Goal: Contribute content: Contribute content

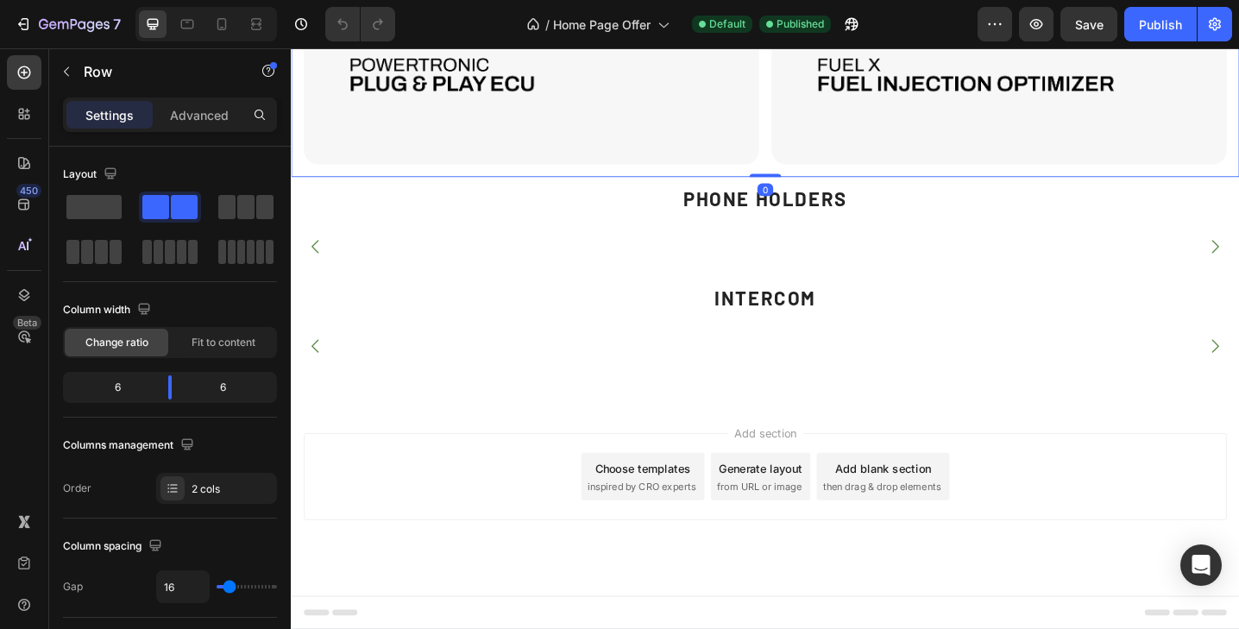
scroll to position [4792, 0]
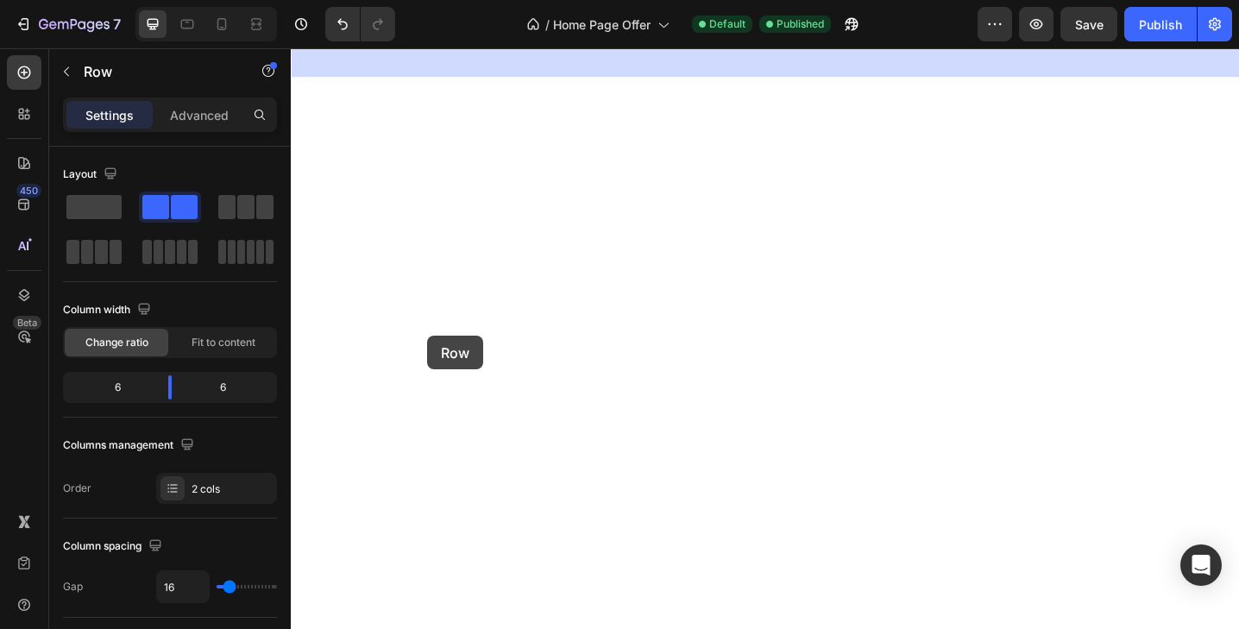
scroll to position [6211, 0]
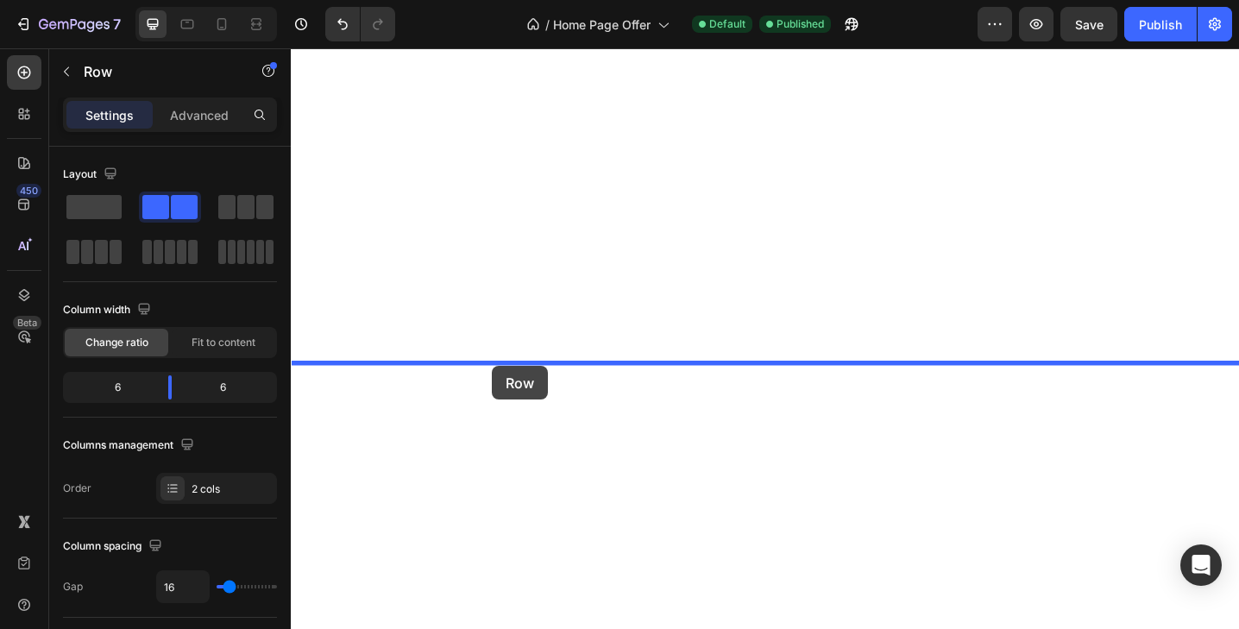
drag, startPoint x: 306, startPoint y: 94, endPoint x: 510, endPoint y: 395, distance: 364.1
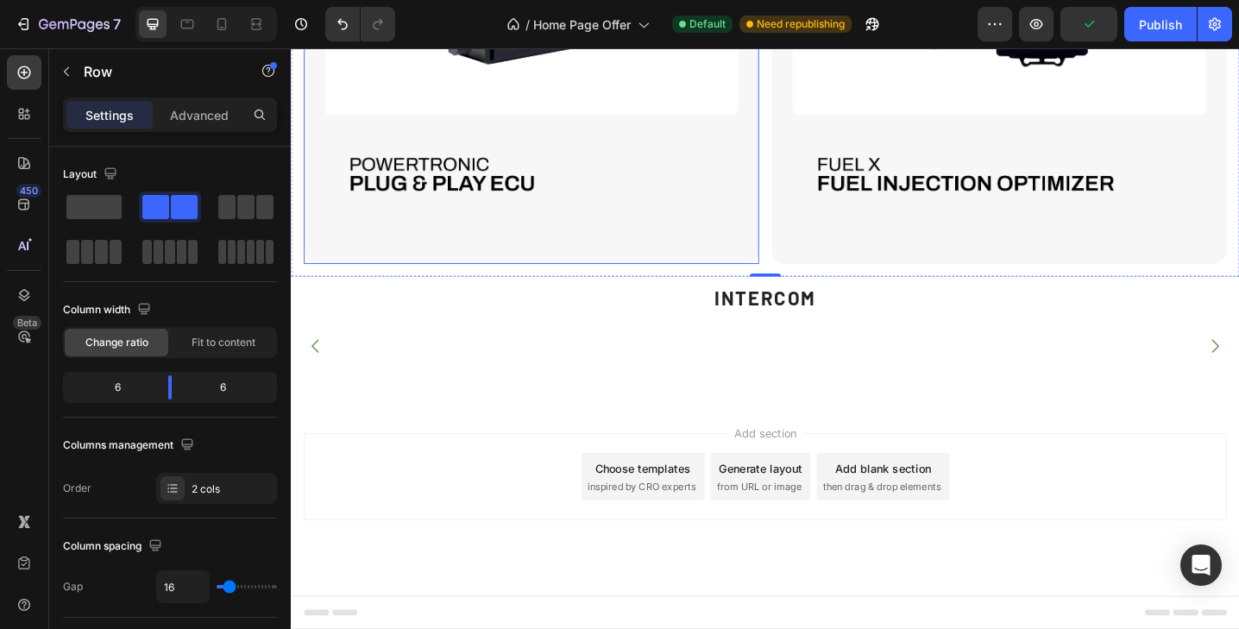
scroll to position [6065, 0]
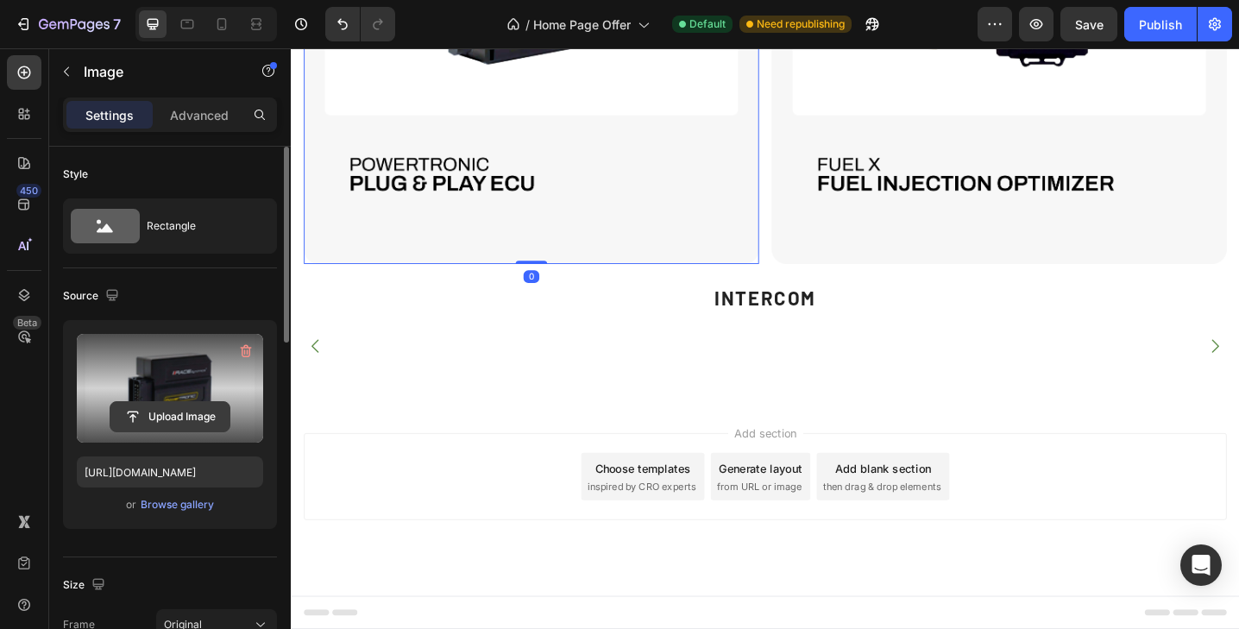
click at [191, 419] on input "file" at bounding box center [169, 416] width 119 height 29
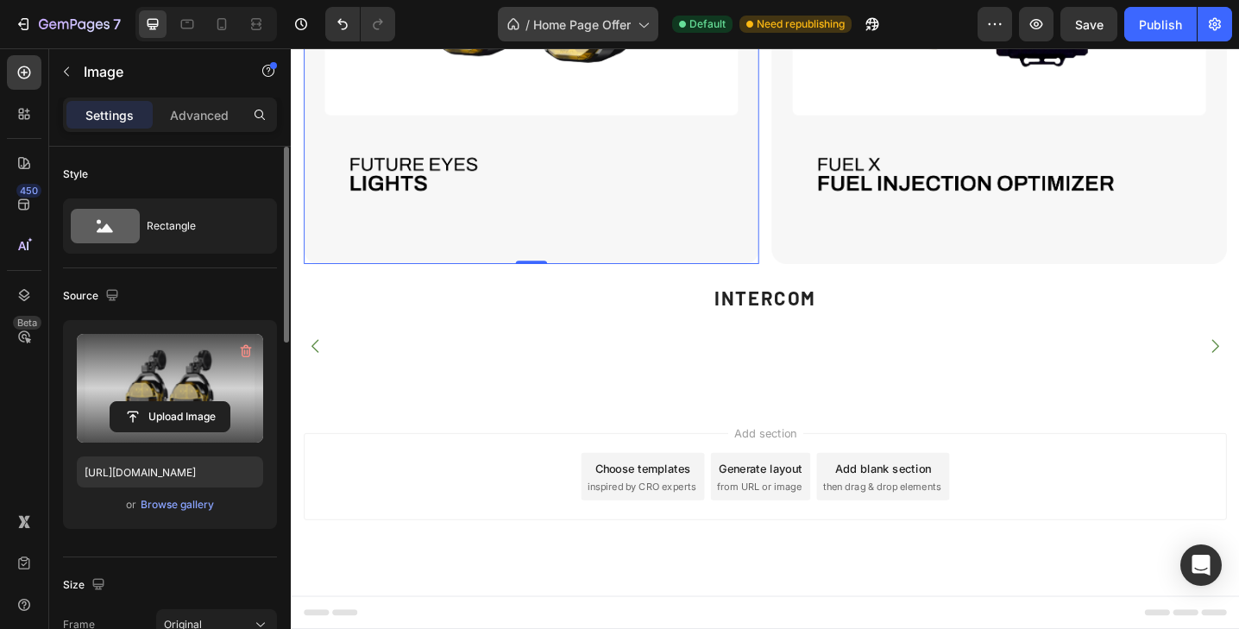
type input "[URL][DOMAIN_NAME]"
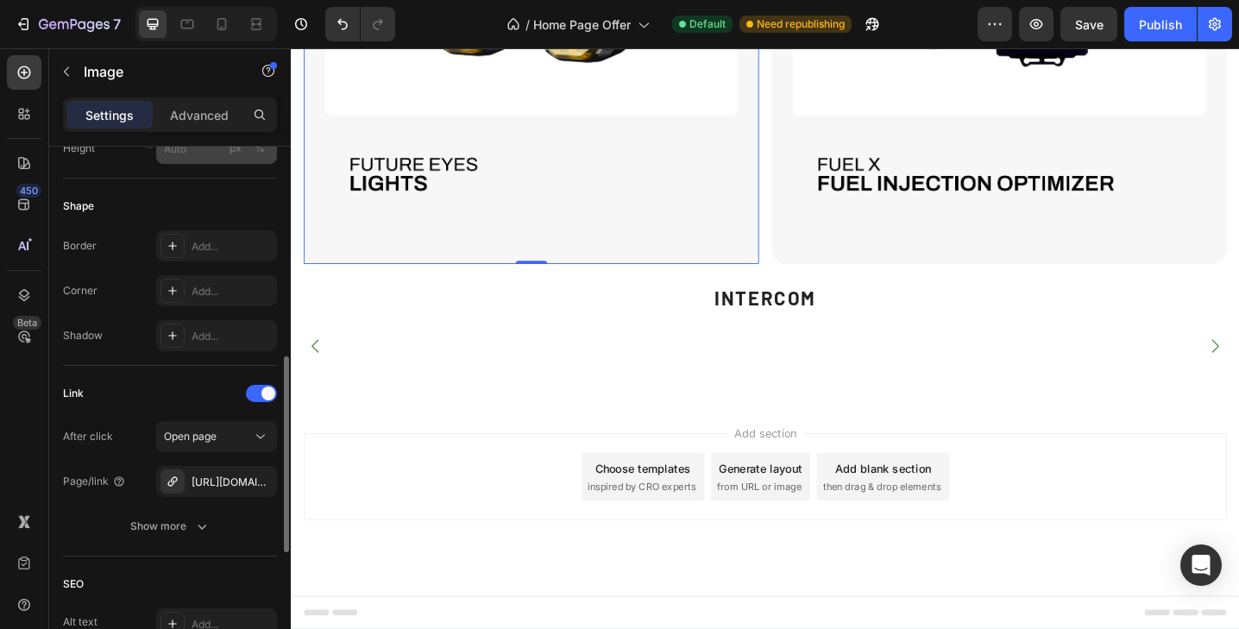
scroll to position [571, 0]
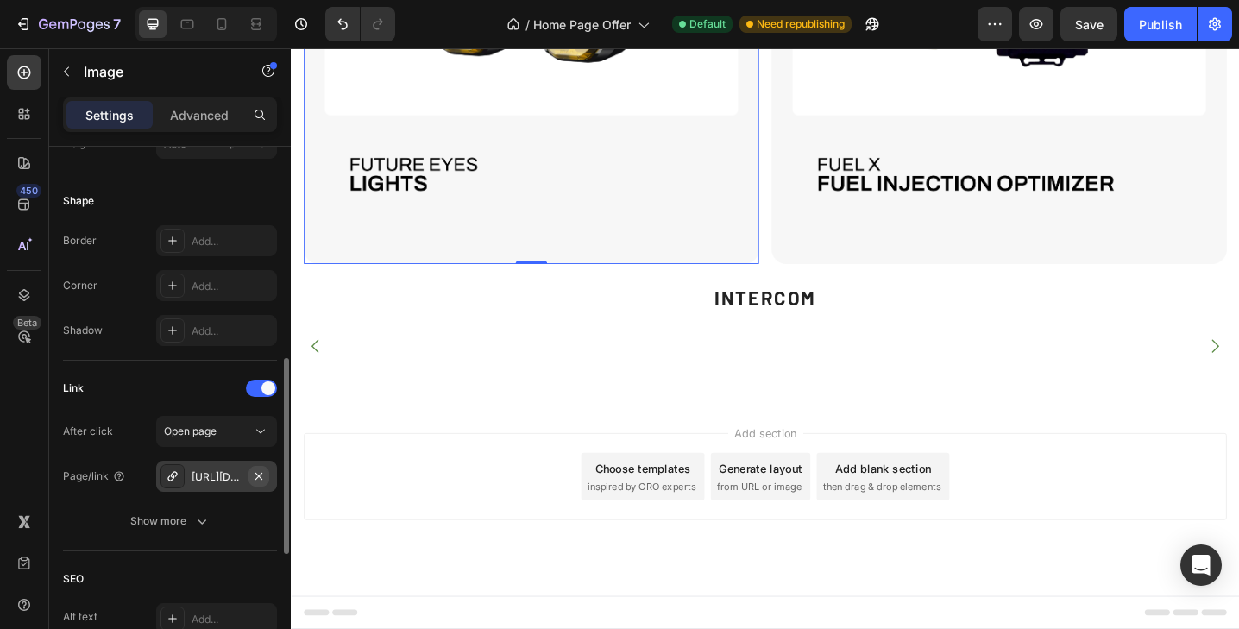
click at [261, 476] on icon "button" at bounding box center [259, 476] width 14 height 14
click at [218, 480] on div "Add..." at bounding box center [232, 477] width 81 height 16
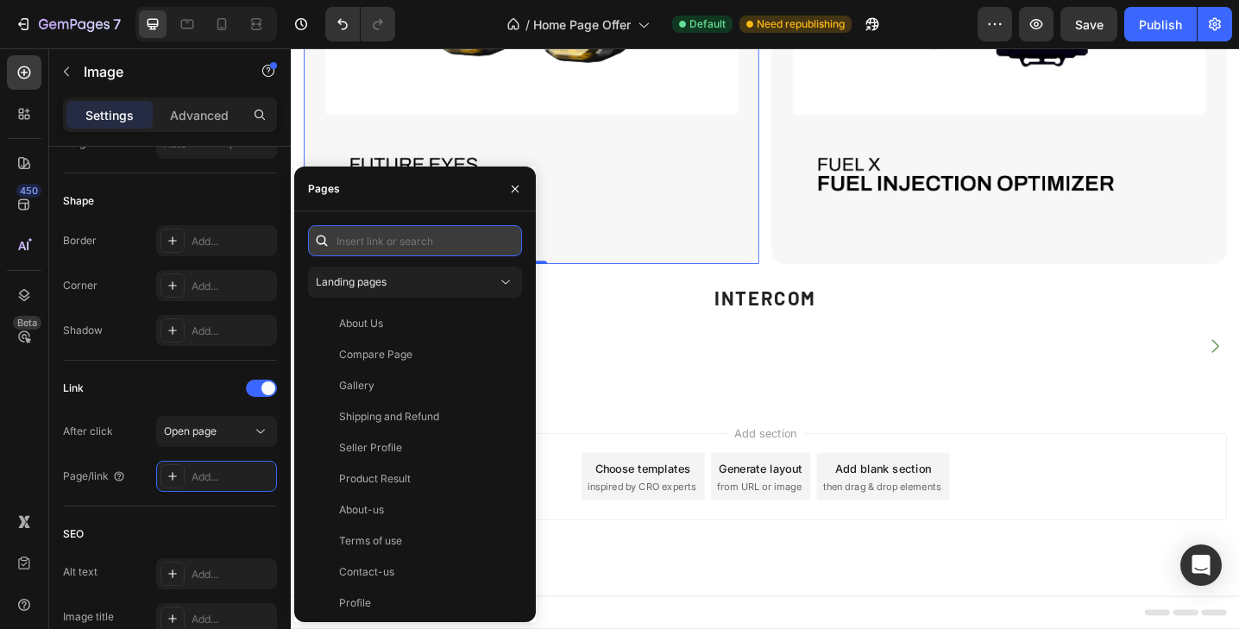
click at [381, 244] on input "text" at bounding box center [415, 240] width 214 height 31
paste input "[URL][DOMAIN_NAME]"
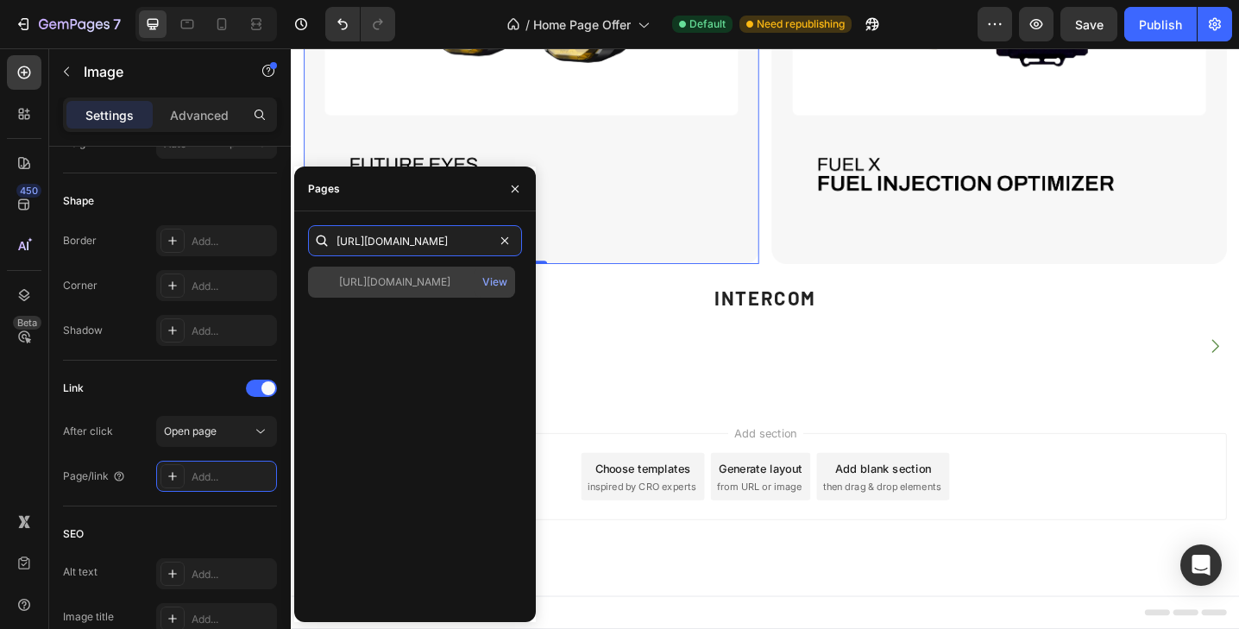
type input "[URL][DOMAIN_NAME]"
click at [381, 280] on div "[URL][DOMAIN_NAME]" at bounding box center [394, 282] width 111 height 16
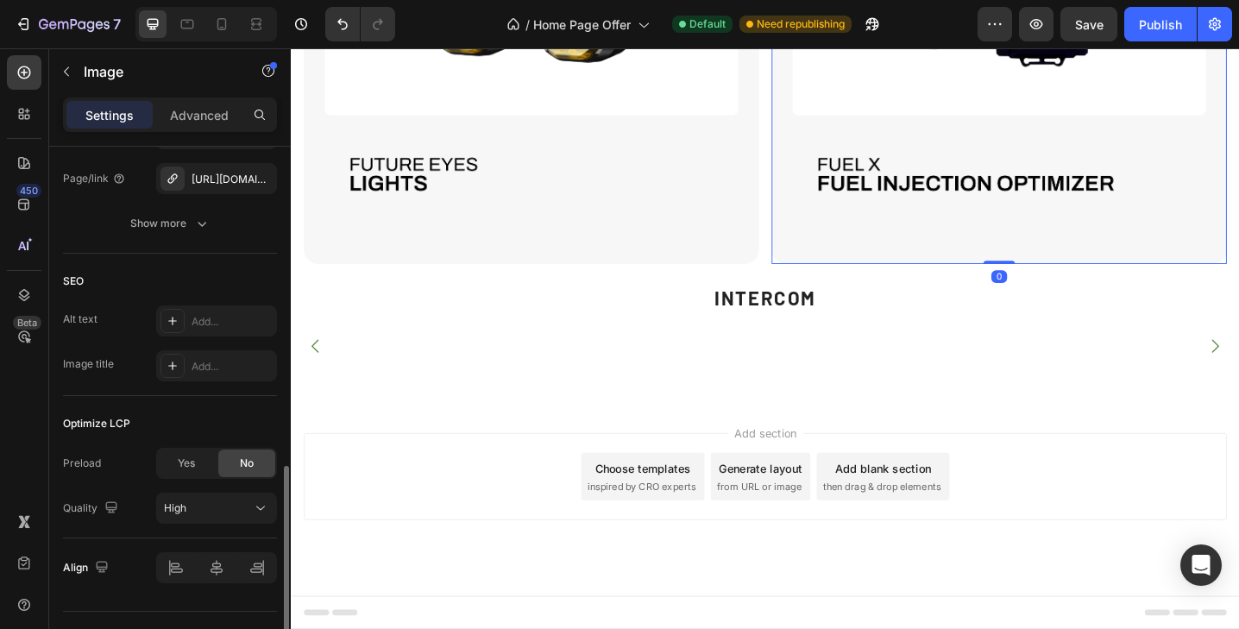
scroll to position [873, 0]
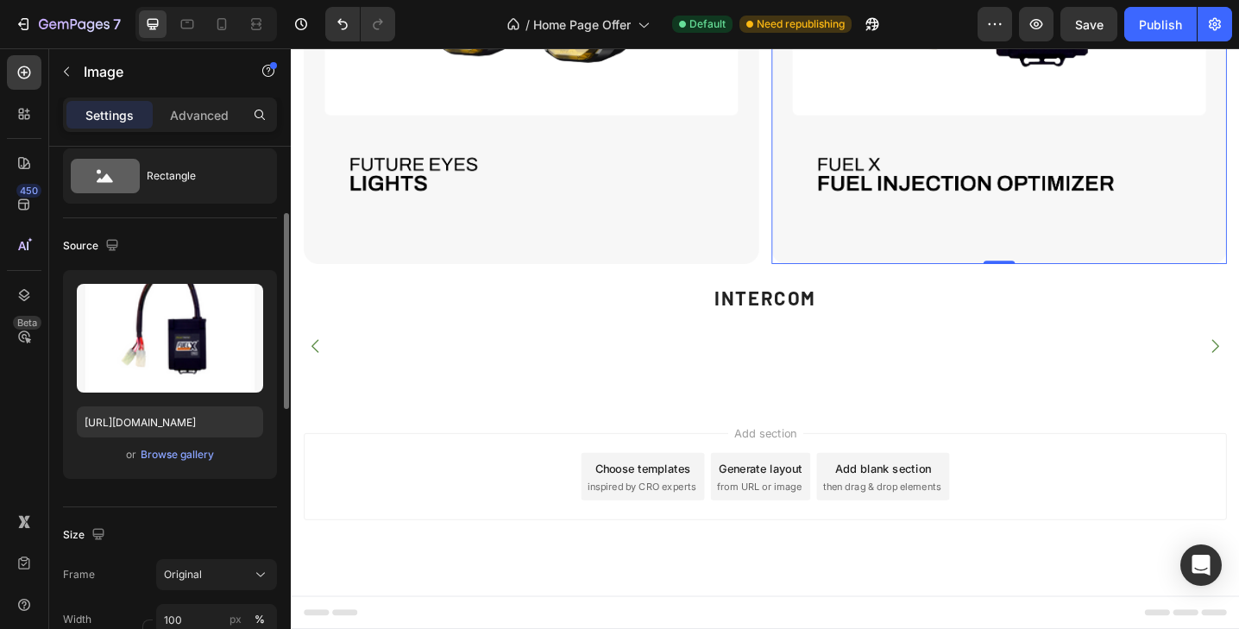
scroll to position [0, 0]
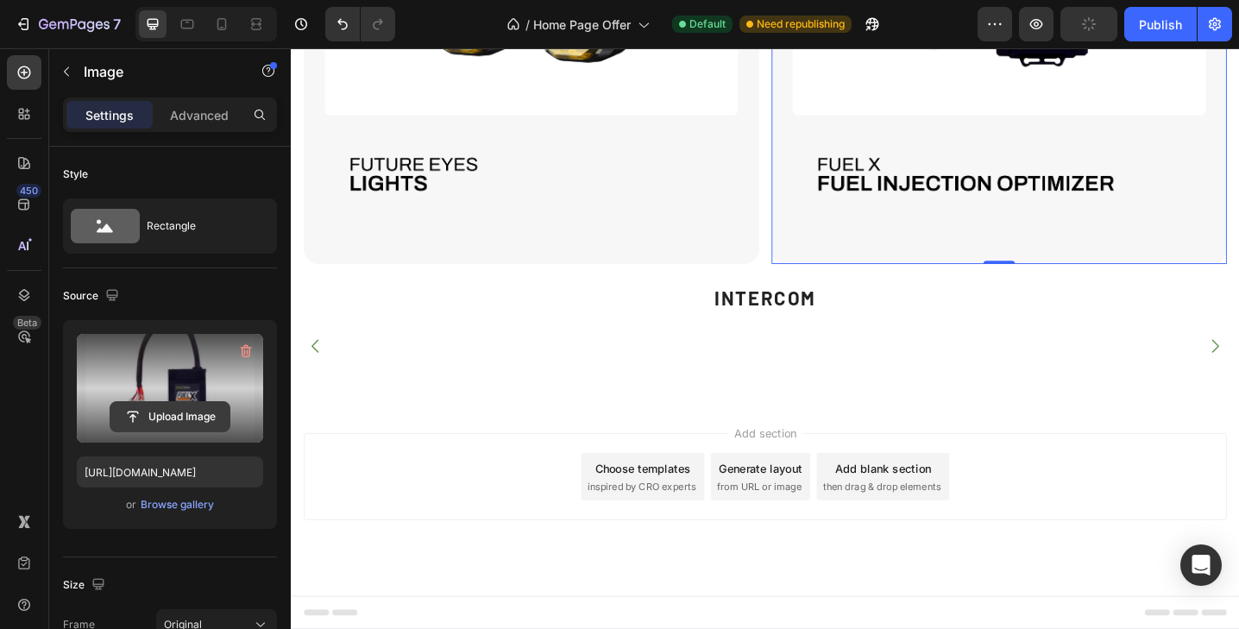
click at [161, 416] on input "file" at bounding box center [169, 416] width 119 height 29
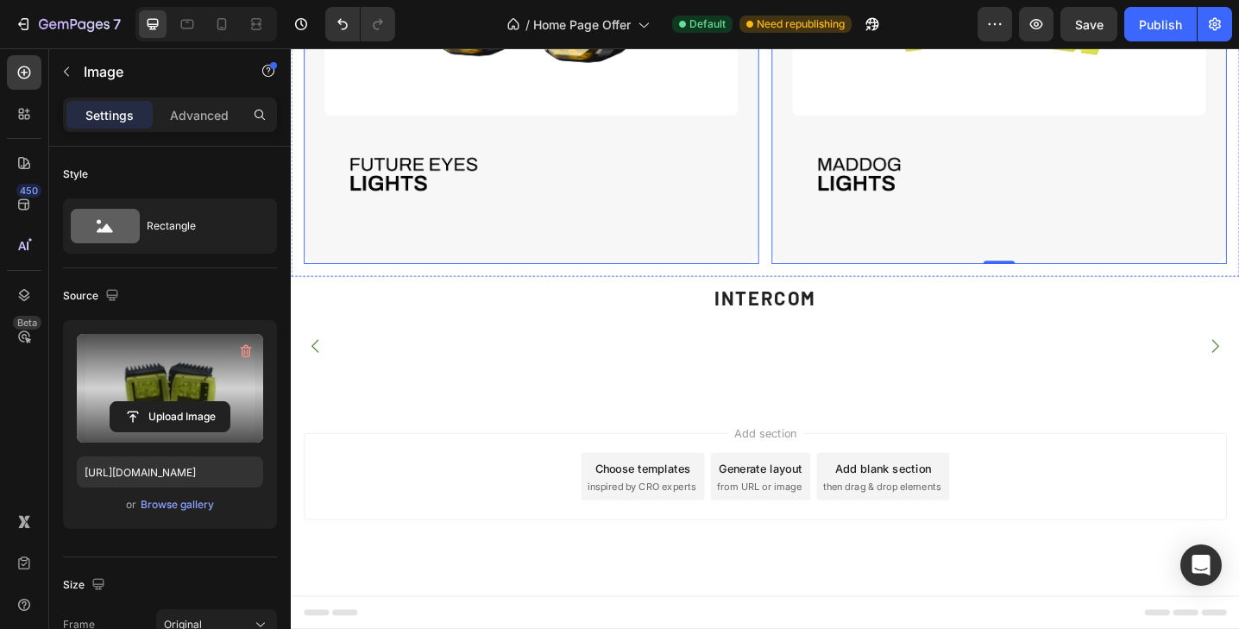
type input "[URL][DOMAIN_NAME]"
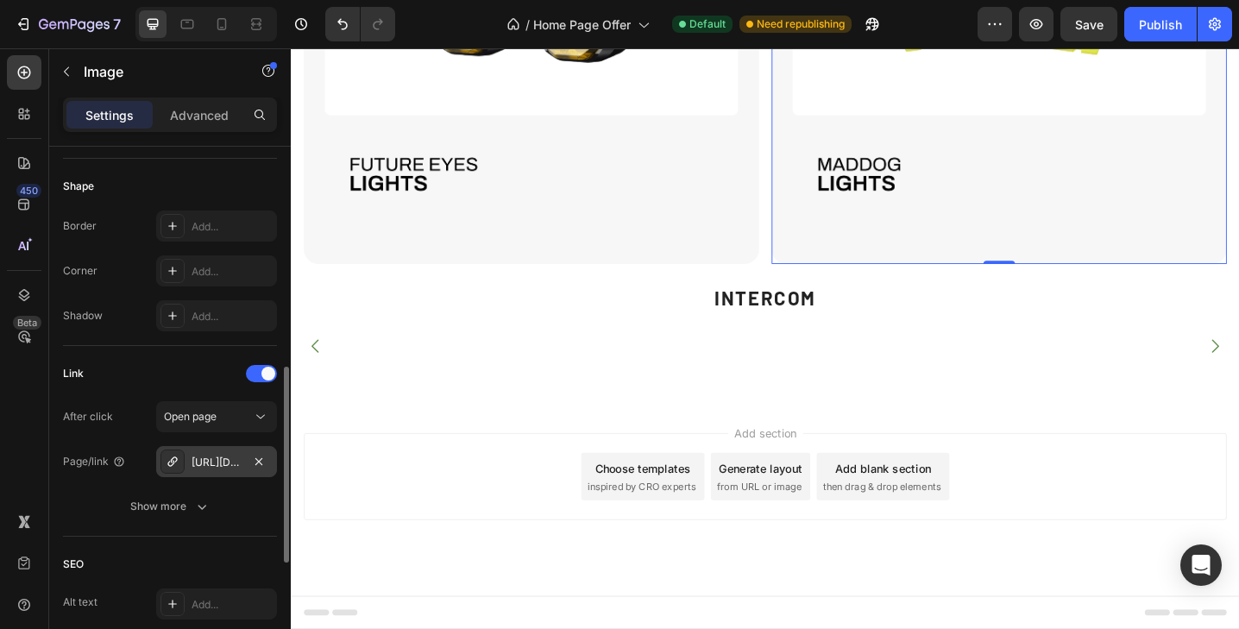
scroll to position [589, 0]
click at [262, 458] on icon "button" at bounding box center [259, 459] width 14 height 14
click at [205, 463] on div "Add..." at bounding box center [232, 460] width 81 height 16
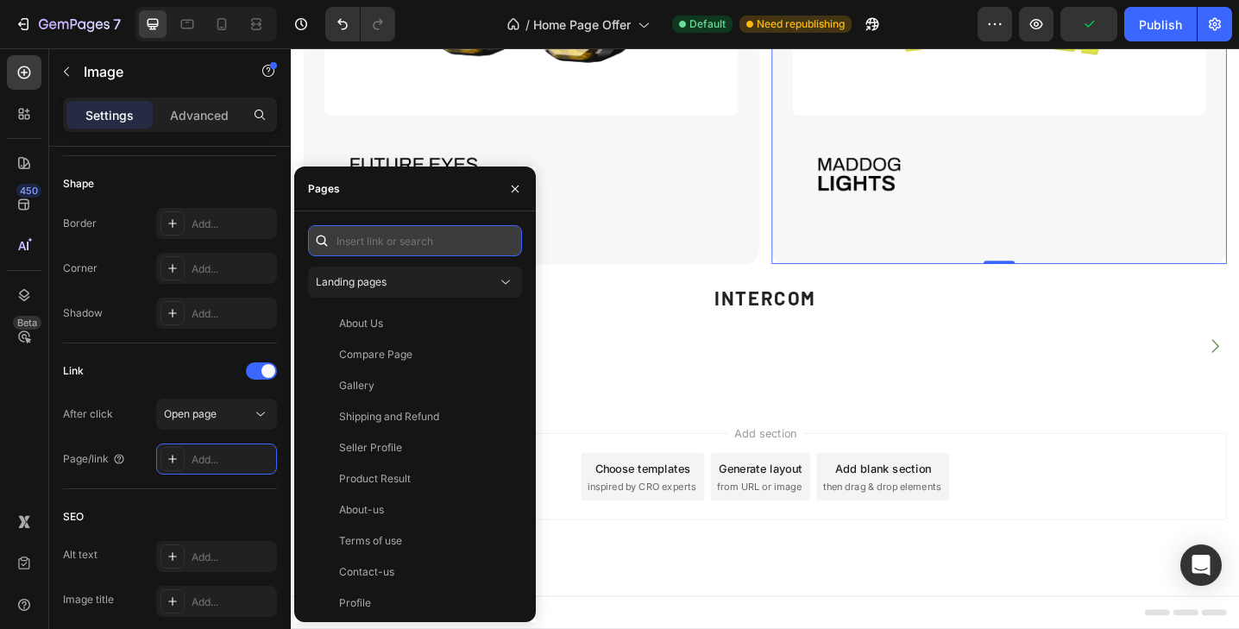
click at [394, 239] on input "text" at bounding box center [415, 240] width 214 height 31
paste input "[URL][DOMAIN_NAME]"
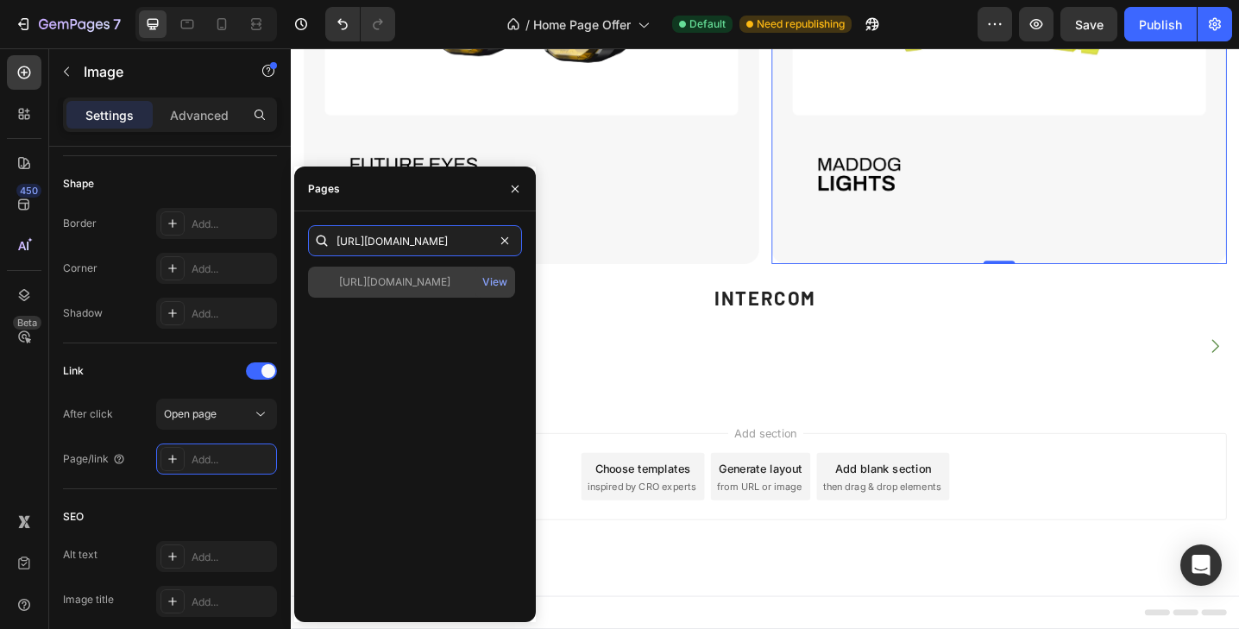
type input "[URL][DOMAIN_NAME]"
click at [396, 273] on div "[URL][DOMAIN_NAME] View" at bounding box center [411, 282] width 207 height 31
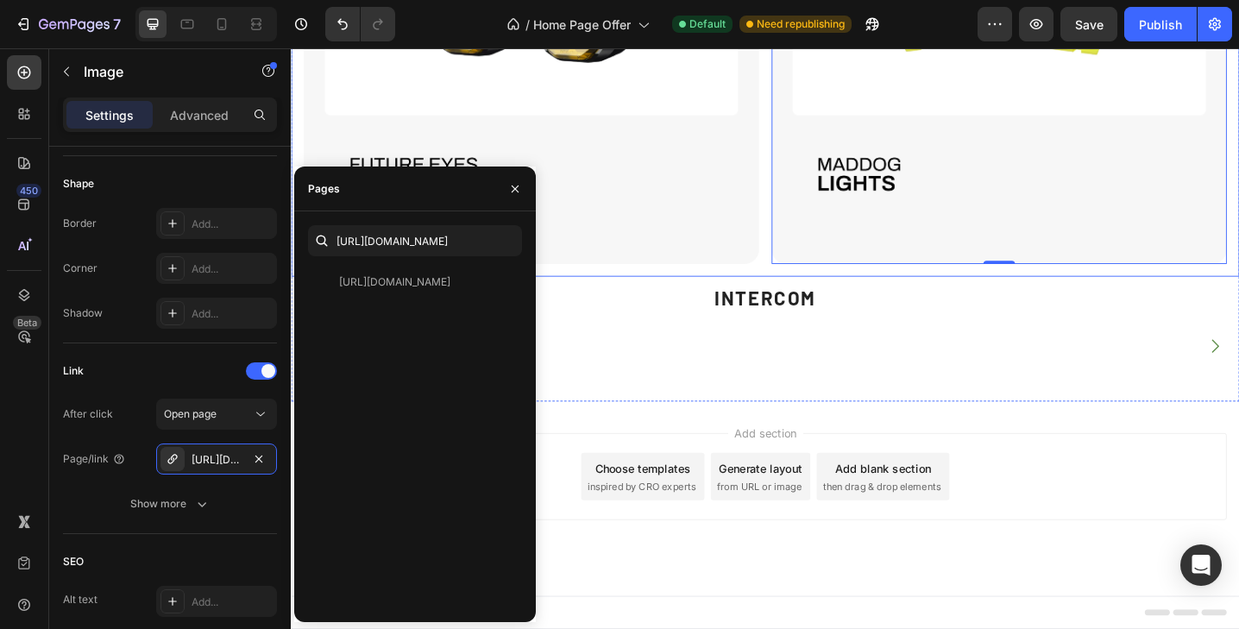
scroll to position [6115, 0]
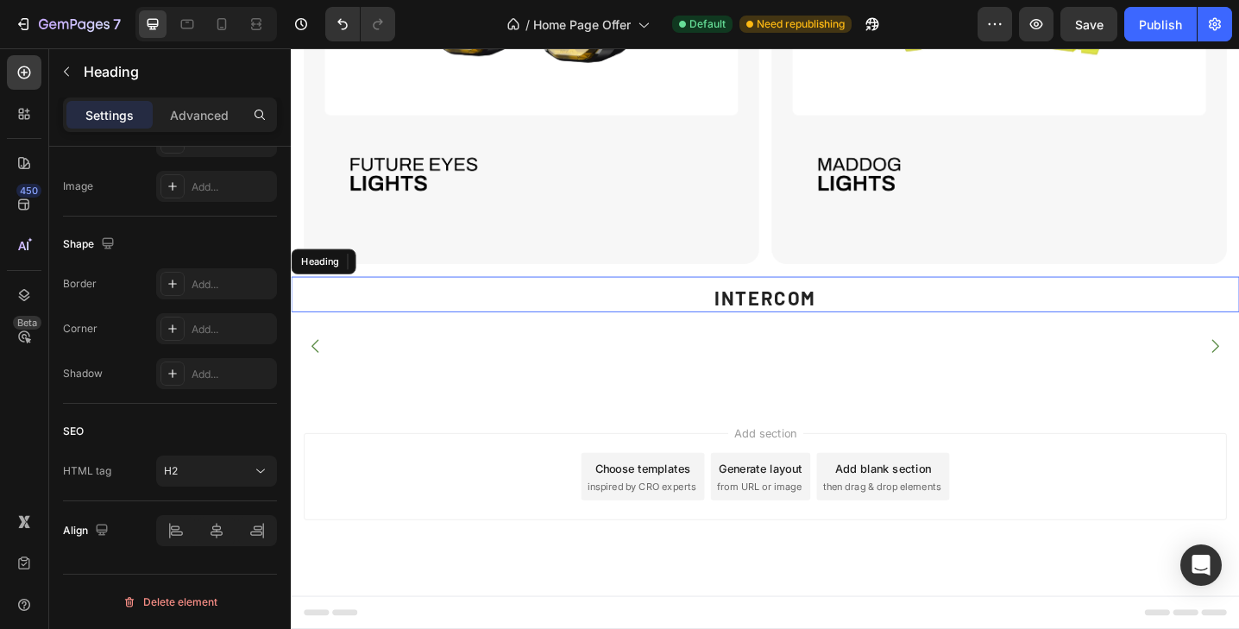
click at [797, 337] on h2 "INTERCOM" at bounding box center [809, 321] width 1036 height 30
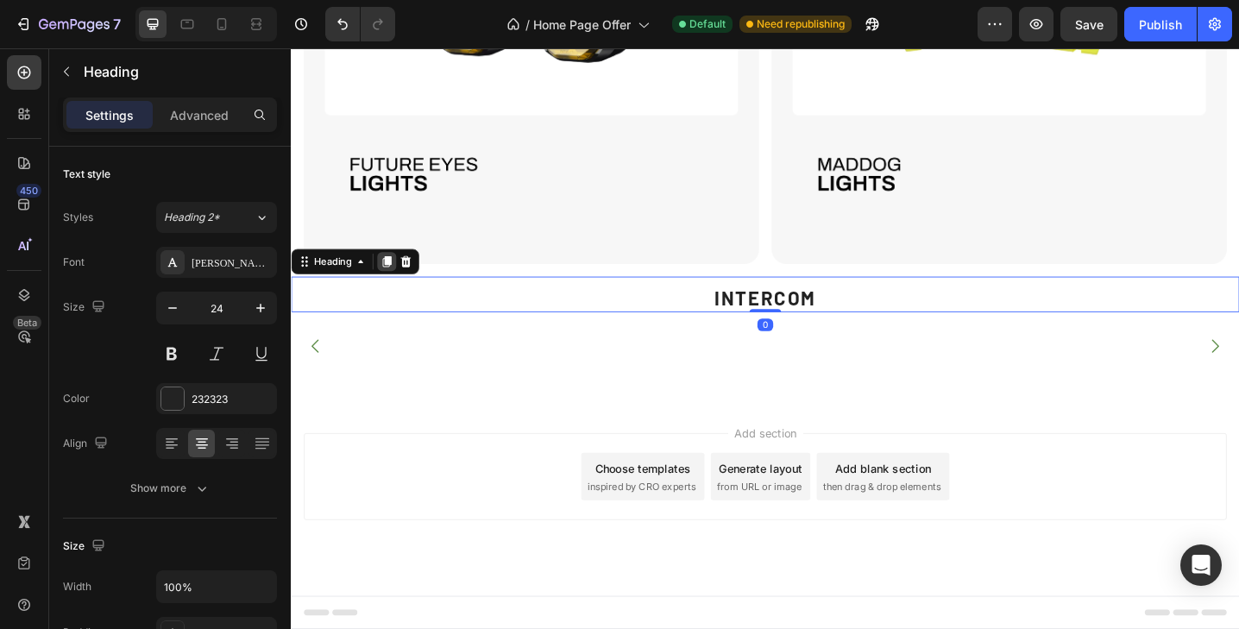
click at [400, 287] on icon at bounding box center [395, 281] width 9 height 12
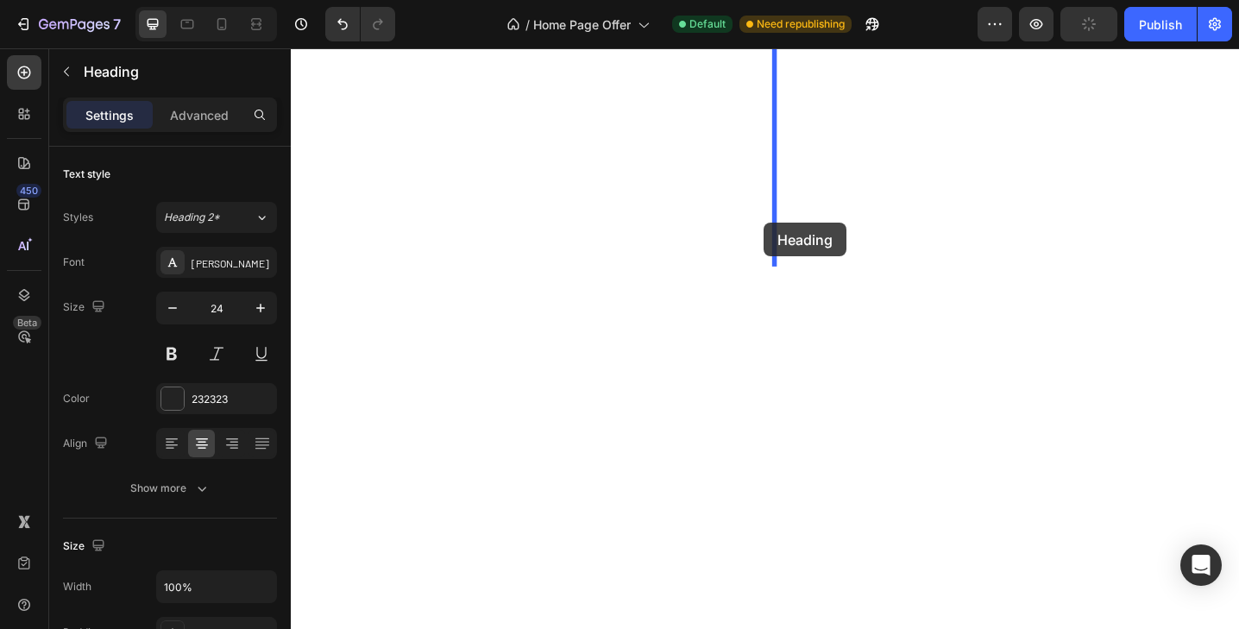
scroll to position [5645, 0]
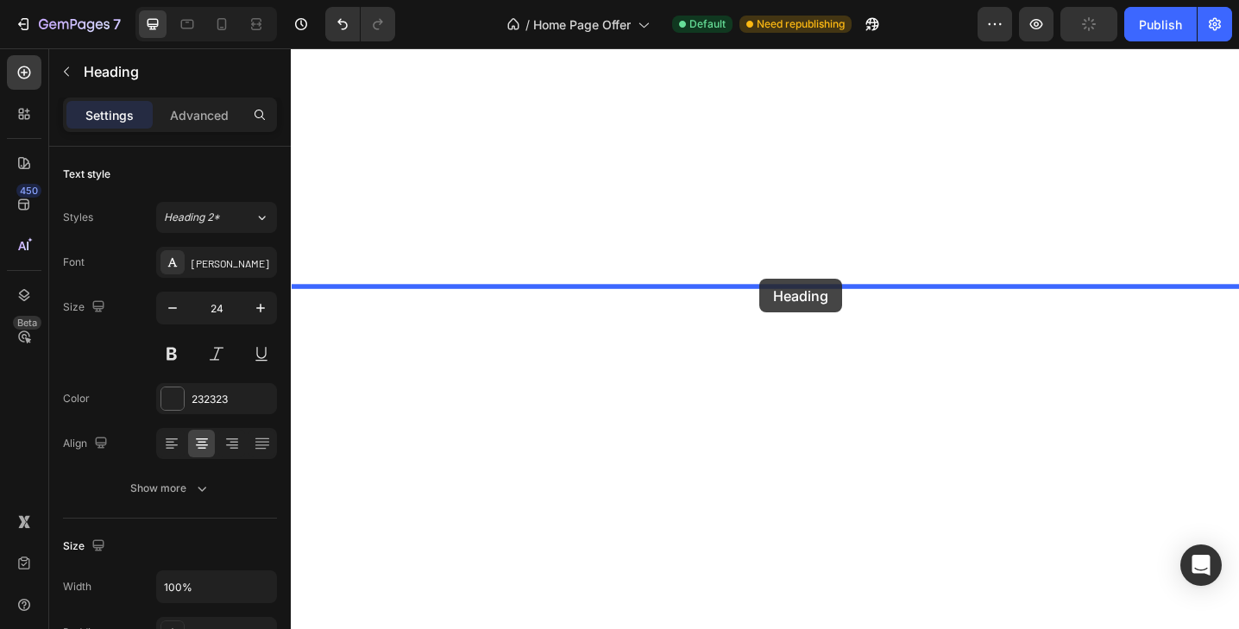
drag, startPoint x: 304, startPoint y: 512, endPoint x: 803, endPoint y: 300, distance: 541.8
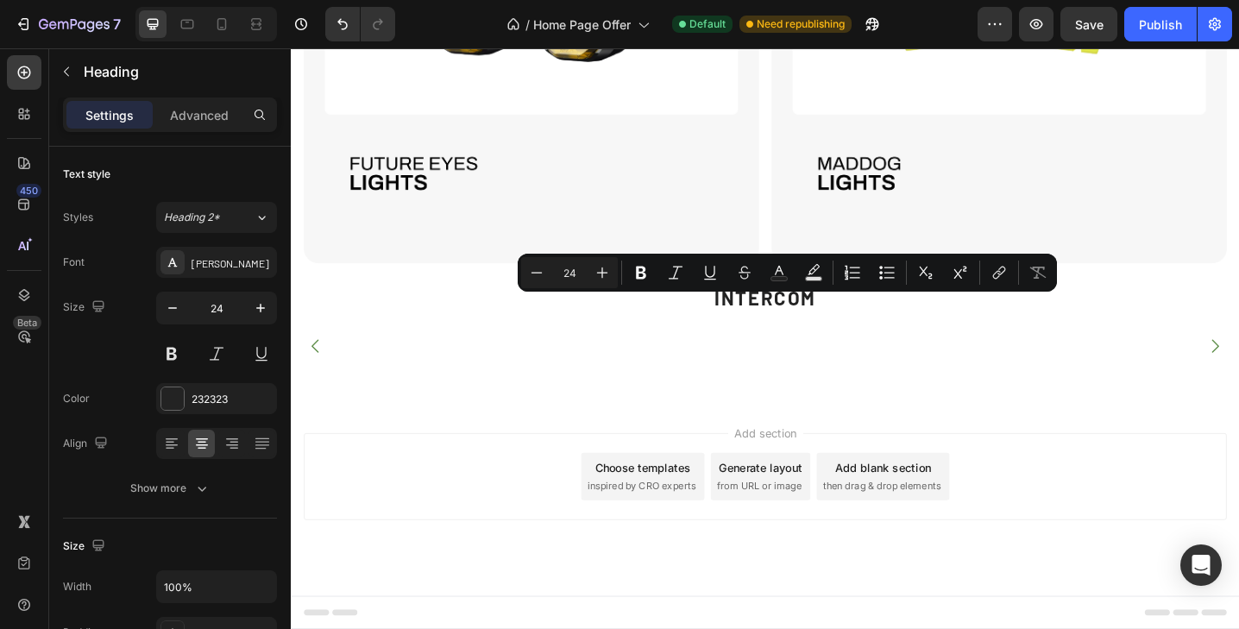
drag, startPoint x: 875, startPoint y: 331, endPoint x: 748, endPoint y: 328, distance: 126.9
drag, startPoint x: 895, startPoint y: 331, endPoint x: 712, endPoint y: 327, distance: 183.0
click at [1041, 274] on icon "Editor contextual toolbar" at bounding box center [1038, 273] width 16 height 12
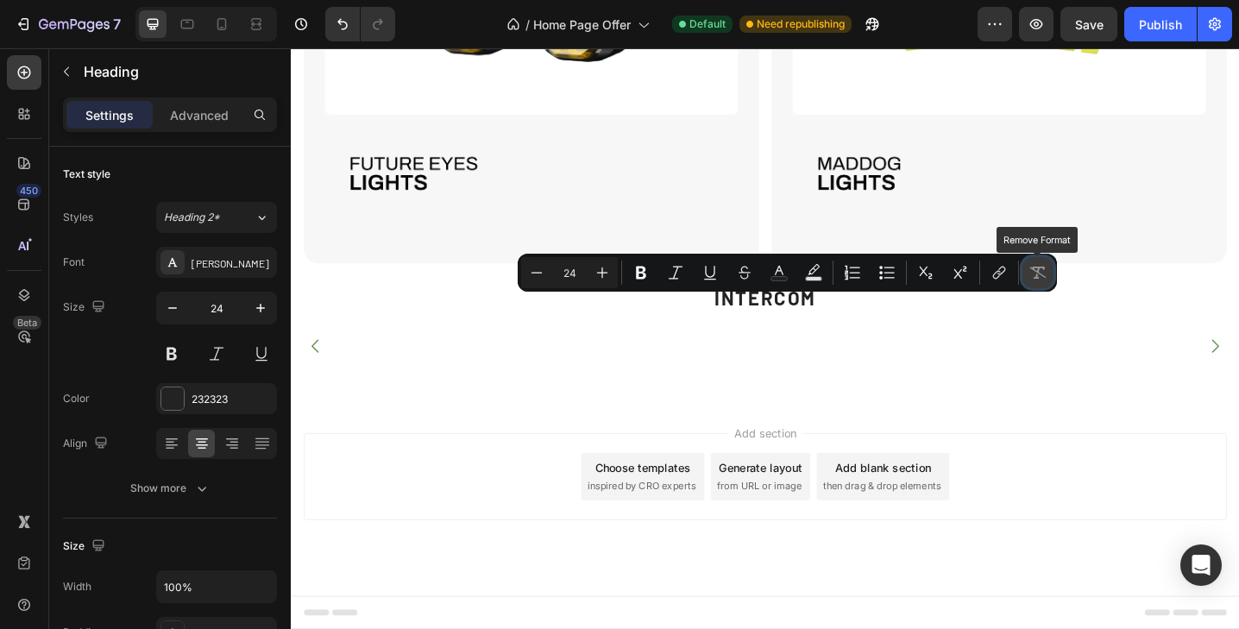
click at [1041, 274] on icon "Editor contextual toolbar" at bounding box center [1038, 273] width 16 height 12
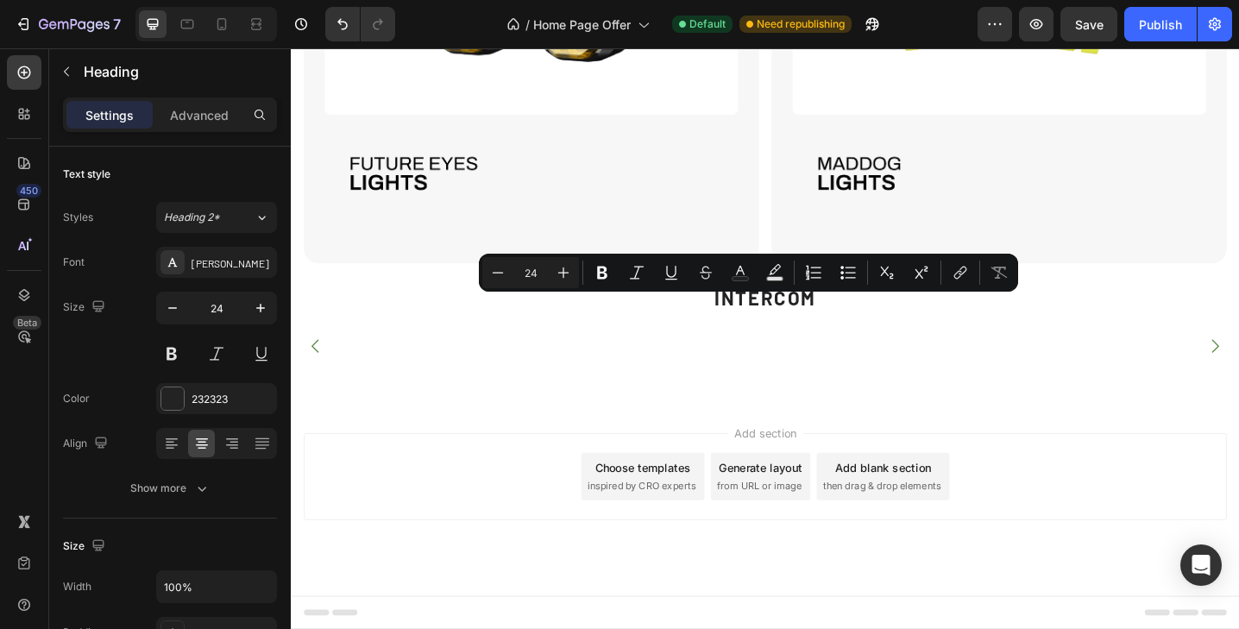
drag, startPoint x: 792, startPoint y: 333, endPoint x: 730, endPoint y: 337, distance: 62.3
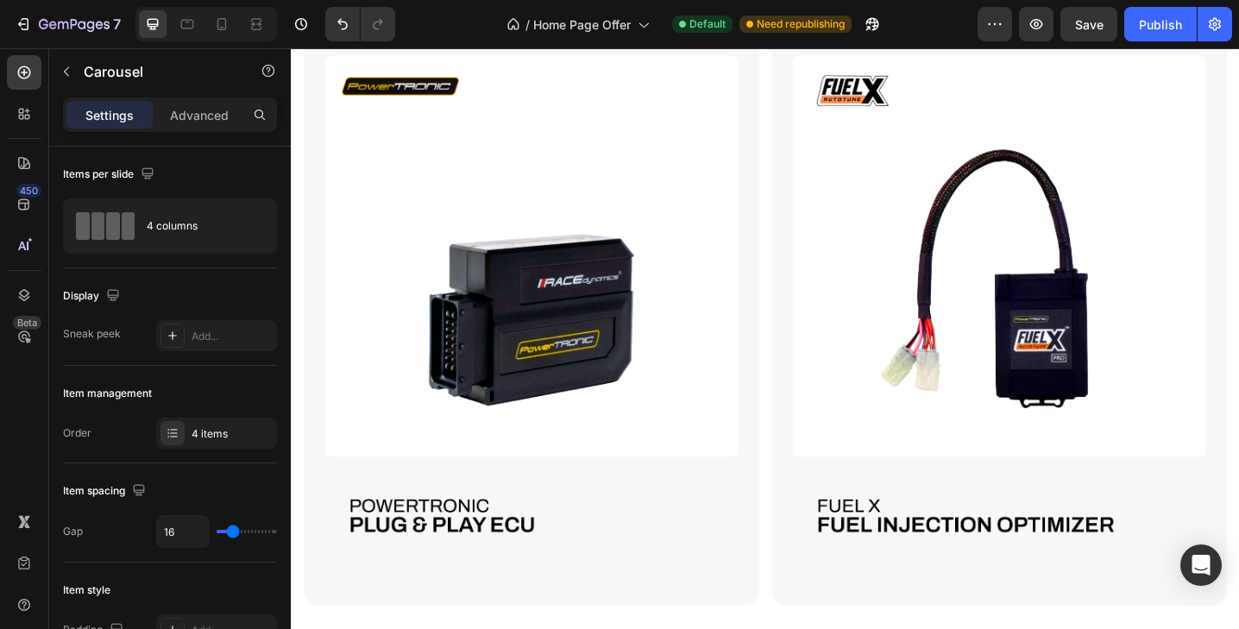
scroll to position [3565, 0]
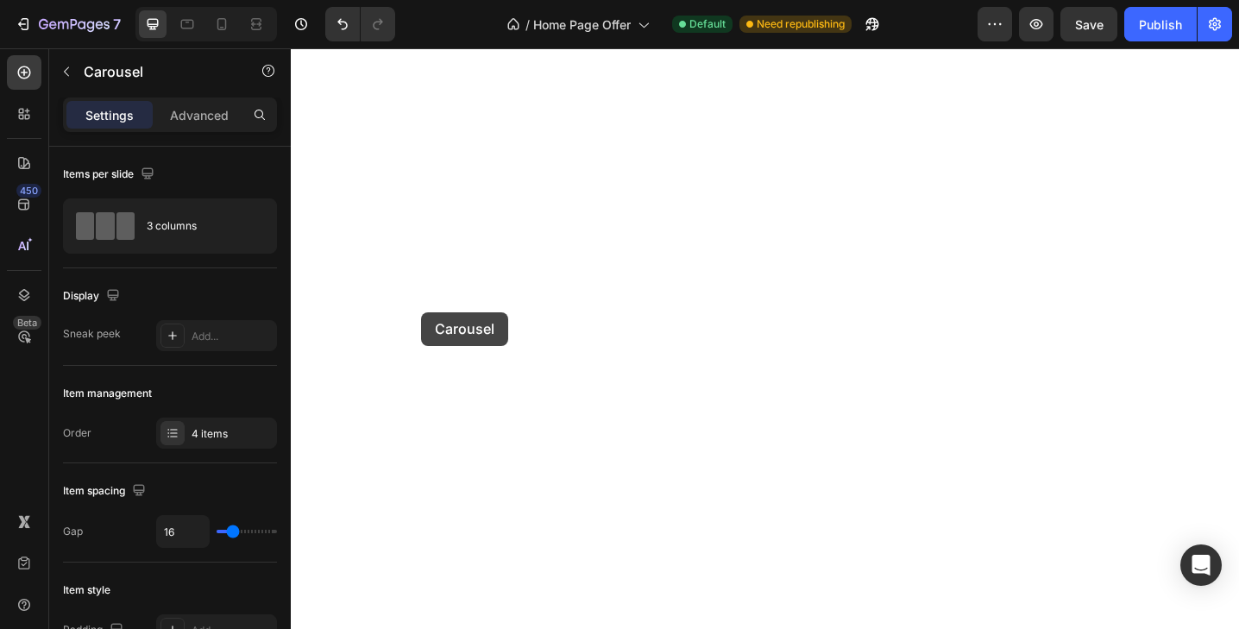
scroll to position [6958, 0]
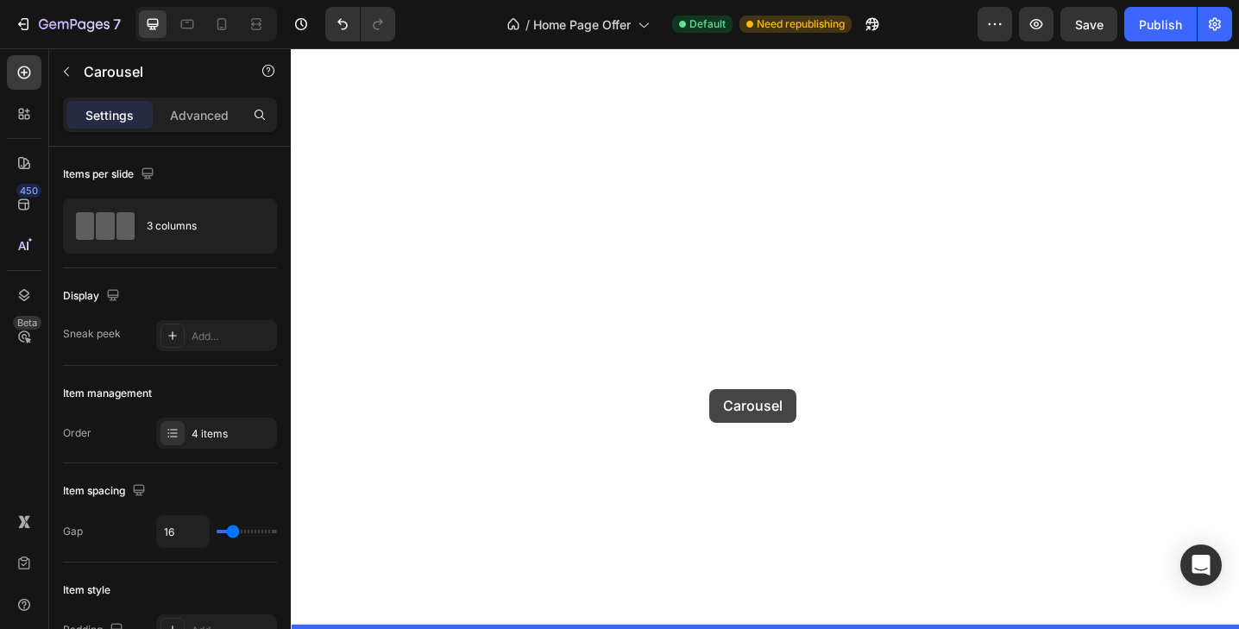
drag, startPoint x: 305, startPoint y: 92, endPoint x: 748, endPoint y: 420, distance: 551.7
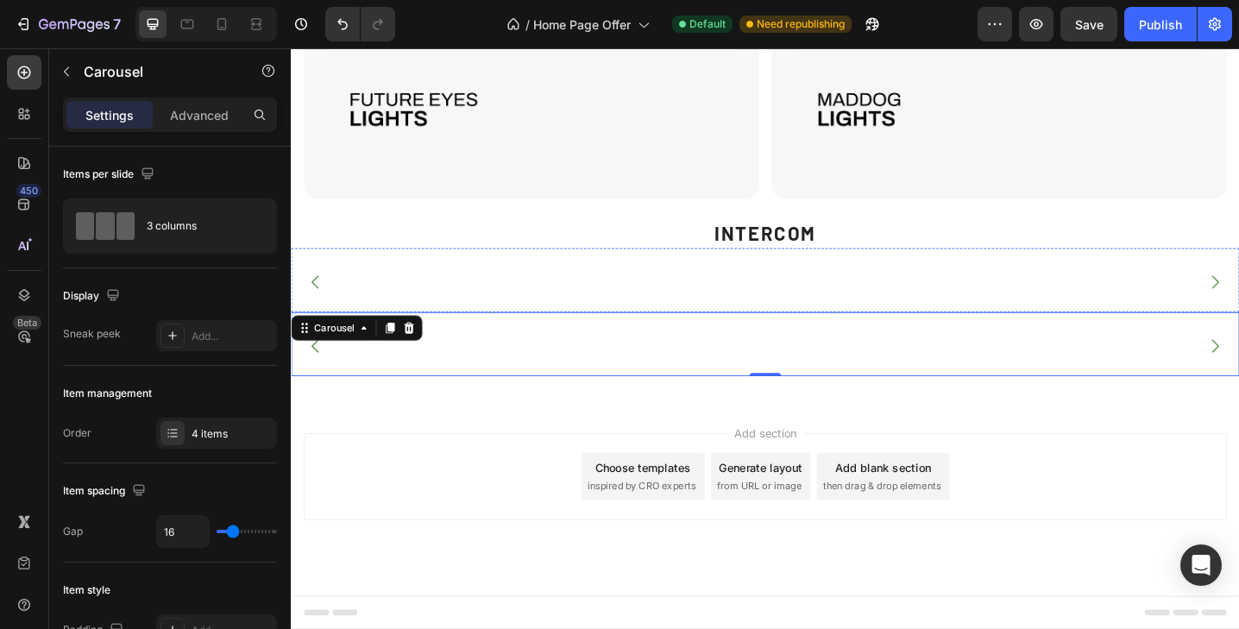
scroll to position [6401, 0]
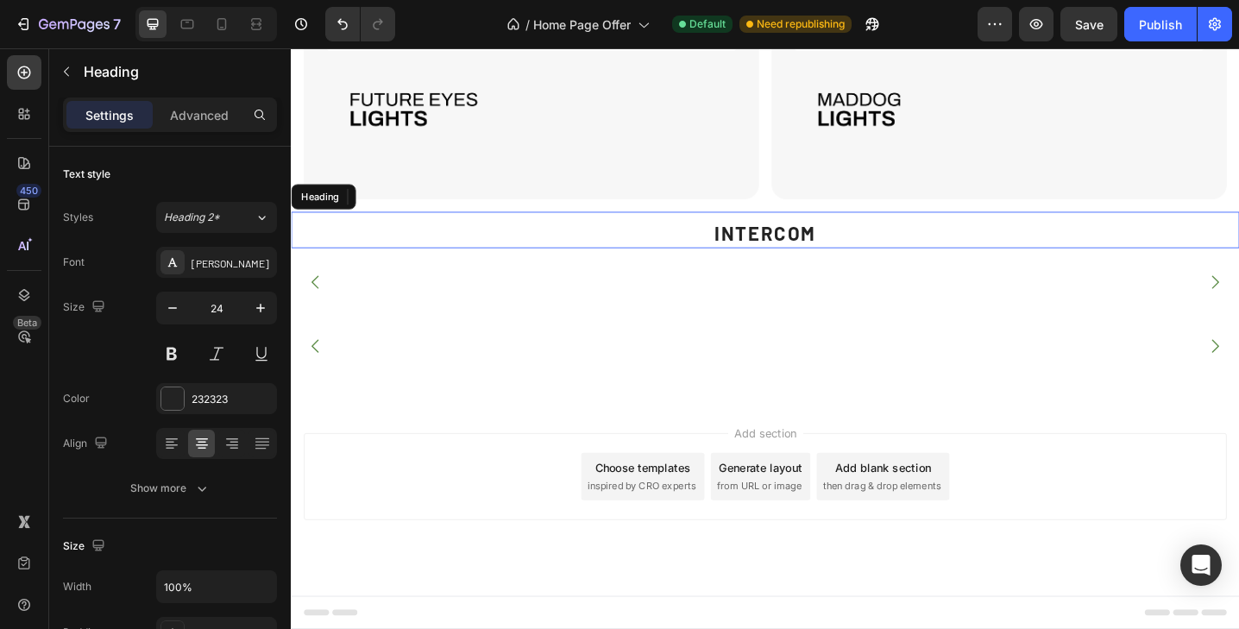
click at [810, 262] on h2 "INTERCOM" at bounding box center [809, 251] width 1036 height 30
click at [394, 217] on icon at bounding box center [395, 211] width 9 height 12
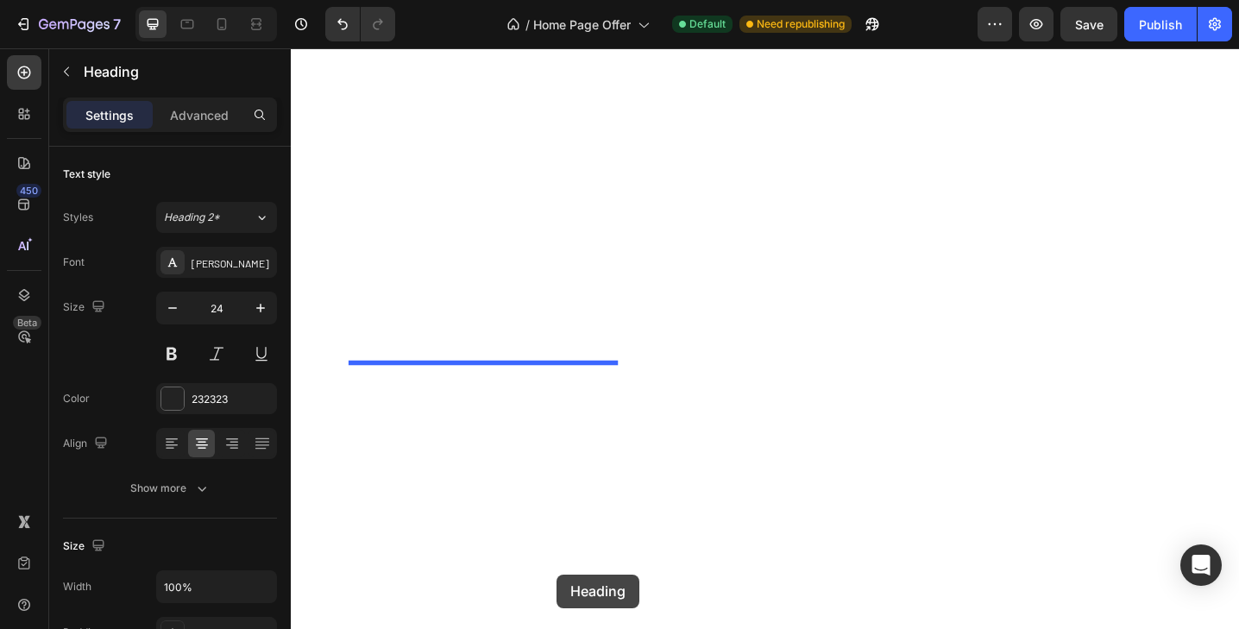
scroll to position [6687, 0]
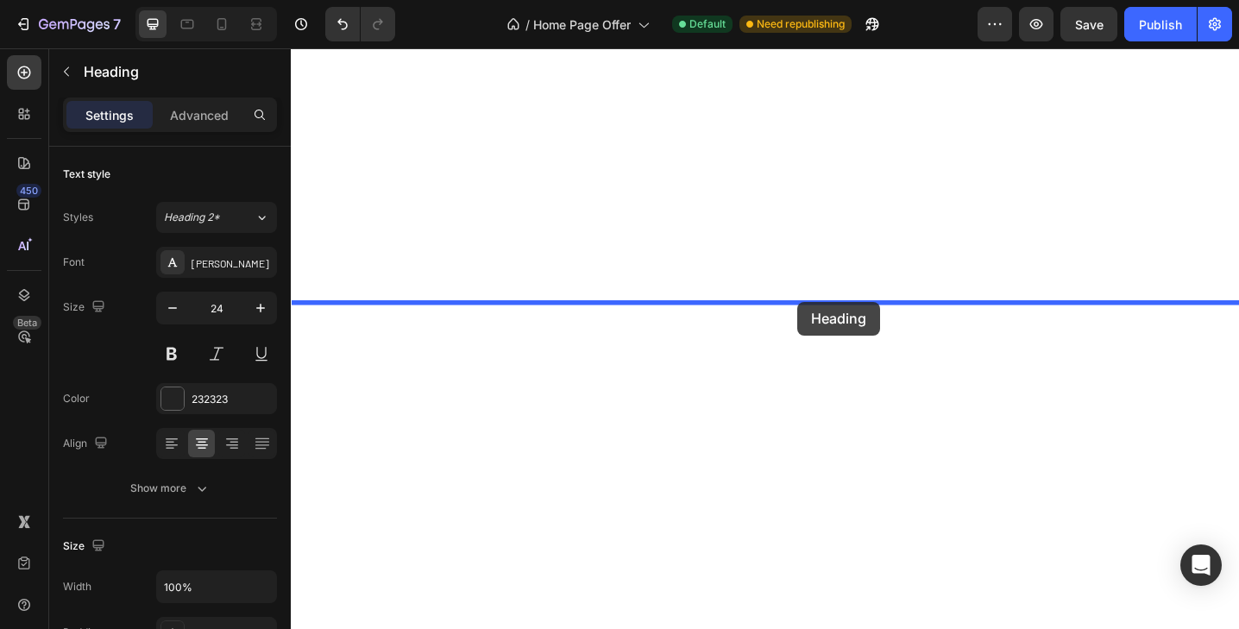
drag, startPoint x: 306, startPoint y: 266, endPoint x: 844, endPoint y: 325, distance: 541.8
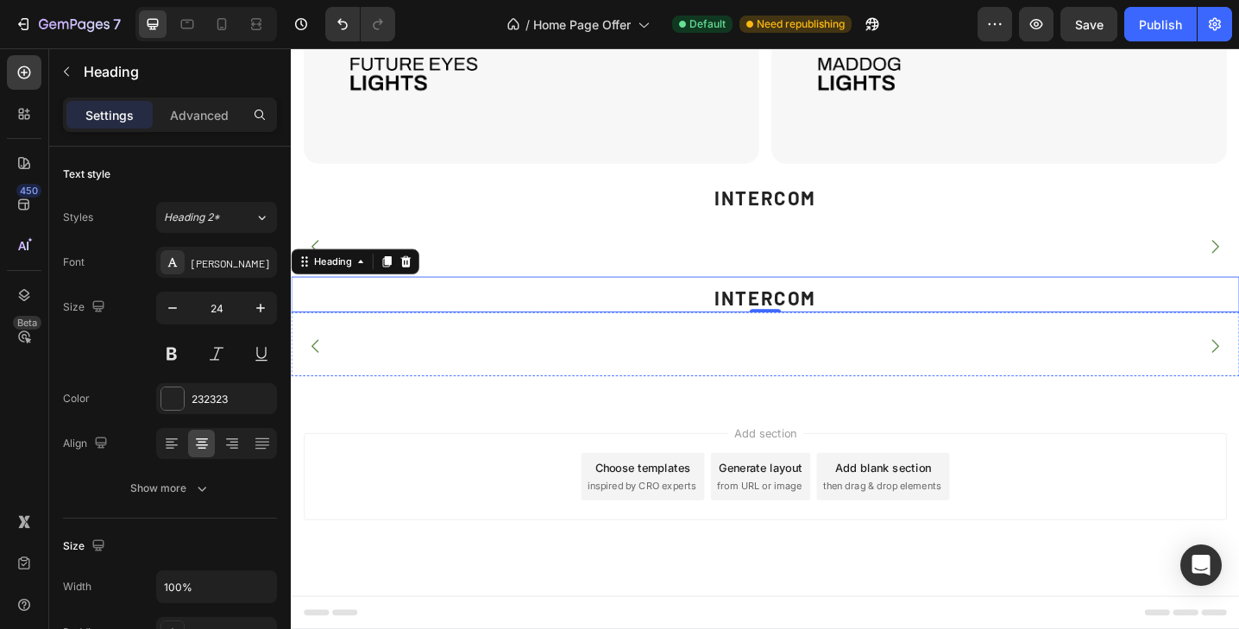
click at [601, 374] on img at bounding box center [500, 374] width 294 height 0
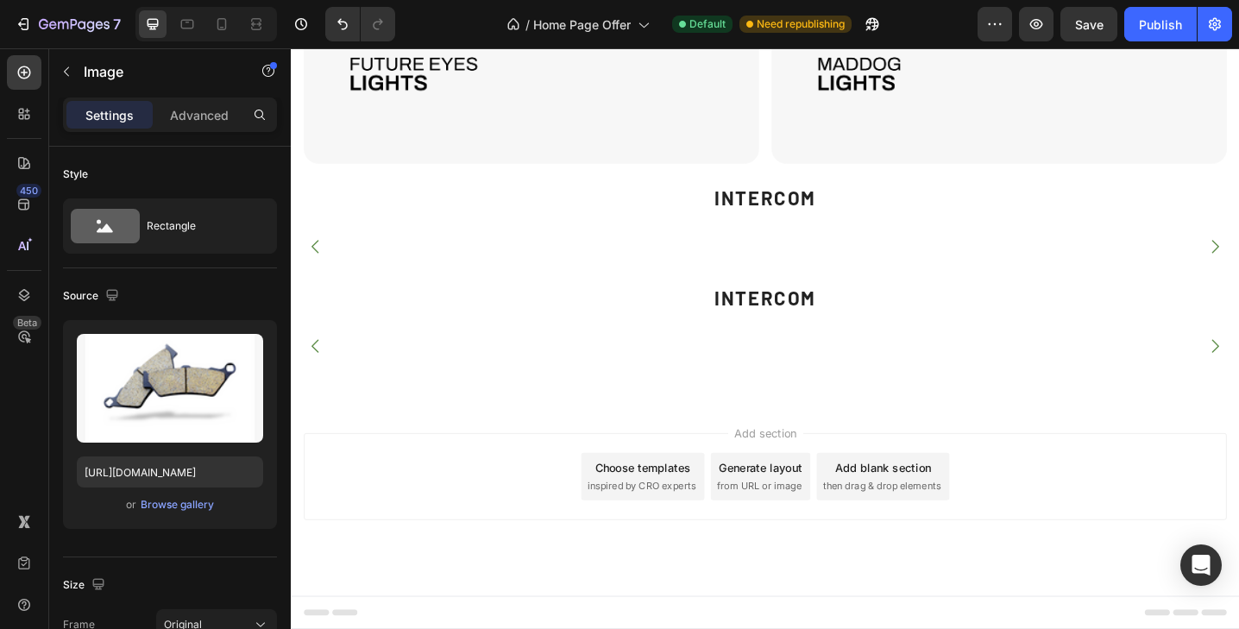
click at [464, 374] on img at bounding box center [500, 374] width 294 height 0
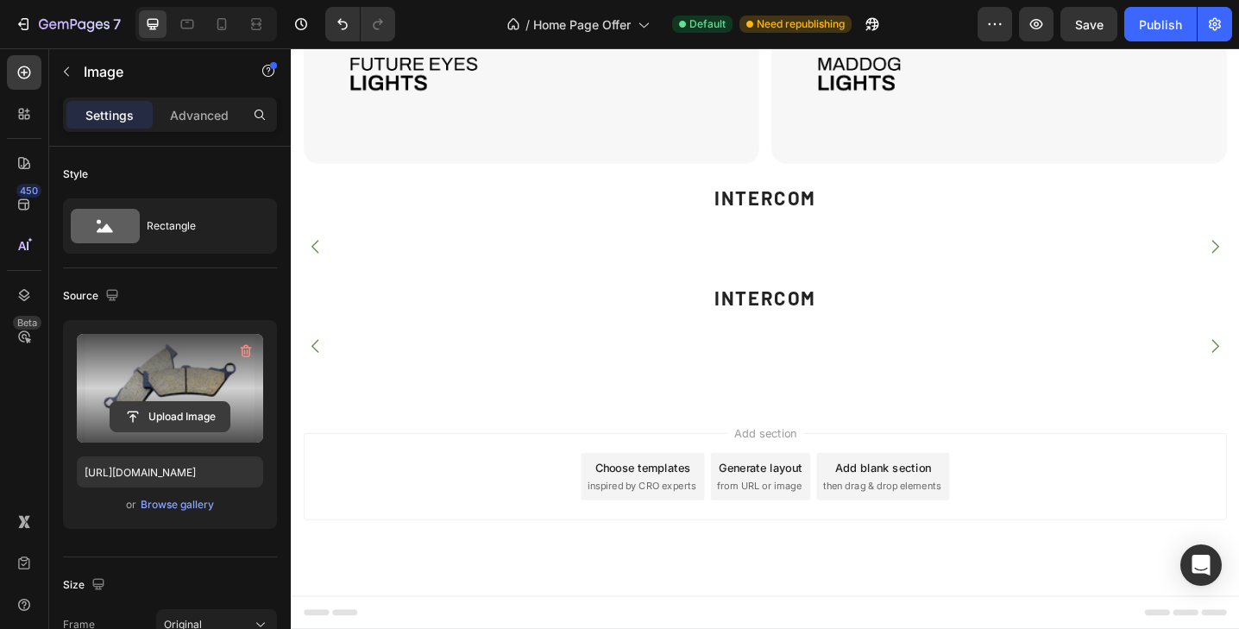
click at [162, 413] on input "file" at bounding box center [169, 416] width 119 height 29
type input "[URL][DOMAIN_NAME]"
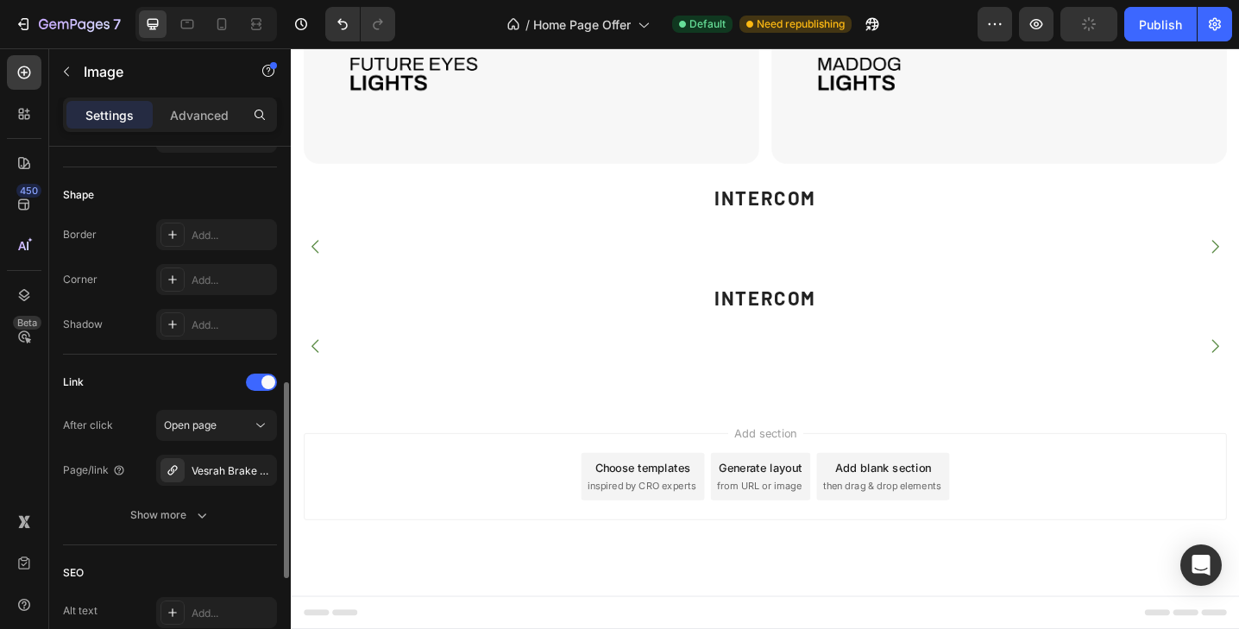
scroll to position [600, 0]
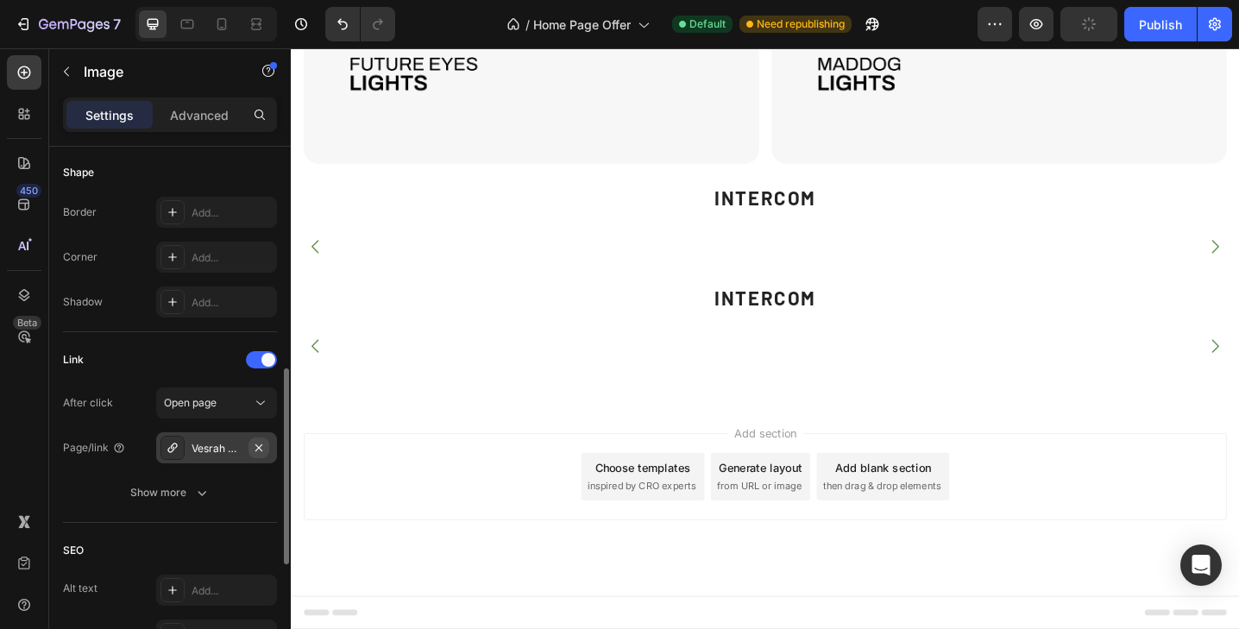
click at [264, 444] on icon "button" at bounding box center [259, 448] width 14 height 14
click at [202, 450] on div "Add..." at bounding box center [232, 449] width 81 height 16
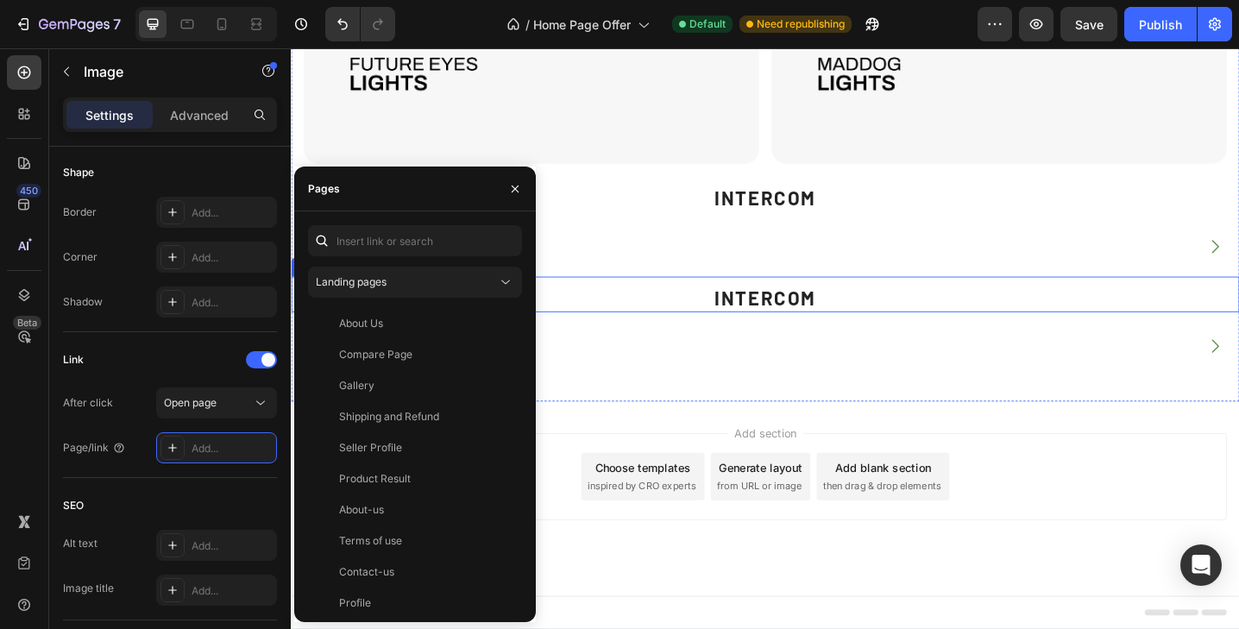
click at [808, 308] on h2 "INTERCOM" at bounding box center [809, 321] width 1036 height 30
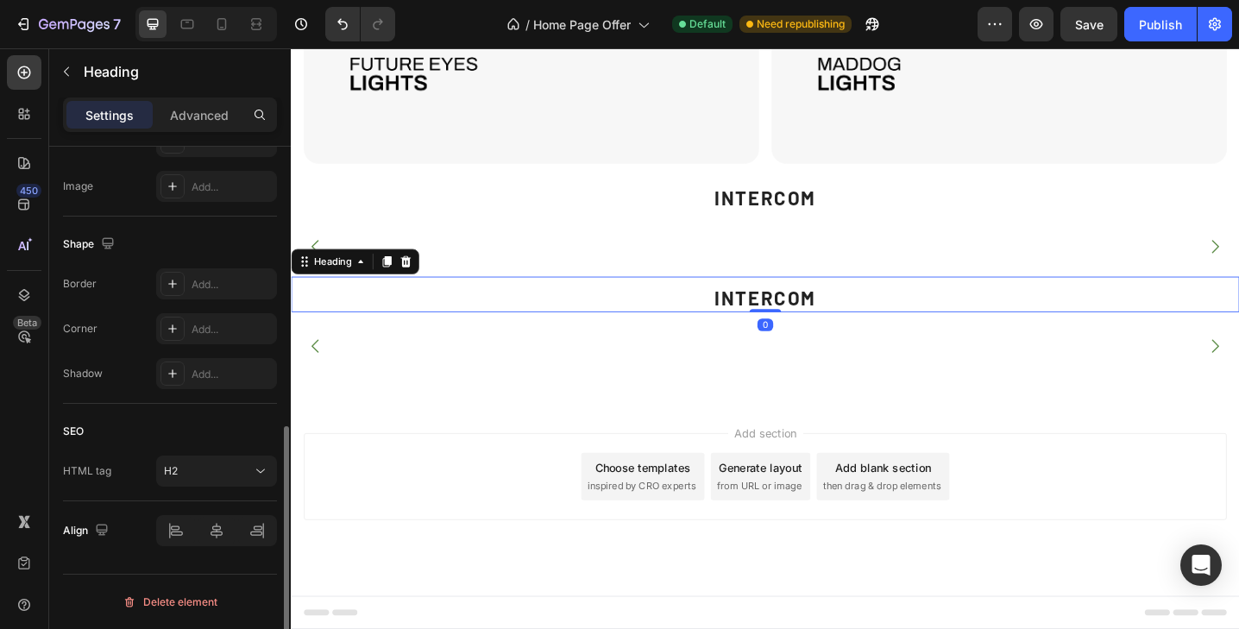
scroll to position [0, 0]
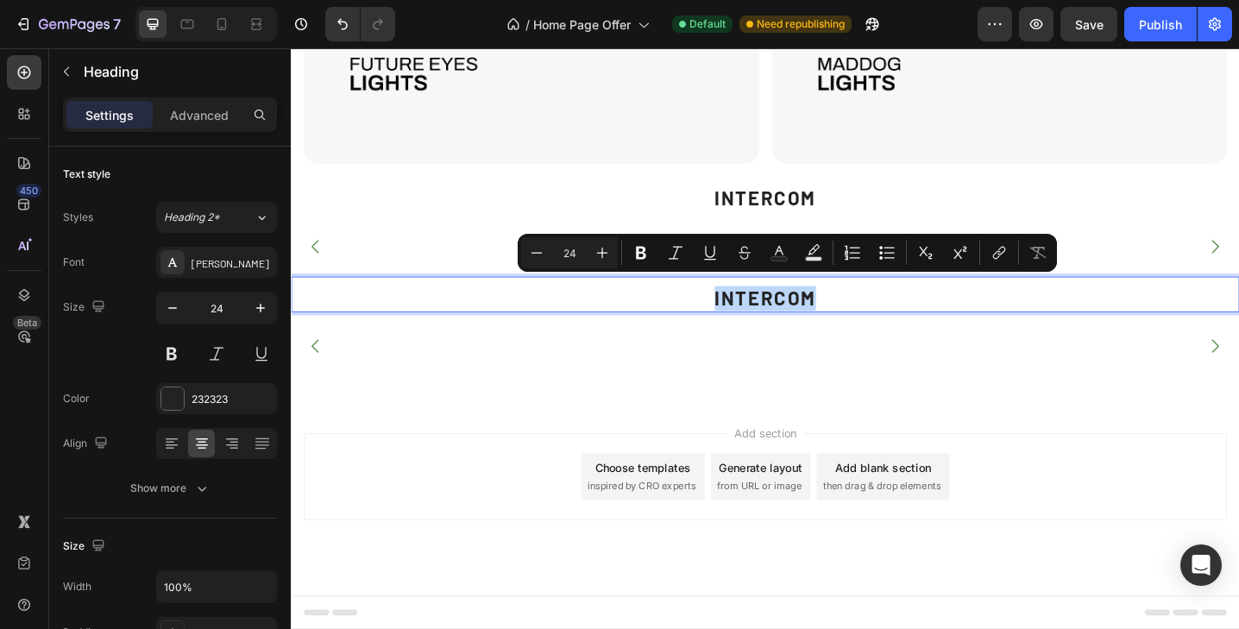
drag, startPoint x: 872, startPoint y: 309, endPoint x: 732, endPoint y: 304, distance: 139.9
click at [732, 308] on p "INTERCOM" at bounding box center [809, 321] width 1032 height 27
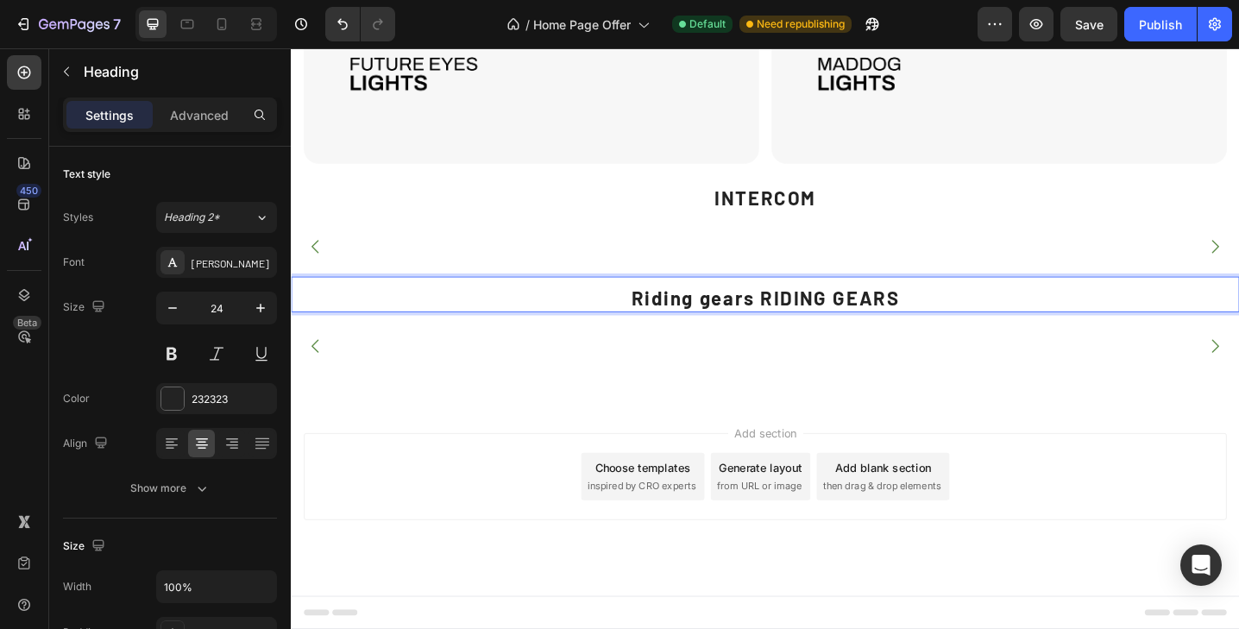
click at [801, 313] on p "Riding gears RIDING GEARS" at bounding box center [809, 321] width 1032 height 27
drag, startPoint x: 801, startPoint y: 313, endPoint x: 659, endPoint y: 309, distance: 141.6
click at [659, 309] on p "Riding gears RIDING GEARS" at bounding box center [809, 321] width 1032 height 27
click at [531, 374] on img at bounding box center [500, 374] width 294 height 0
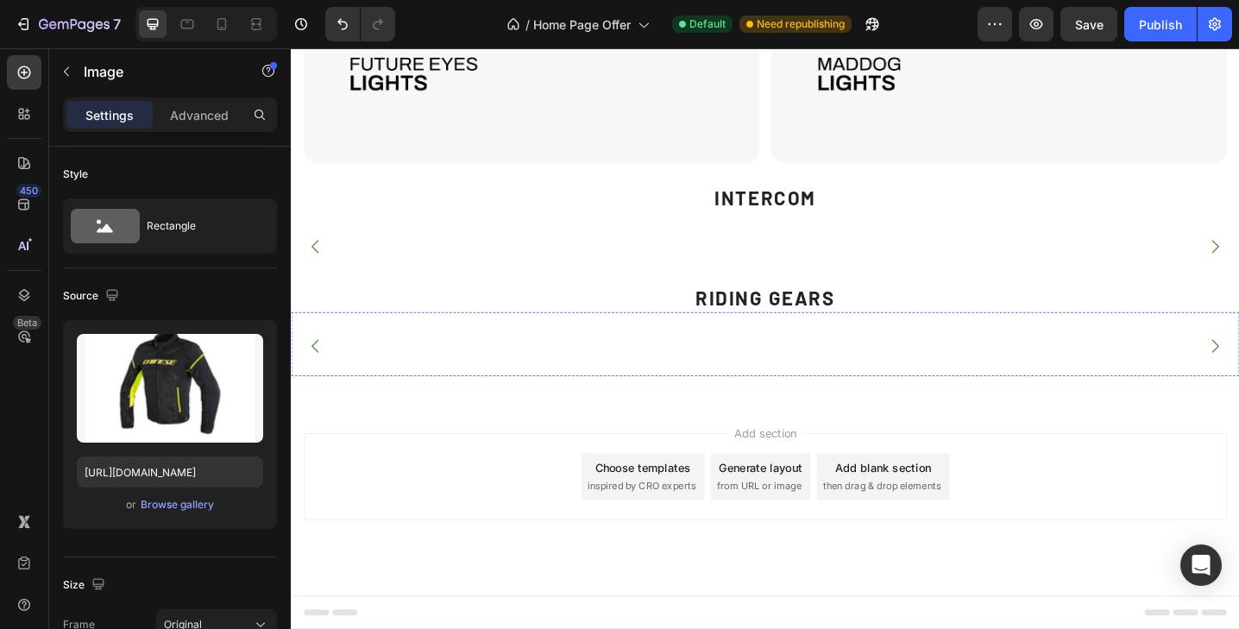
click at [797, 374] on img at bounding box center [808, 374] width 294 height 0
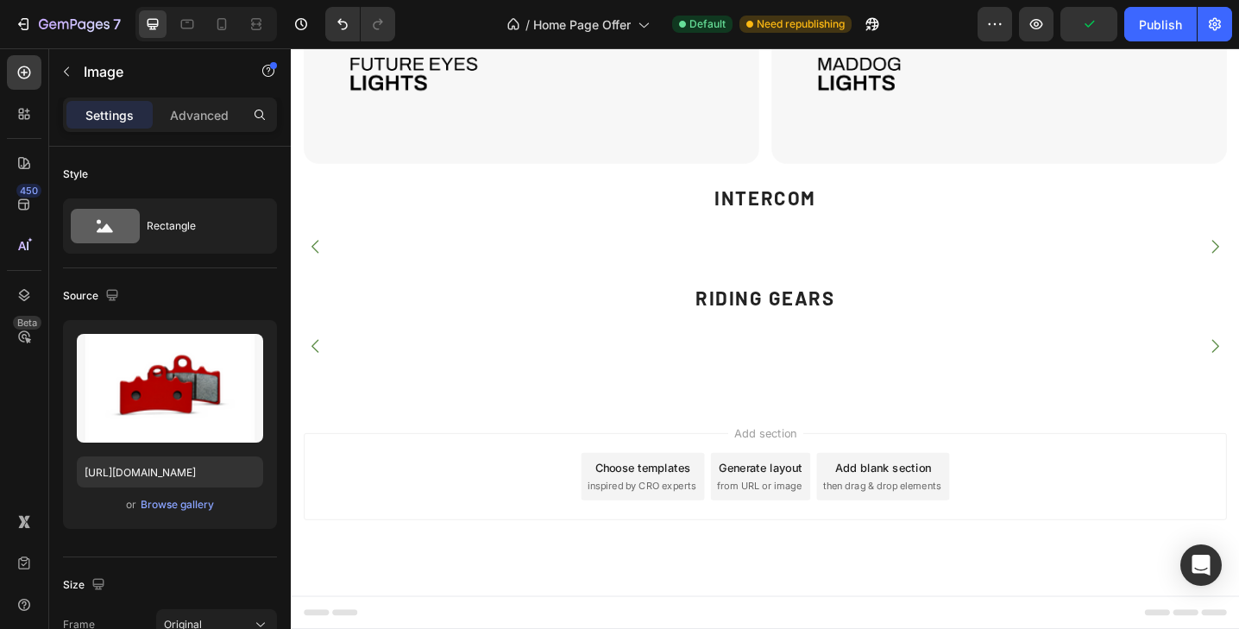
scroll to position [6883, 0]
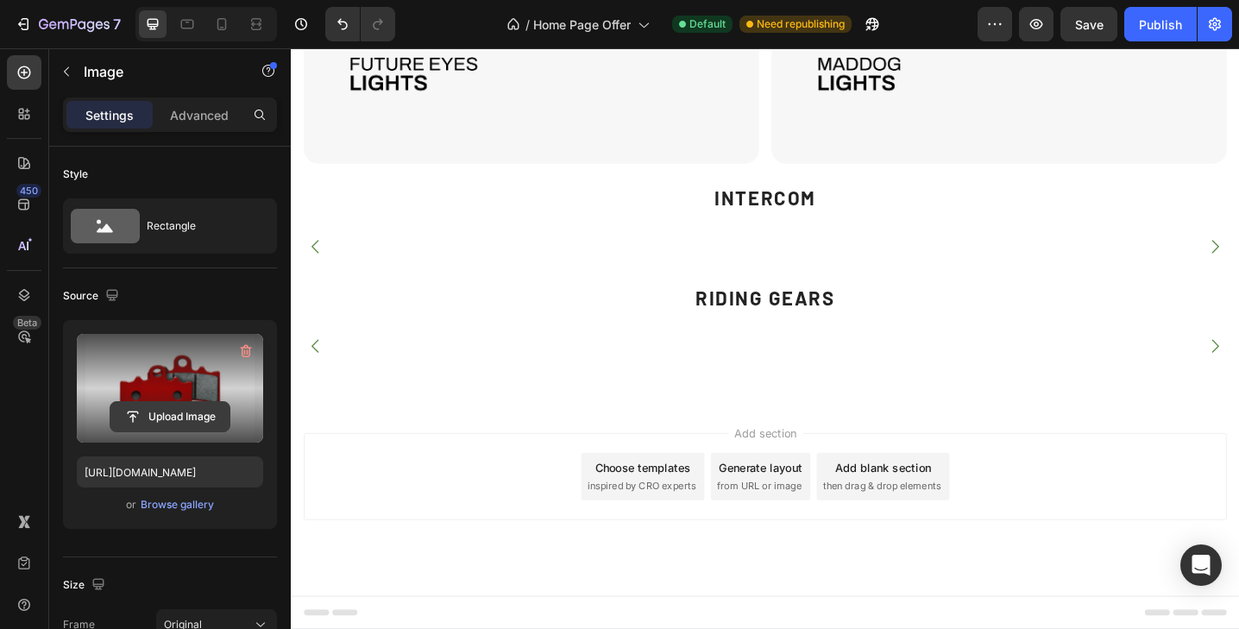
click at [181, 421] on input "file" at bounding box center [169, 416] width 119 height 29
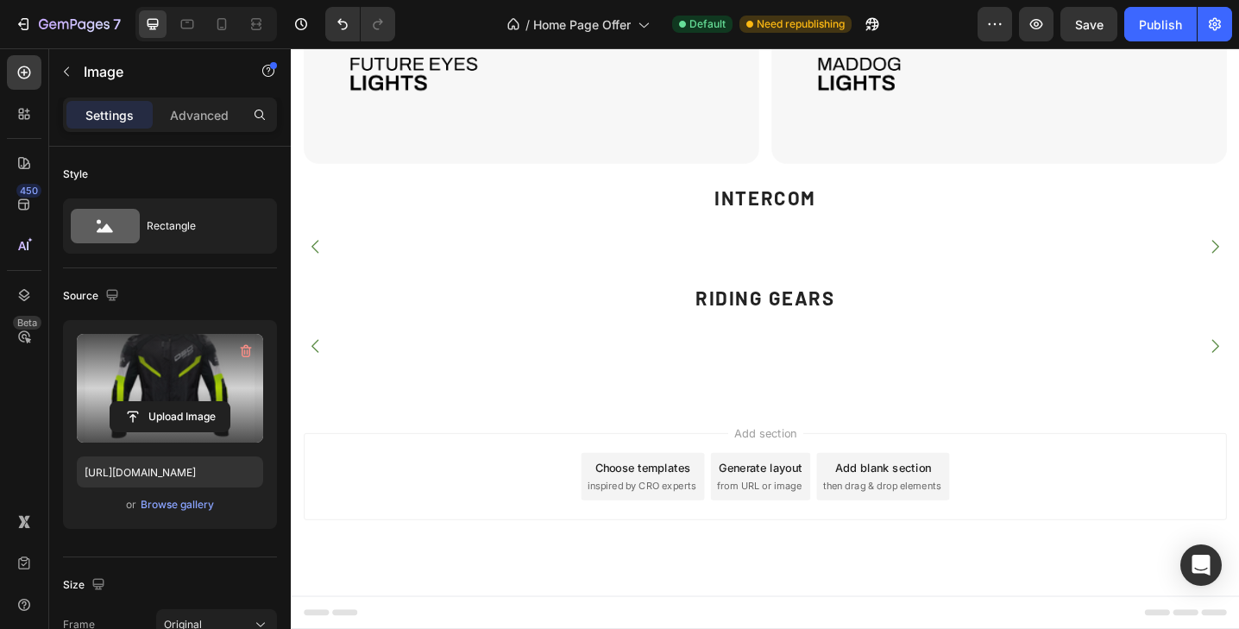
type input "[URL][DOMAIN_NAME]"
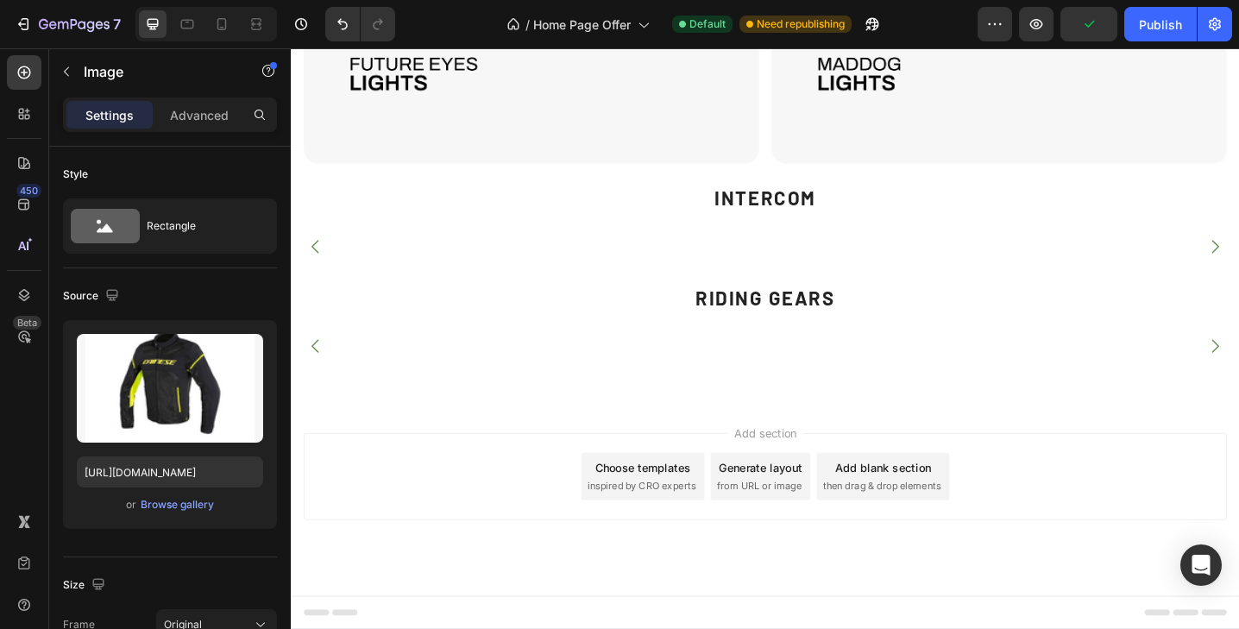
drag, startPoint x: 475, startPoint y: 318, endPoint x: 450, endPoint y: 463, distance: 147.1
click at [475, 374] on img at bounding box center [500, 374] width 294 height 0
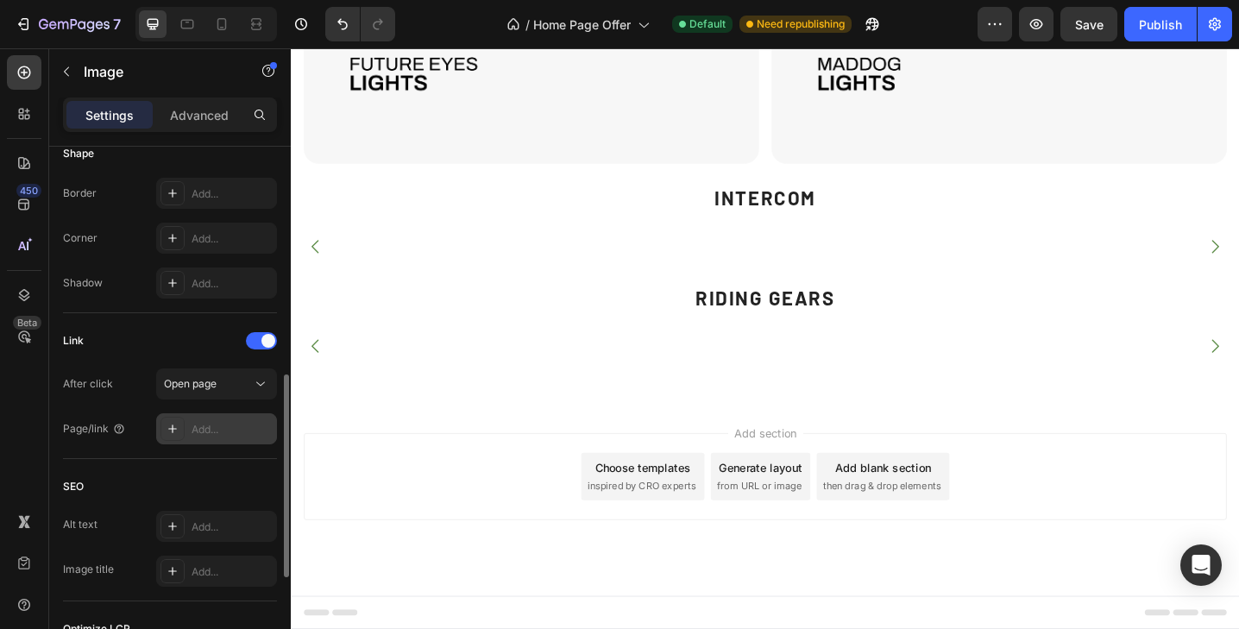
scroll to position [613, 0]
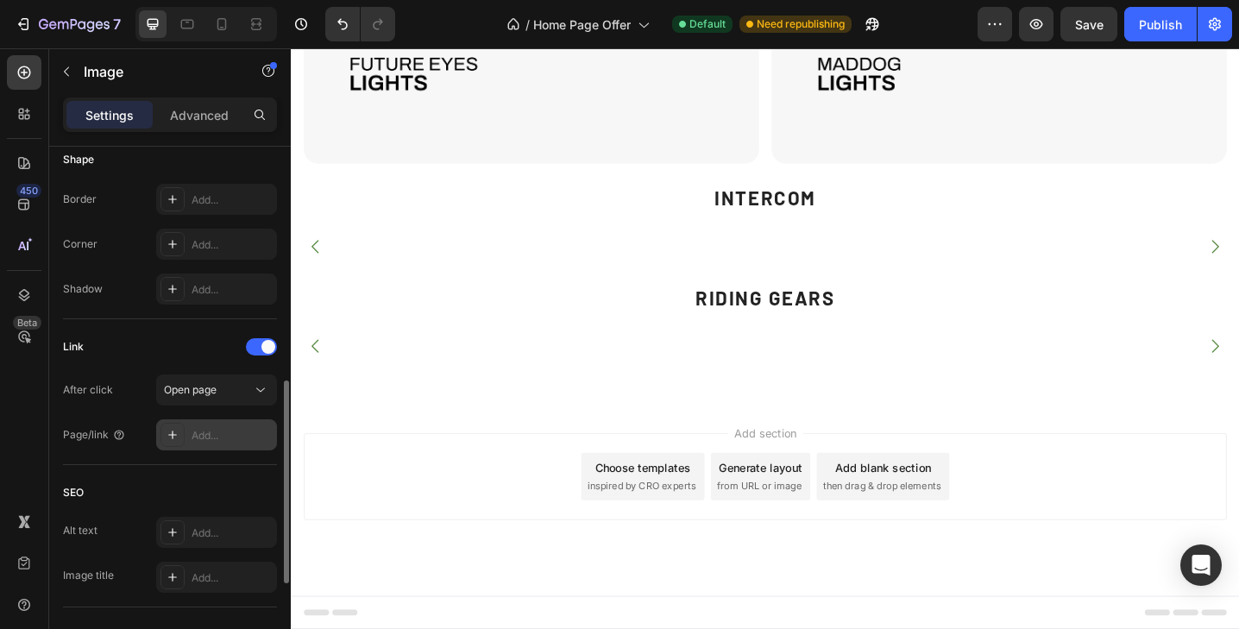
click at [209, 438] on div "Add..." at bounding box center [232, 436] width 81 height 16
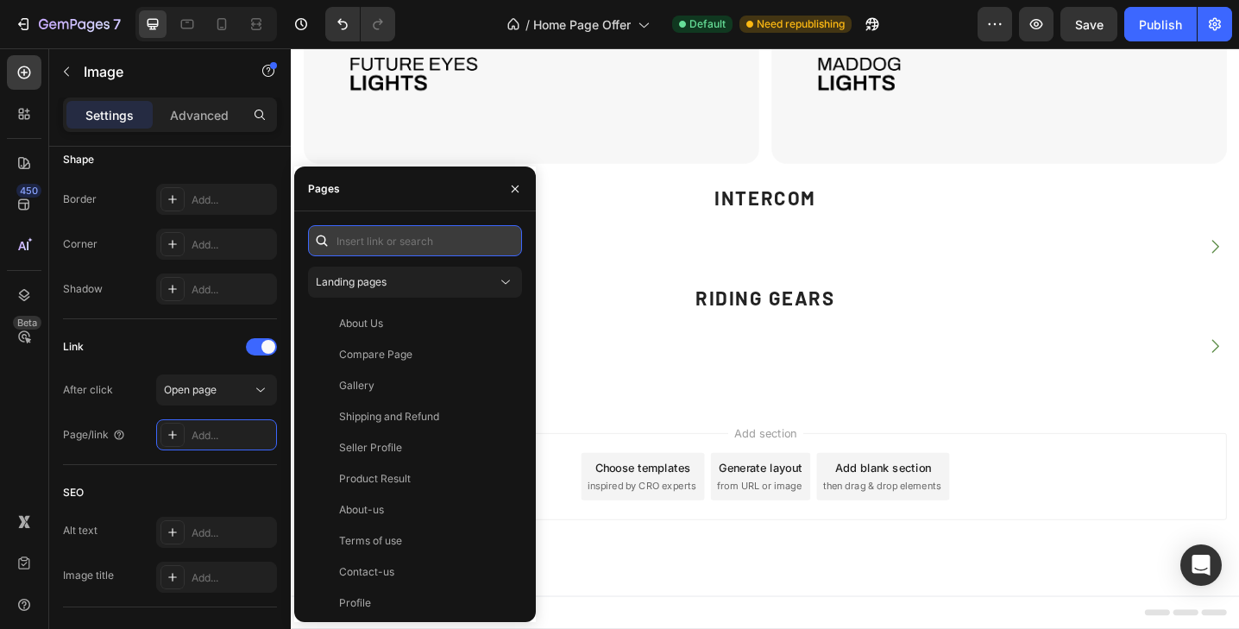
click at [394, 250] on input "text" at bounding box center [415, 240] width 214 height 31
paste input "[URL][DOMAIN_NAME]"
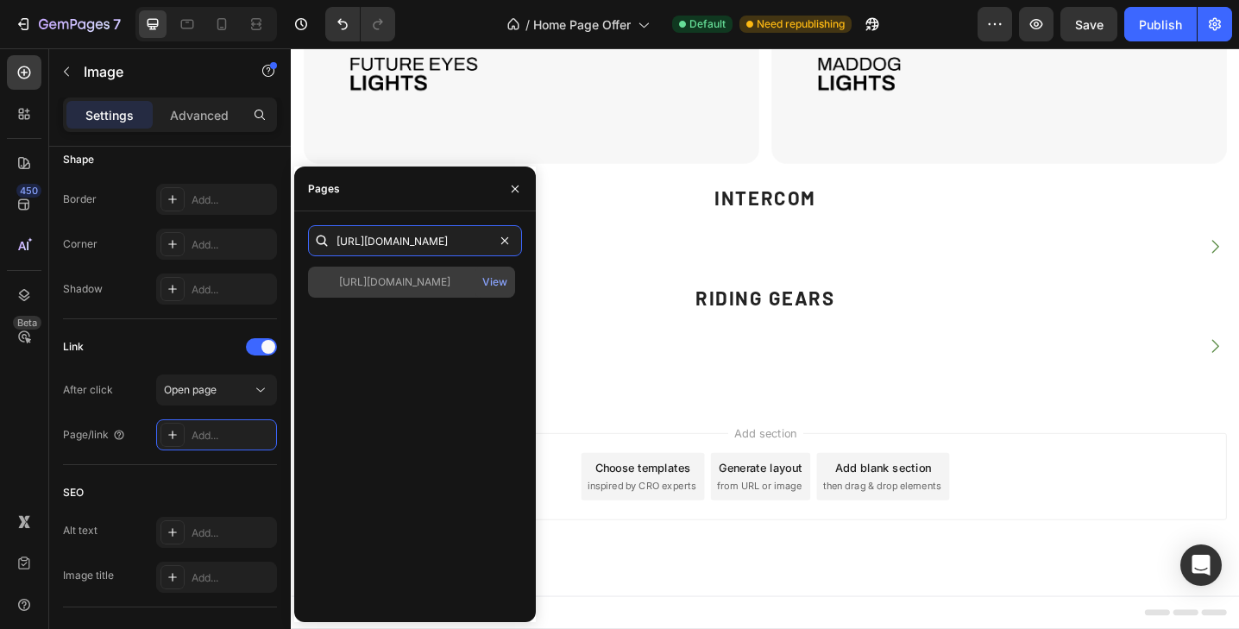
type input "[URL][DOMAIN_NAME]"
click at [391, 274] on div "[URL][DOMAIN_NAME] View" at bounding box center [411, 282] width 207 height 31
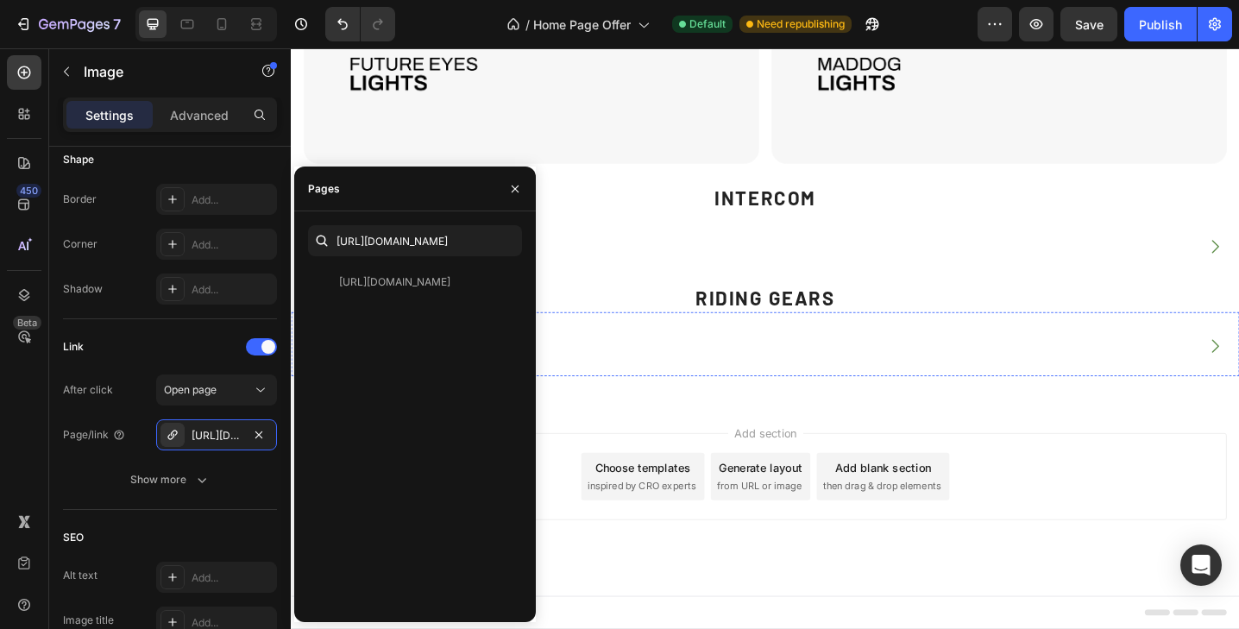
click at [728, 374] on img at bounding box center [808, 374] width 294 height 0
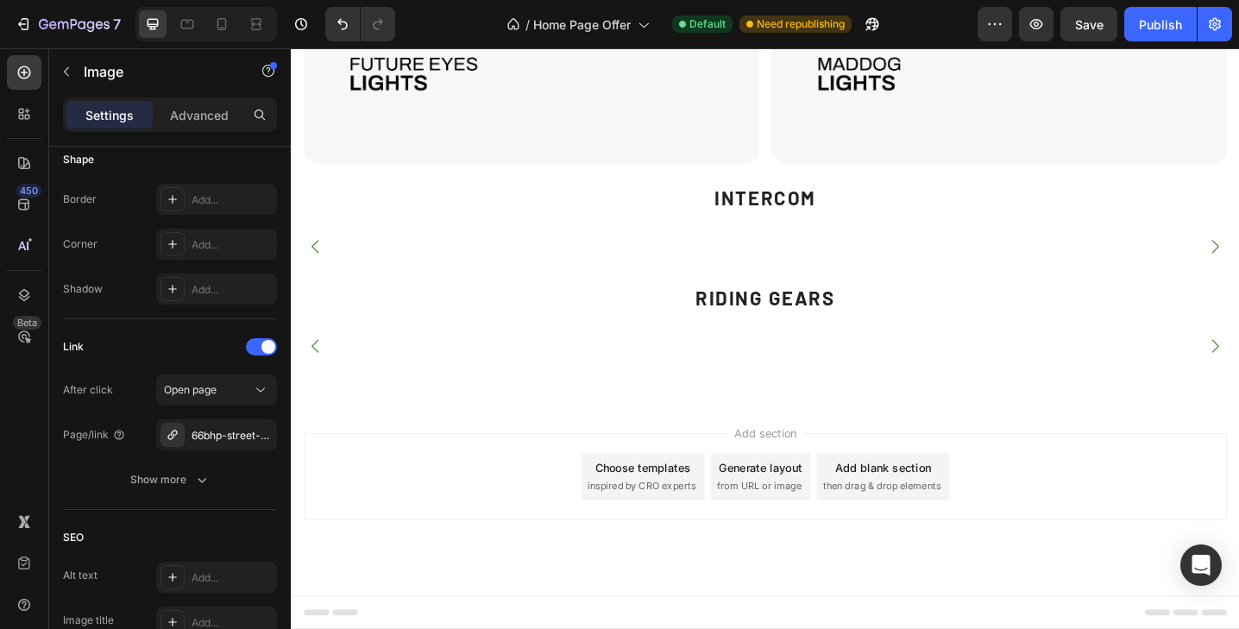
click at [866, 374] on img at bounding box center [808, 374] width 294 height 0
click at [257, 431] on icon "button" at bounding box center [259, 435] width 14 height 14
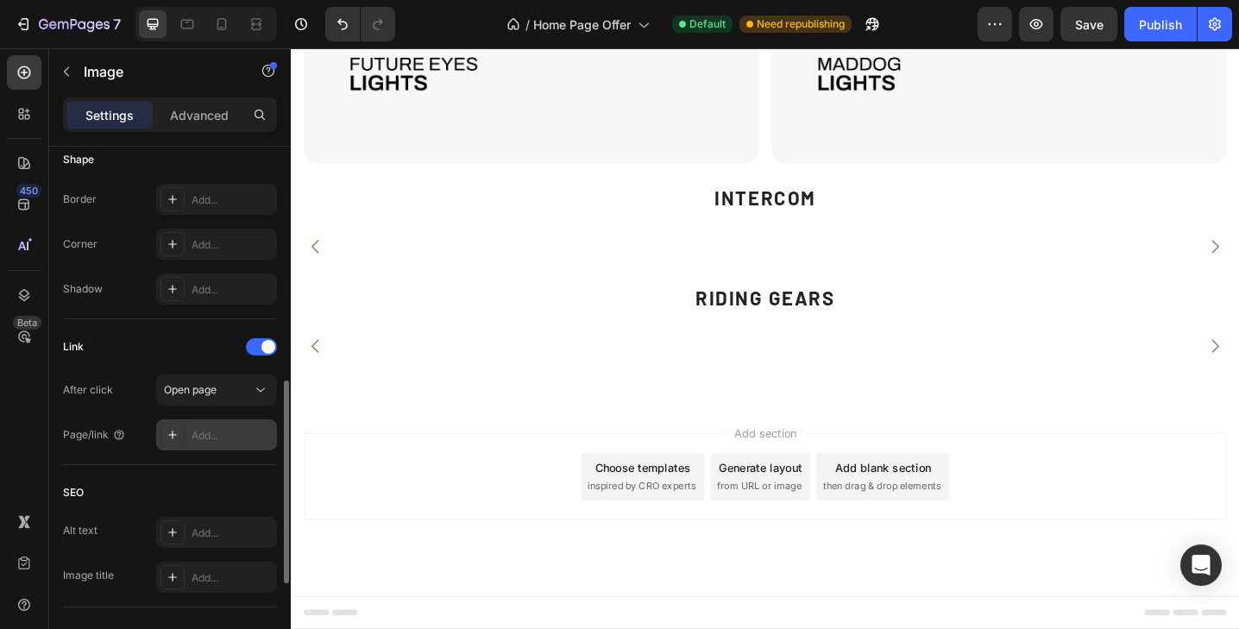
click at [192, 440] on div "Add..." at bounding box center [232, 436] width 81 height 16
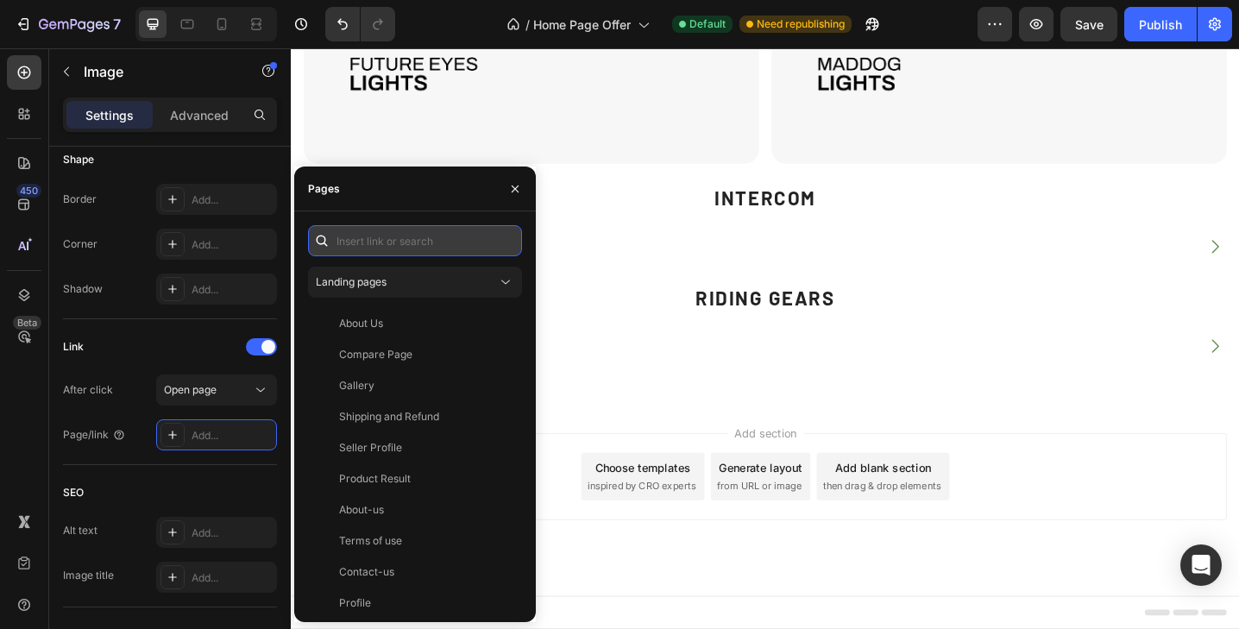
click at [375, 243] on input "text" at bounding box center [415, 240] width 214 height 31
paste input "[URL][DOMAIN_NAME]"
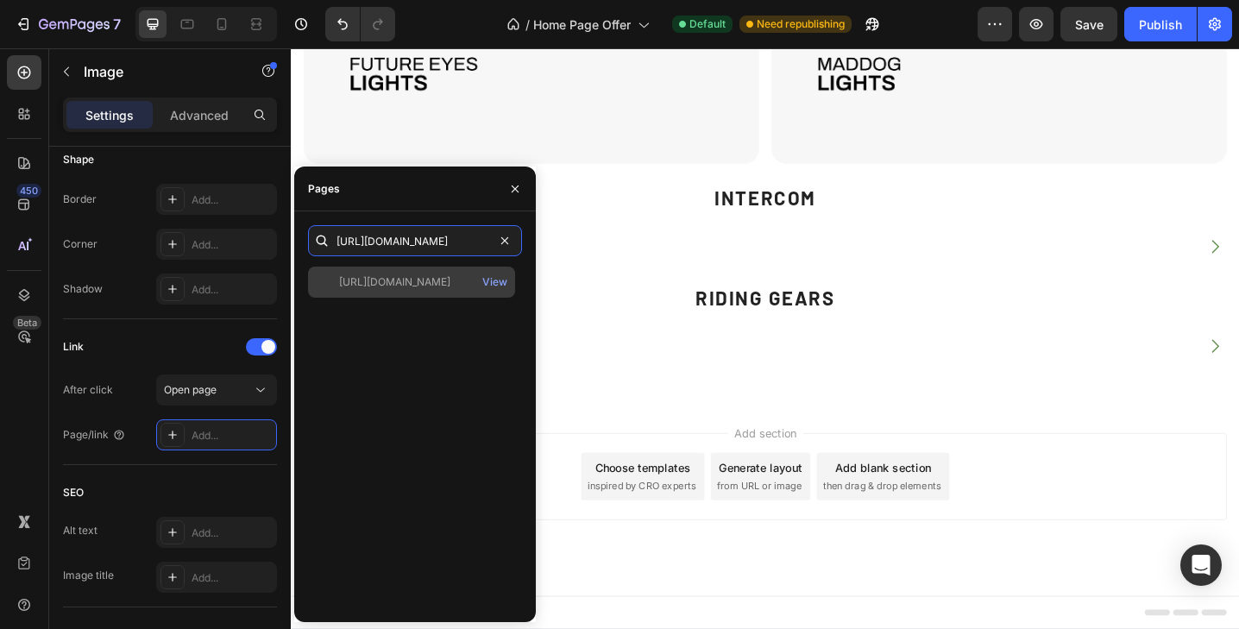
type input "[URL][DOMAIN_NAME]"
click at [384, 273] on div "[URL][DOMAIN_NAME] View" at bounding box center [411, 282] width 207 height 31
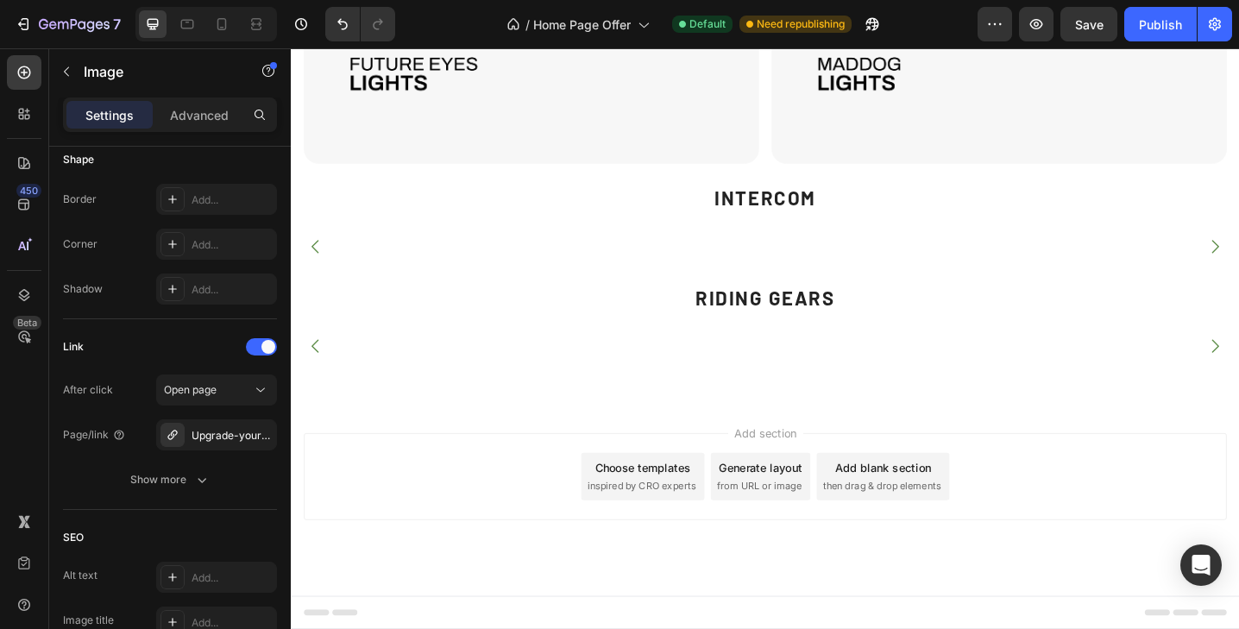
click at [1076, 374] on img at bounding box center [1117, 374] width 294 height 0
click at [1197, 374] on img at bounding box center [1117, 374] width 294 height 0
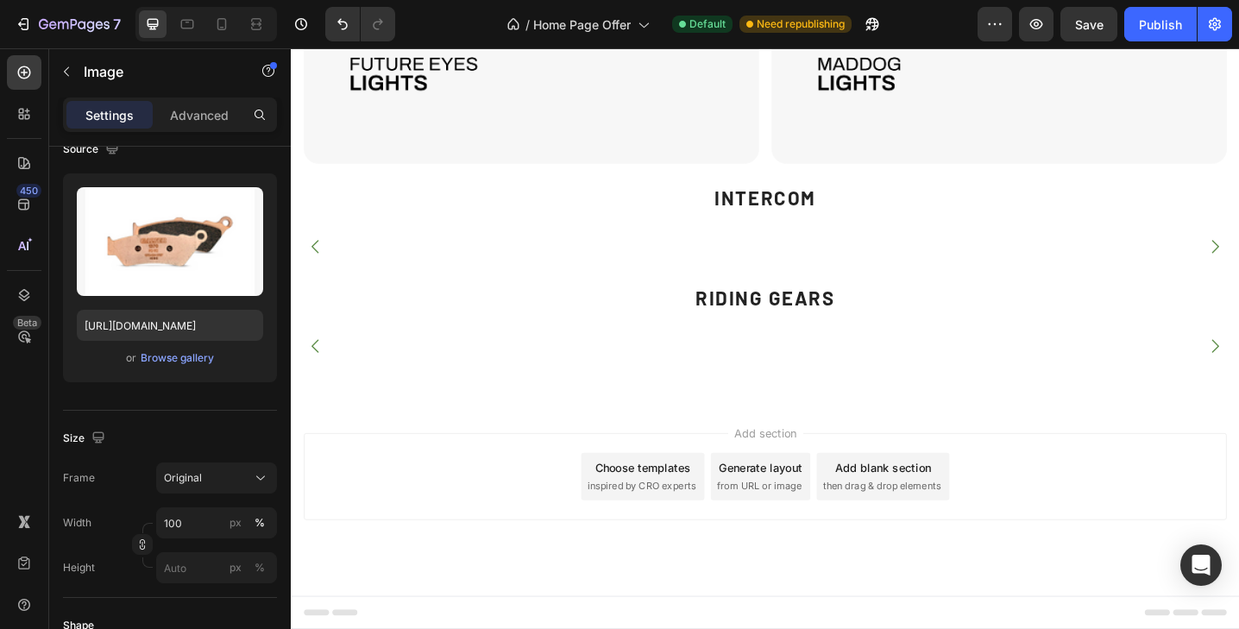
scroll to position [0, 0]
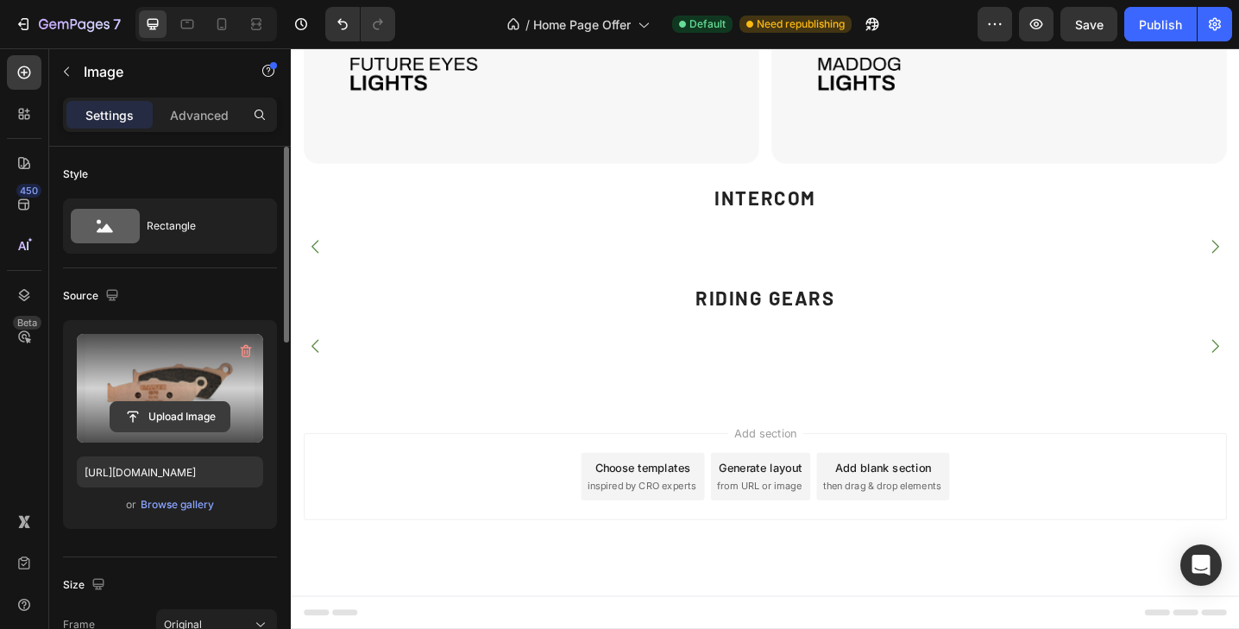
click at [168, 410] on input "file" at bounding box center [169, 416] width 119 height 29
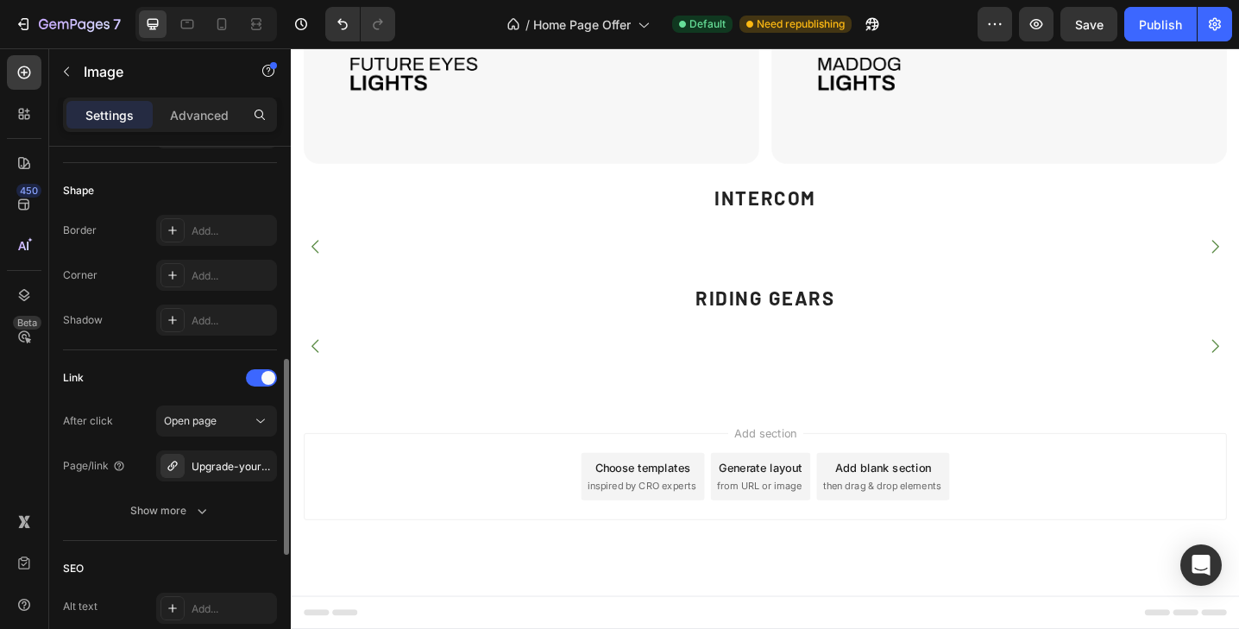
scroll to position [605, 0]
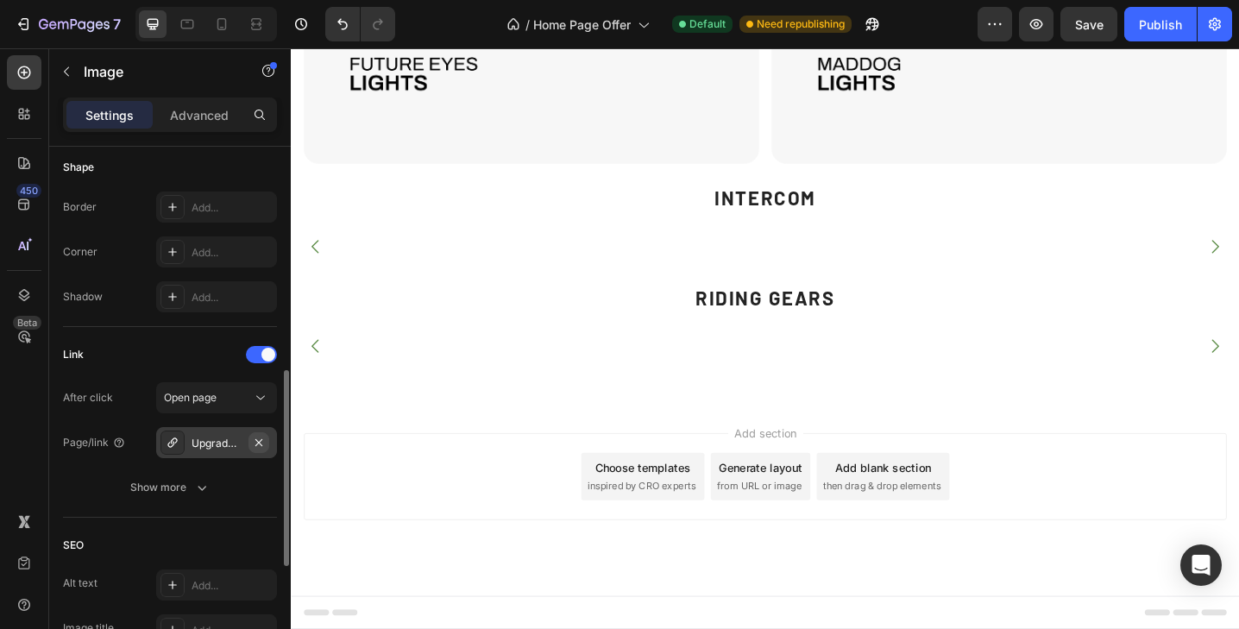
click at [259, 444] on icon "button" at bounding box center [259, 443] width 14 height 14
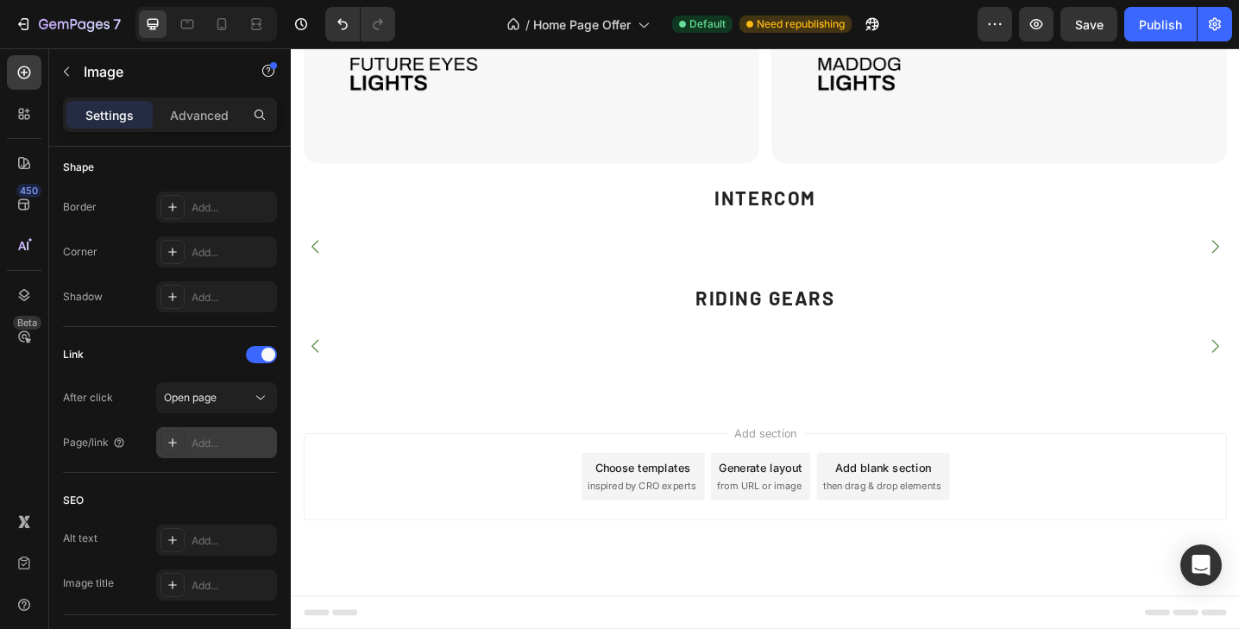
click at [213, 444] on div "Add..." at bounding box center [232, 444] width 81 height 16
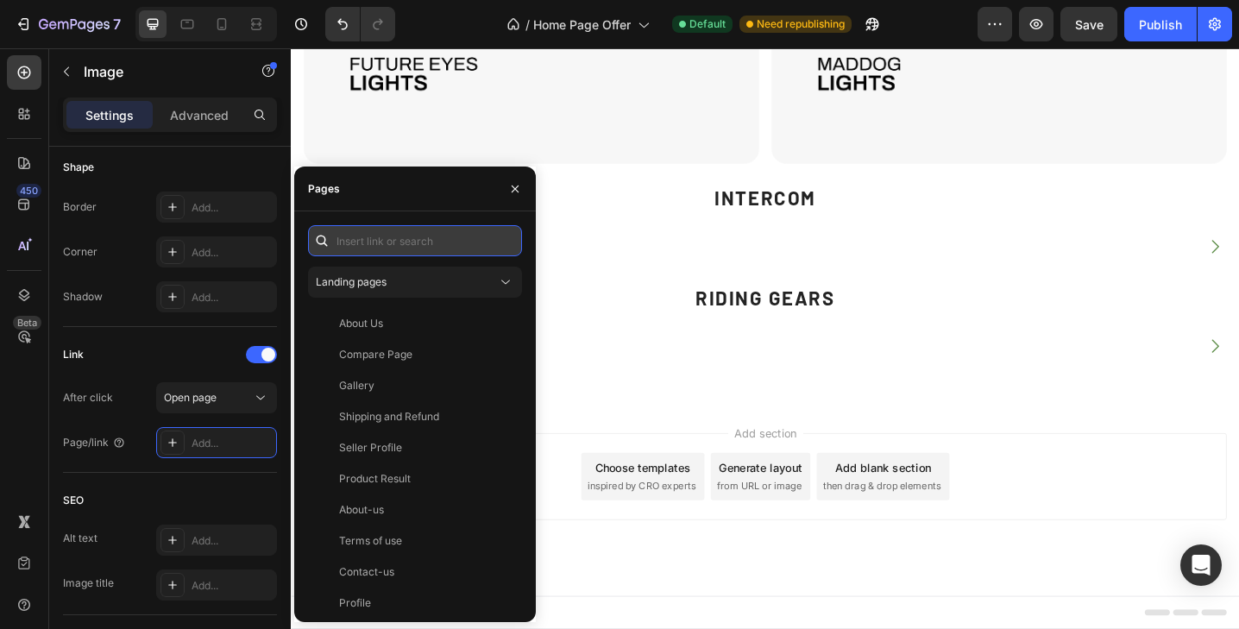
click at [359, 235] on input "text" at bounding box center [415, 240] width 214 height 31
paste input "[URL][DOMAIN_NAME]"
type input "[URL][DOMAIN_NAME]"
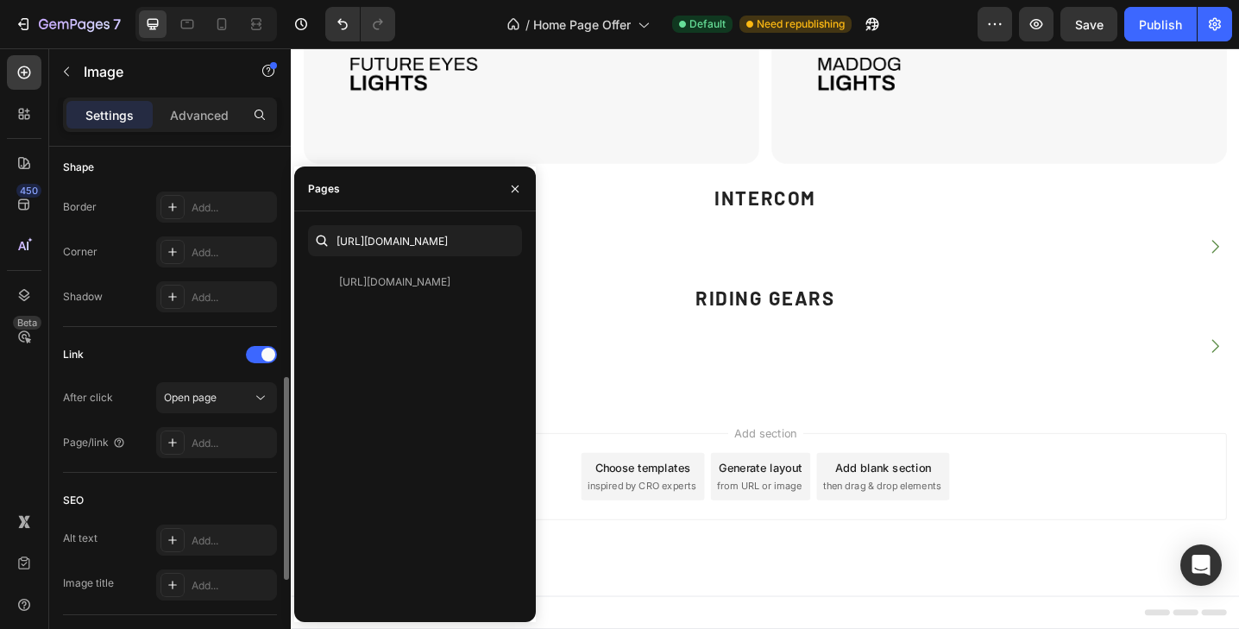
click at [164, 356] on div "Link" at bounding box center [170, 355] width 214 height 28
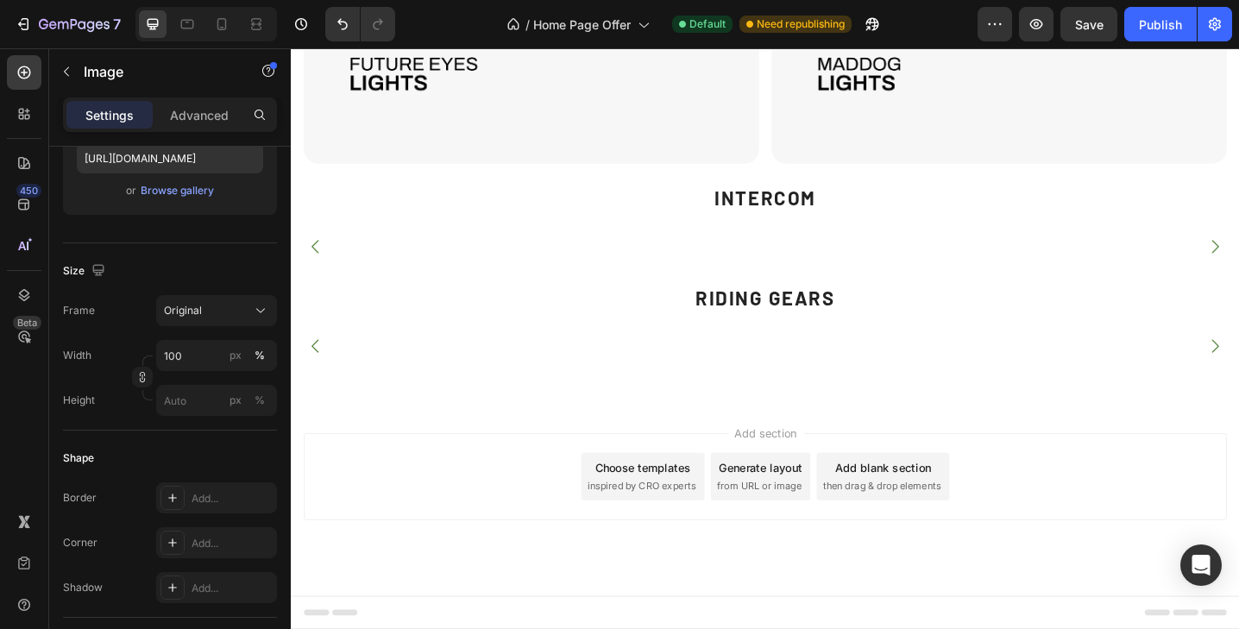
scroll to position [0, 0]
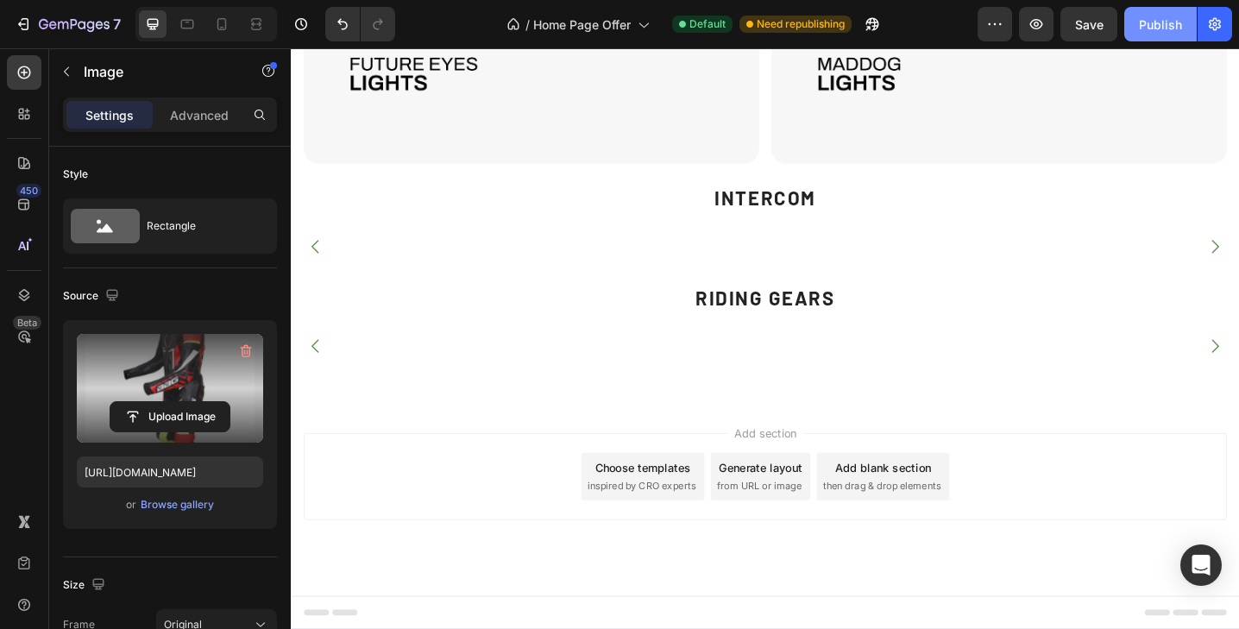
click at [1167, 21] on div "Publish" at bounding box center [1160, 25] width 43 height 18
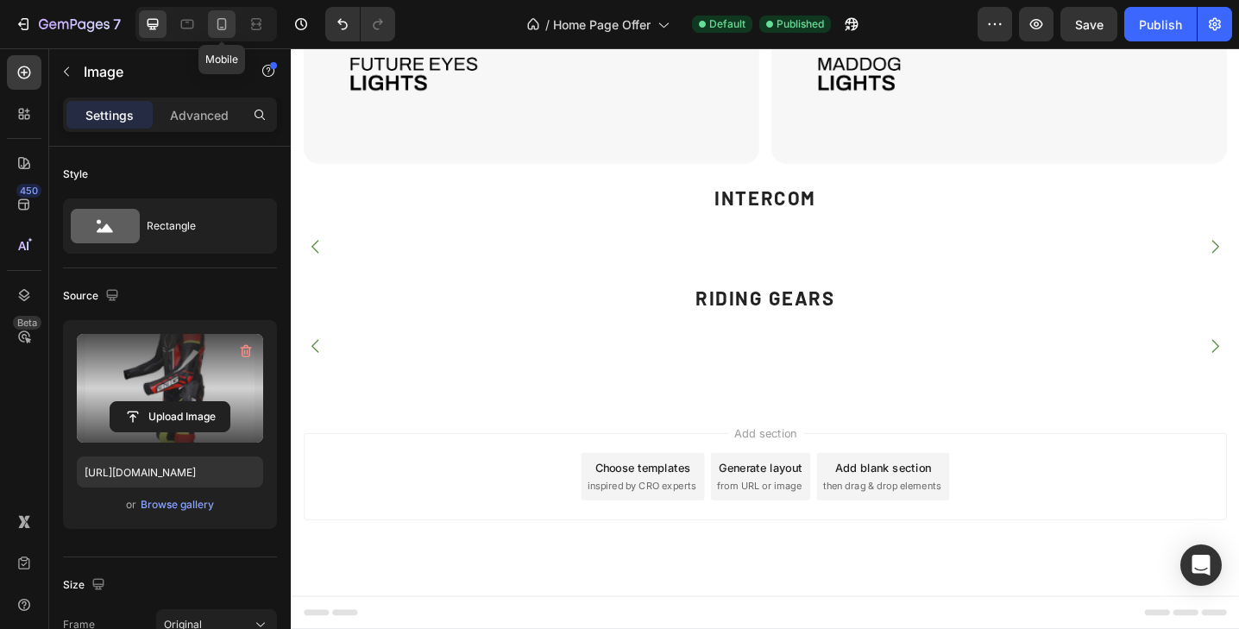
click at [228, 22] on icon at bounding box center [221, 24] width 17 height 17
type input "[URL][DOMAIN_NAME]"
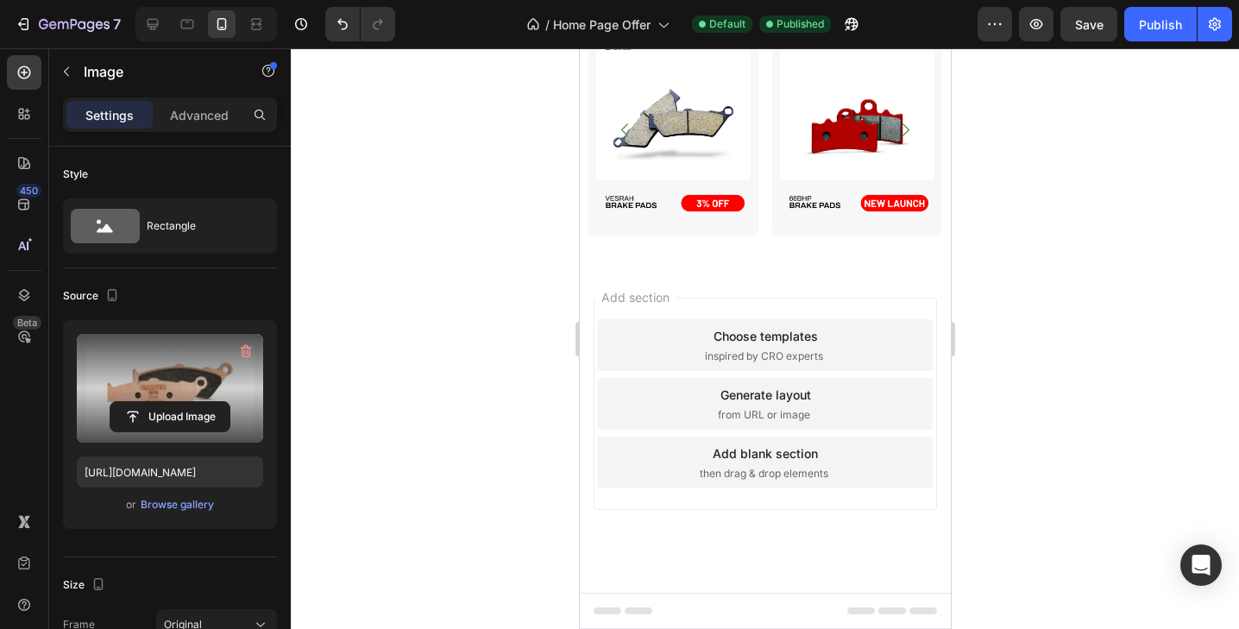
scroll to position [4348, 0]
click at [700, 236] on img at bounding box center [673, 129] width 170 height 212
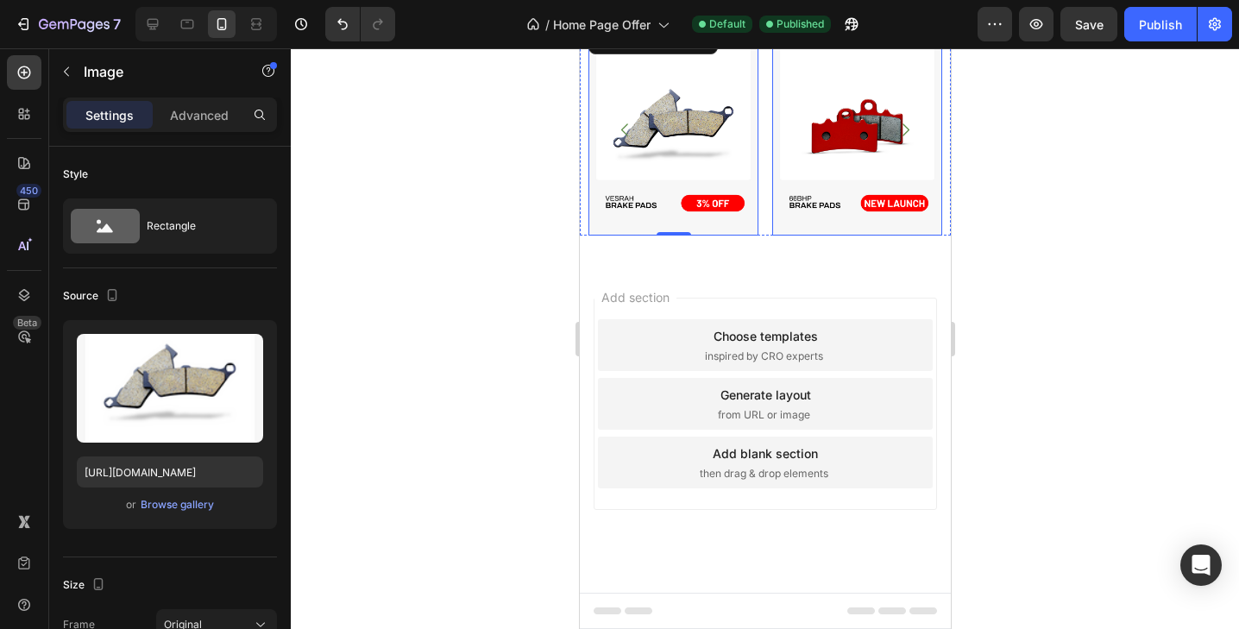
scroll to position [4354, 0]
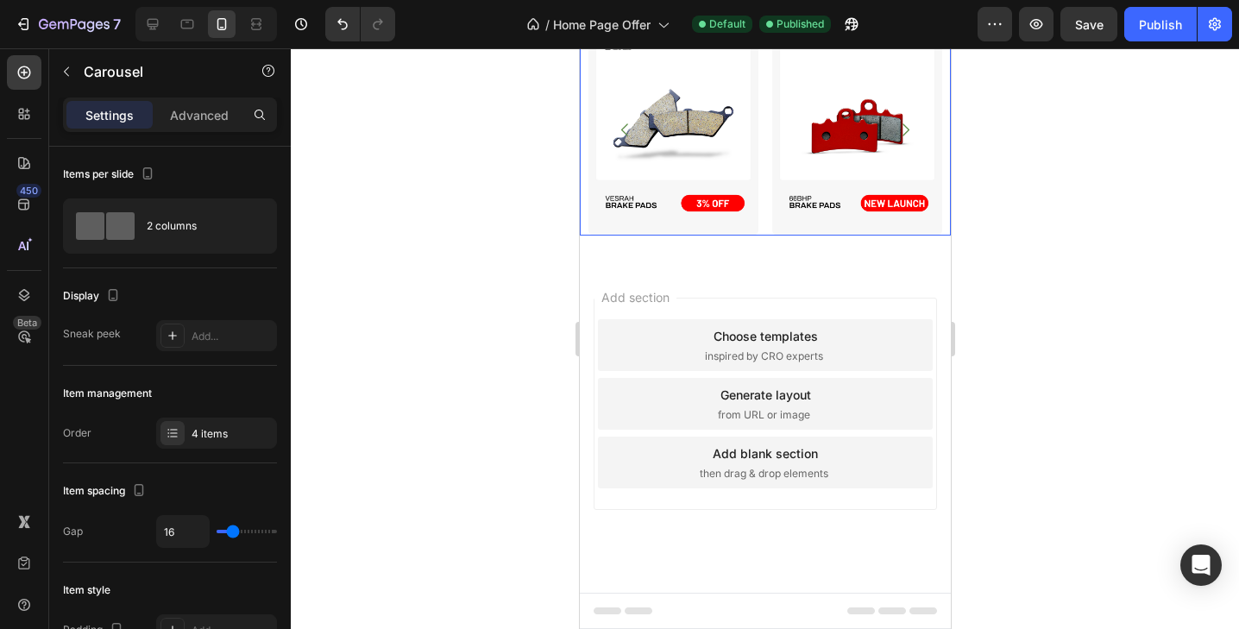
click at [905, 135] on icon "Carousel Next Arrow" at bounding box center [905, 129] width 7 height 12
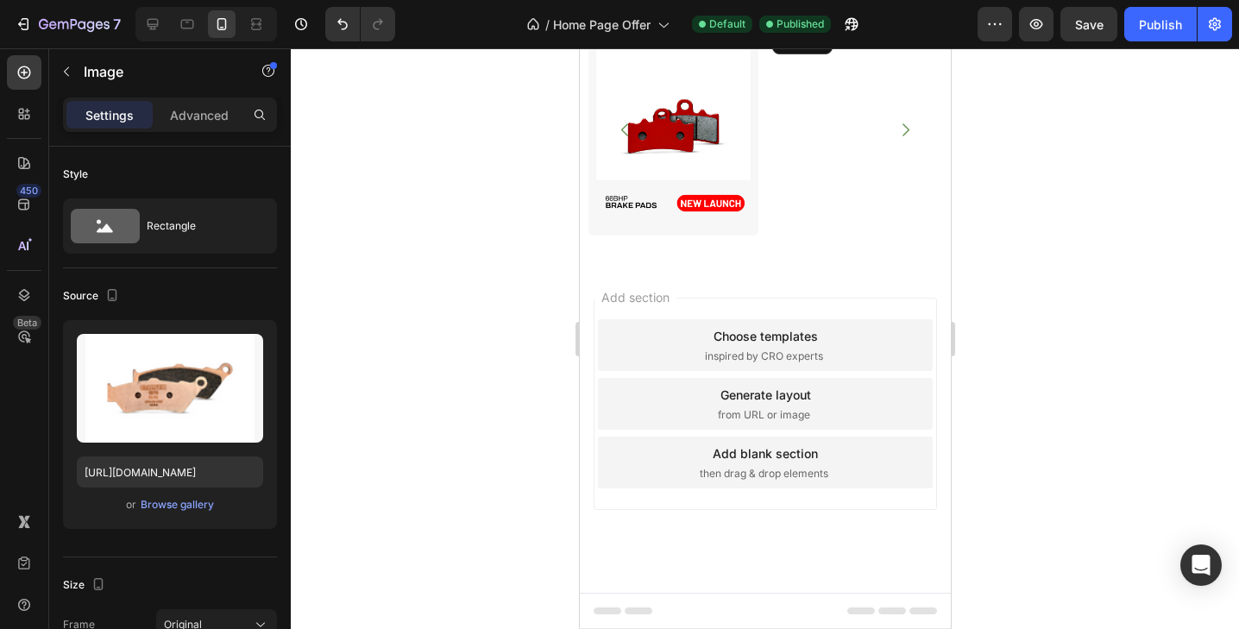
click at [837, 23] on img at bounding box center [857, 23] width 170 height 0
click at [166, 507] on div "Browse gallery" at bounding box center [177, 505] width 73 height 16
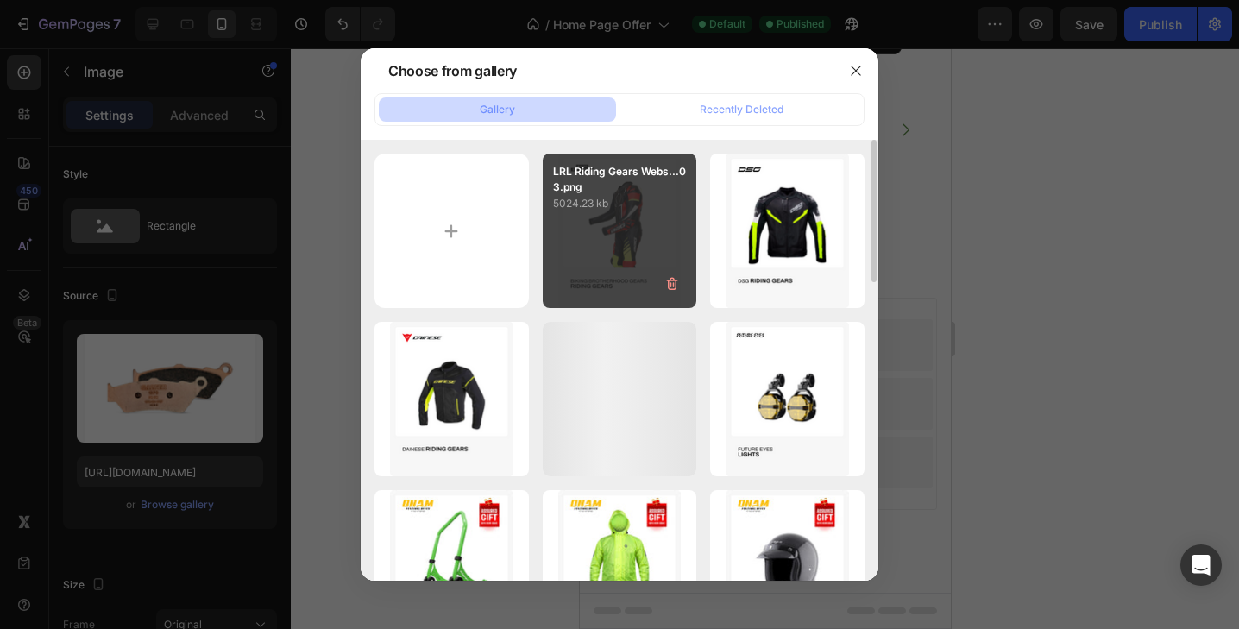
click at [627, 219] on div "LRL Riding Gears Webs...03.png 5024.23 kb" at bounding box center [620, 231] width 154 height 154
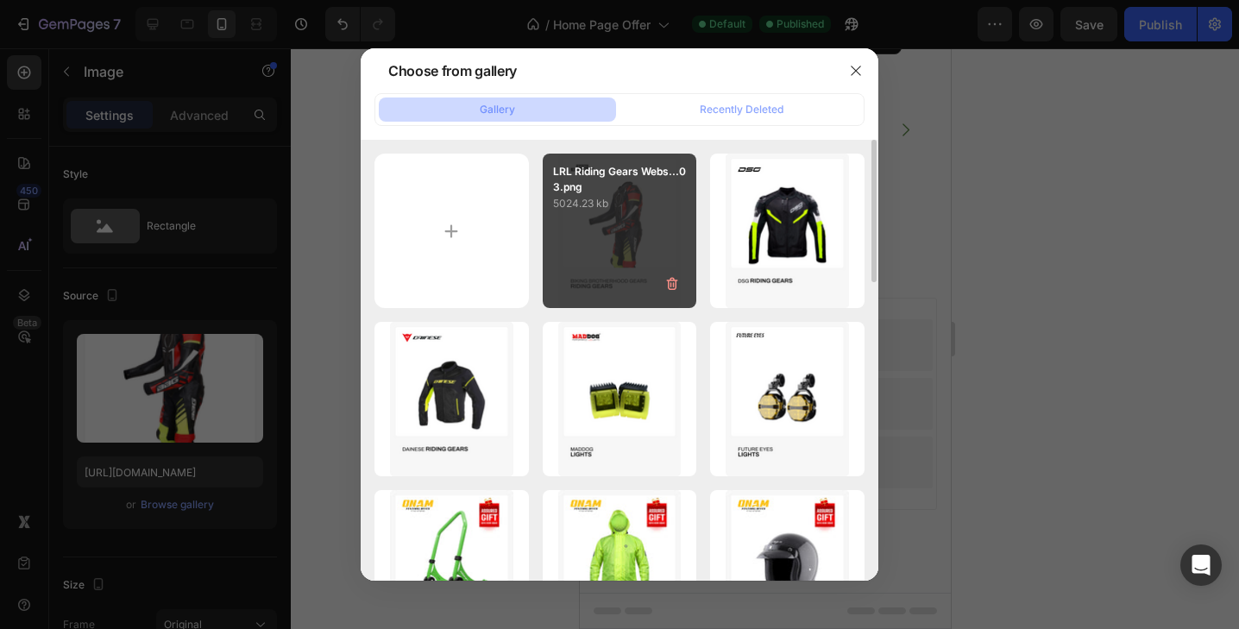
type input "[URL][DOMAIN_NAME]"
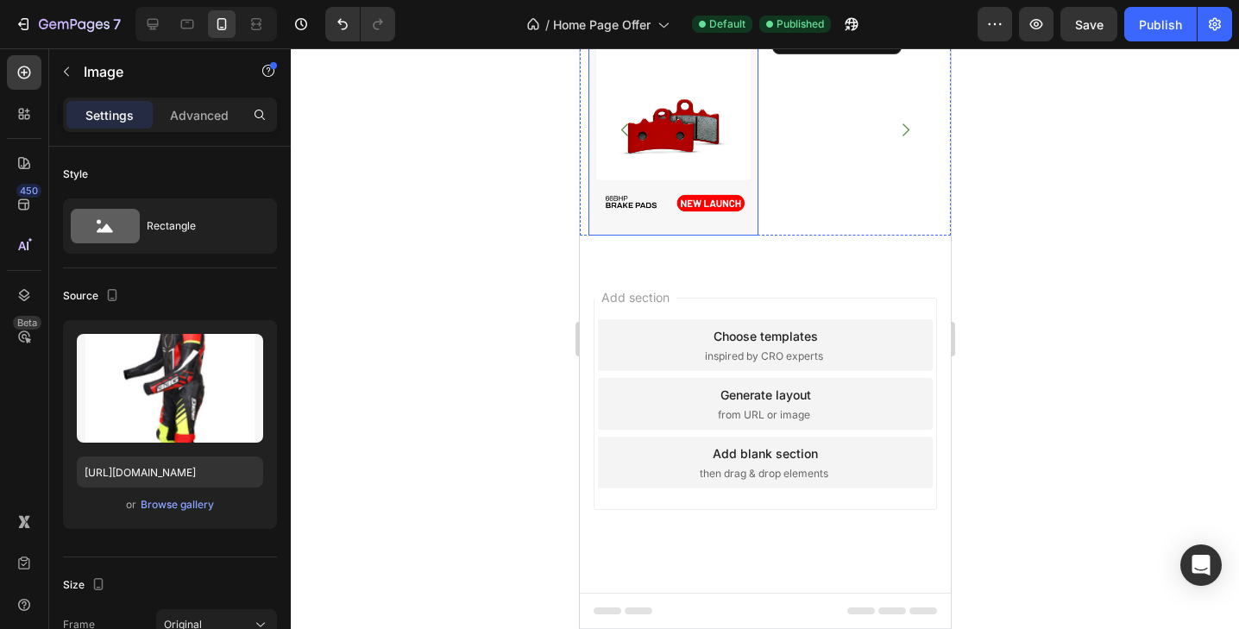
click at [675, 236] on img at bounding box center [673, 129] width 170 height 212
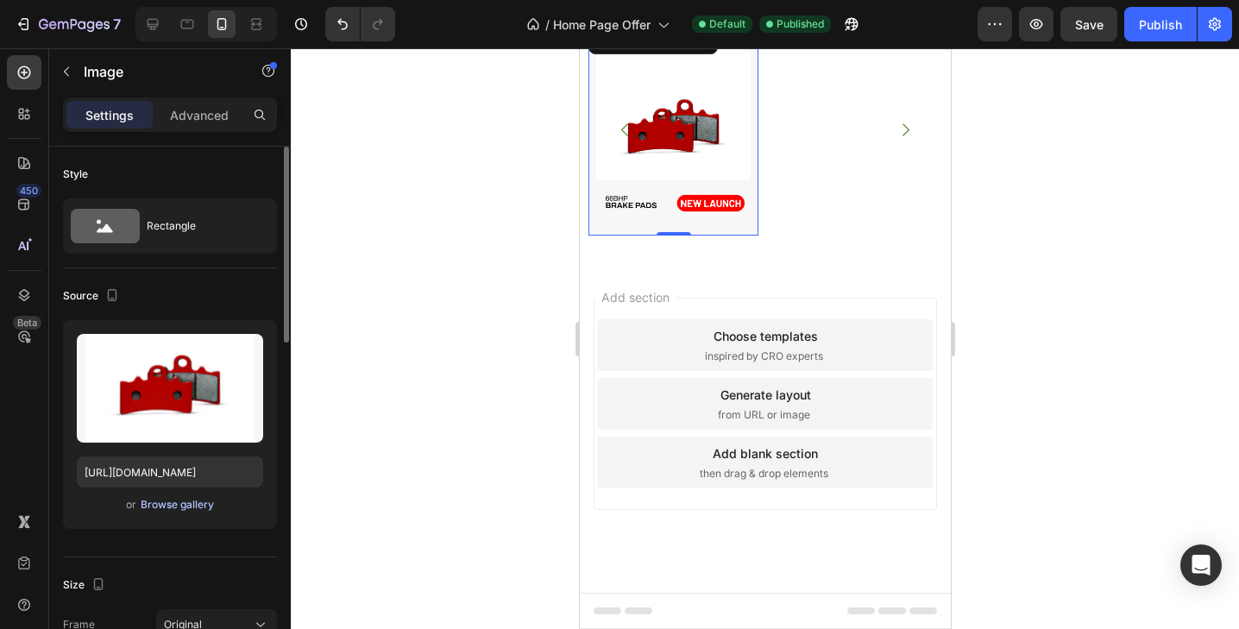
click at [190, 507] on div "Browse gallery" at bounding box center [177, 505] width 73 height 16
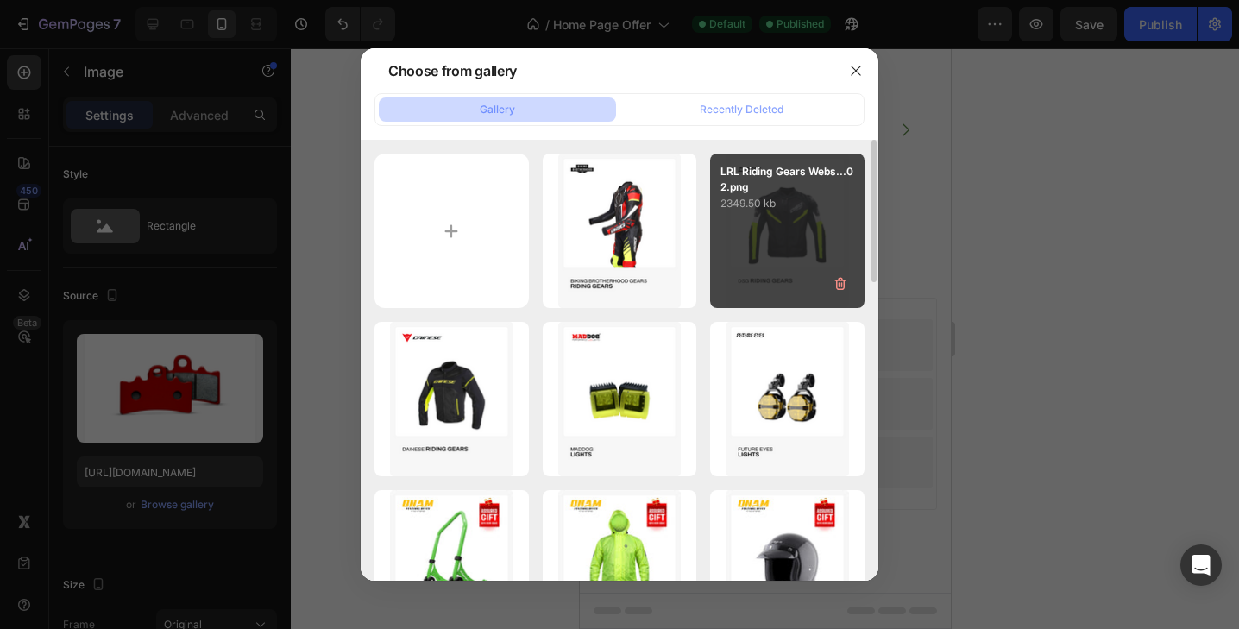
click at [735, 208] on p "2349.50 kb" at bounding box center [788, 203] width 134 height 17
type input "[URL][DOMAIN_NAME]"
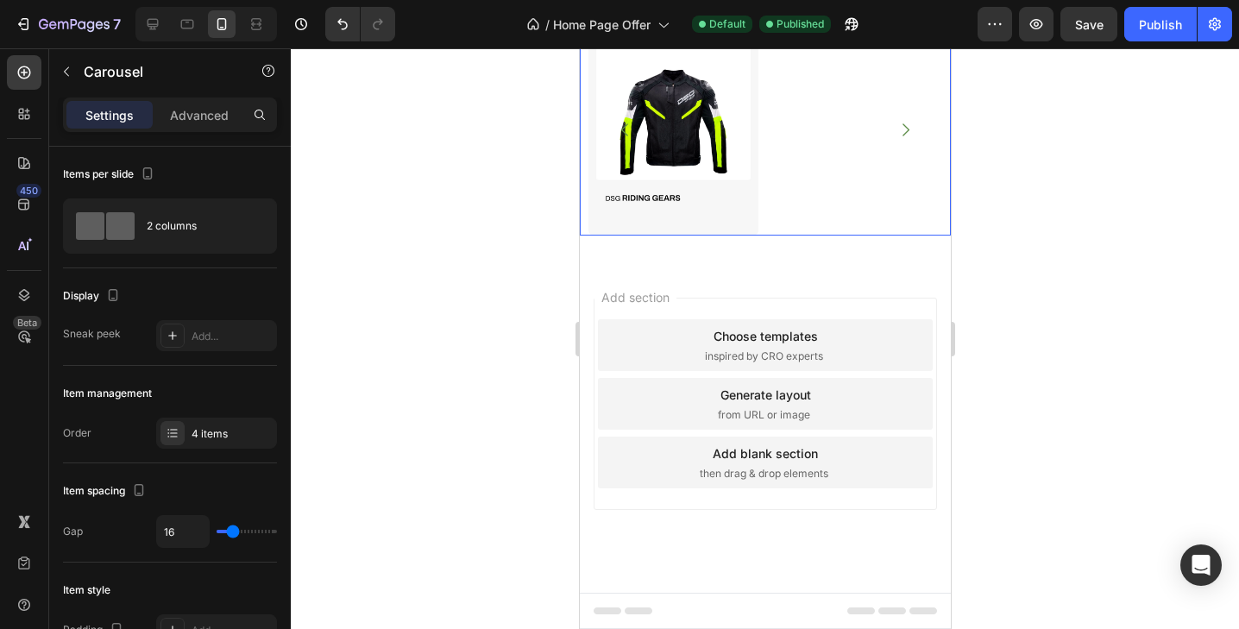
click at [627, 139] on icon "Carousel Back Arrow" at bounding box center [624, 130] width 18 height 18
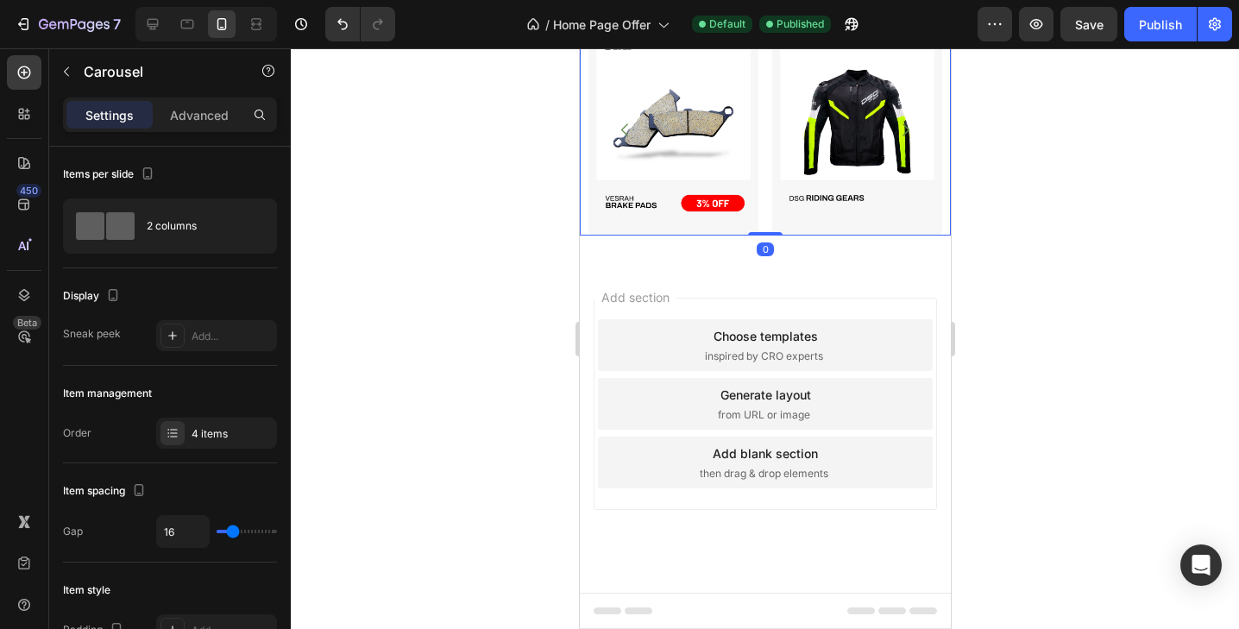
click at [646, 153] on button "Carousel Back Arrow" at bounding box center [625, 130] width 46 height 46
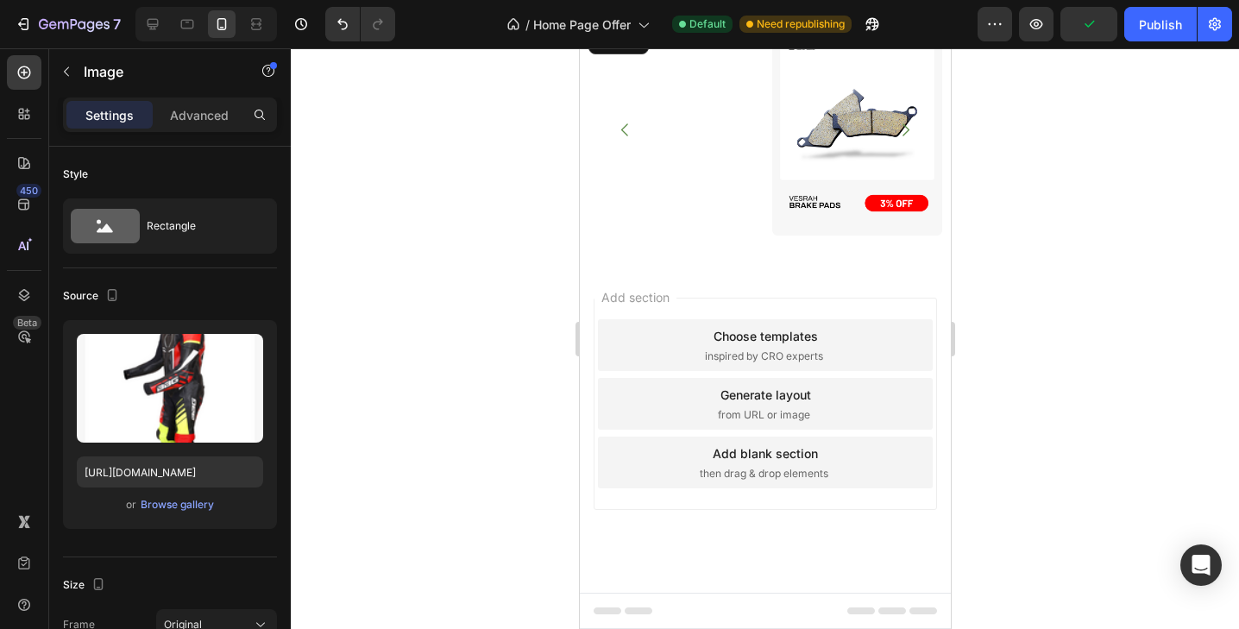
click at [706, 23] on img at bounding box center [673, 23] width 170 height 0
click at [182, 506] on div "Browse gallery" at bounding box center [177, 505] width 73 height 16
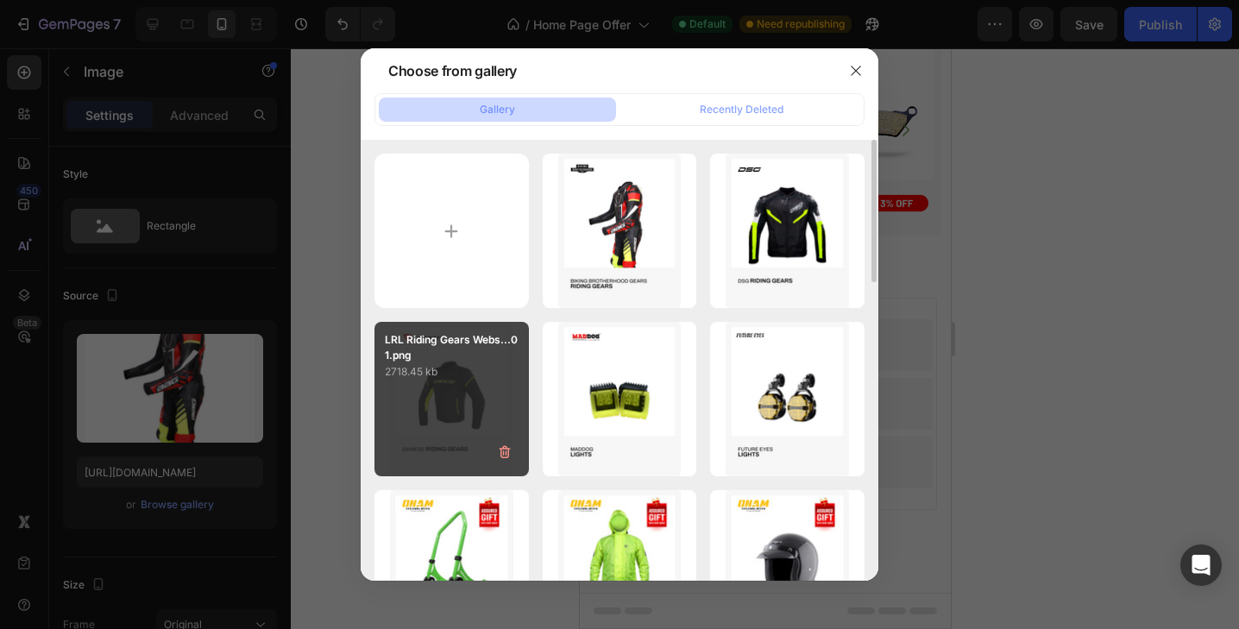
click at [473, 383] on div "LRL Riding Gears Webs...01.png 2718.45 kb" at bounding box center [452, 399] width 154 height 154
type input "[URL][DOMAIN_NAME]"
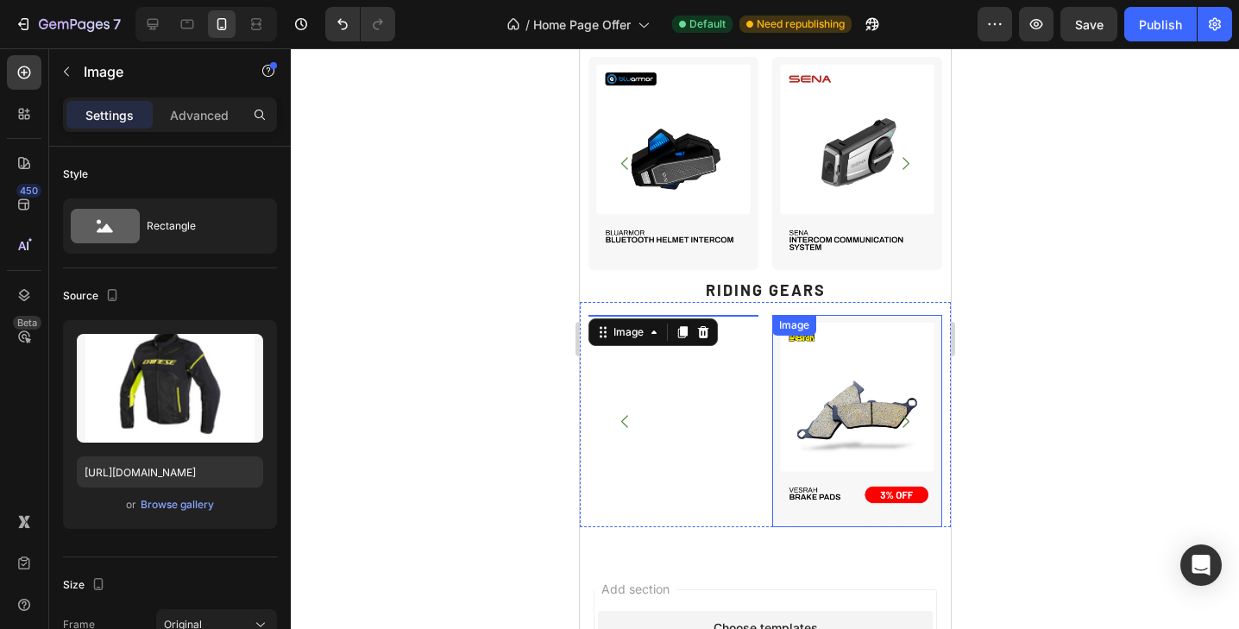
scroll to position [3828, 0]
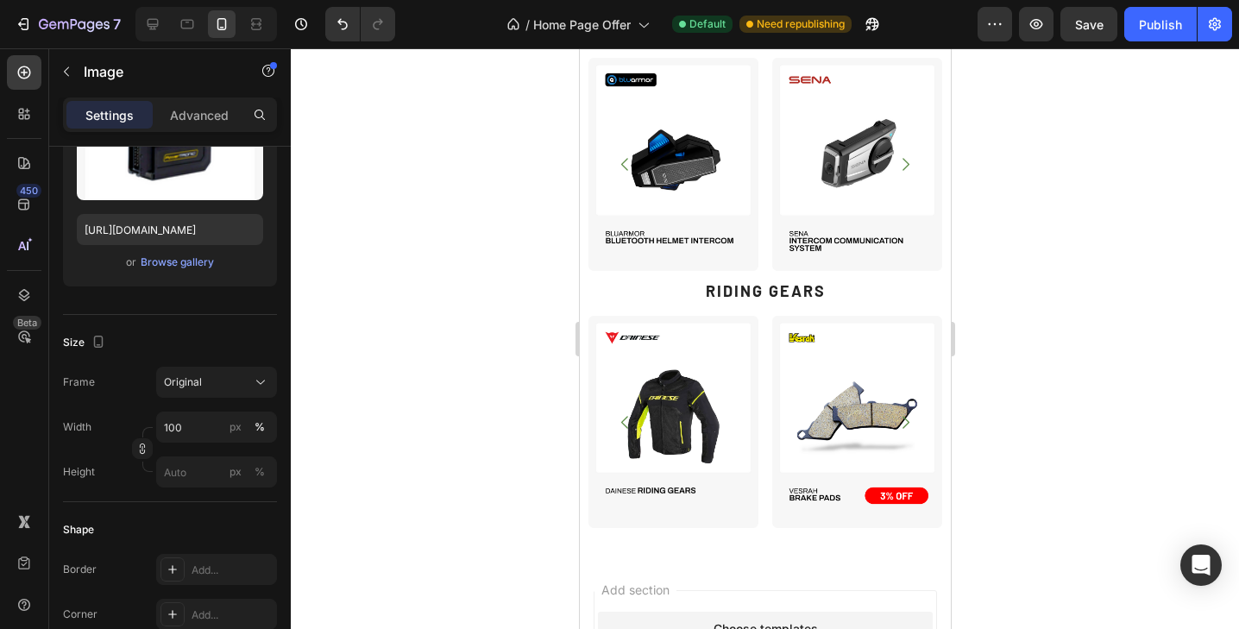
scroll to position [0, 0]
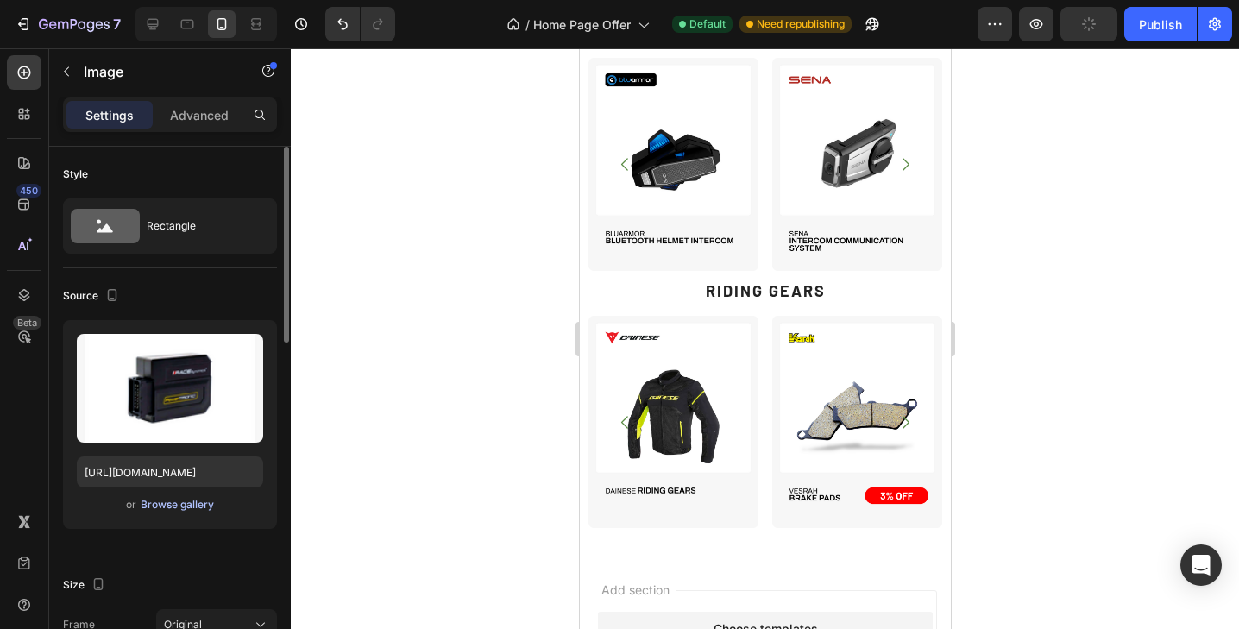
click at [176, 505] on div "Browse gallery" at bounding box center [177, 505] width 73 height 16
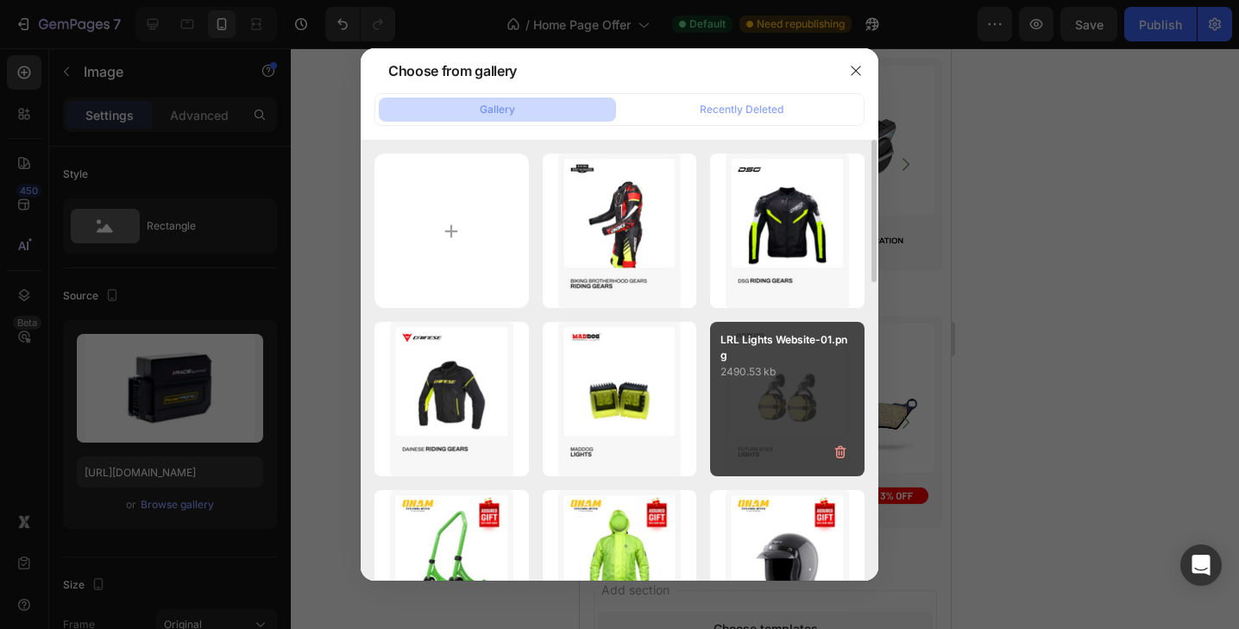
click at [778, 422] on div "LRL Lights Website-01.png 2490.53 kb" at bounding box center [787, 399] width 154 height 154
type input "[URL][DOMAIN_NAME]"
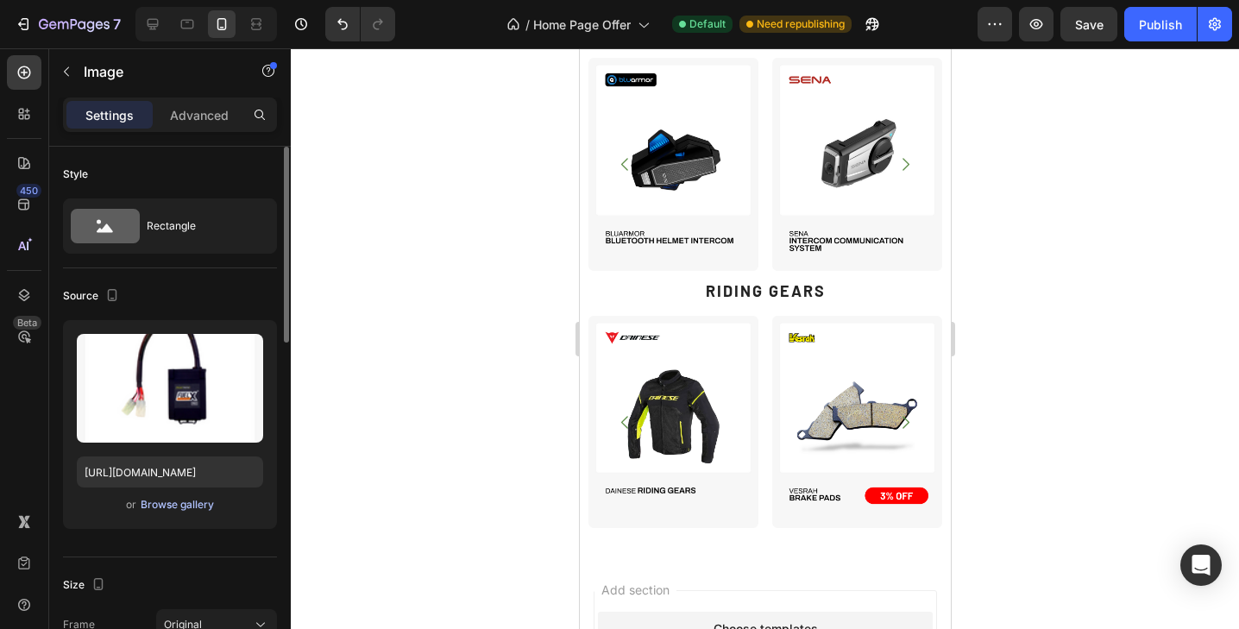
click at [167, 507] on div "Browse gallery" at bounding box center [177, 505] width 73 height 16
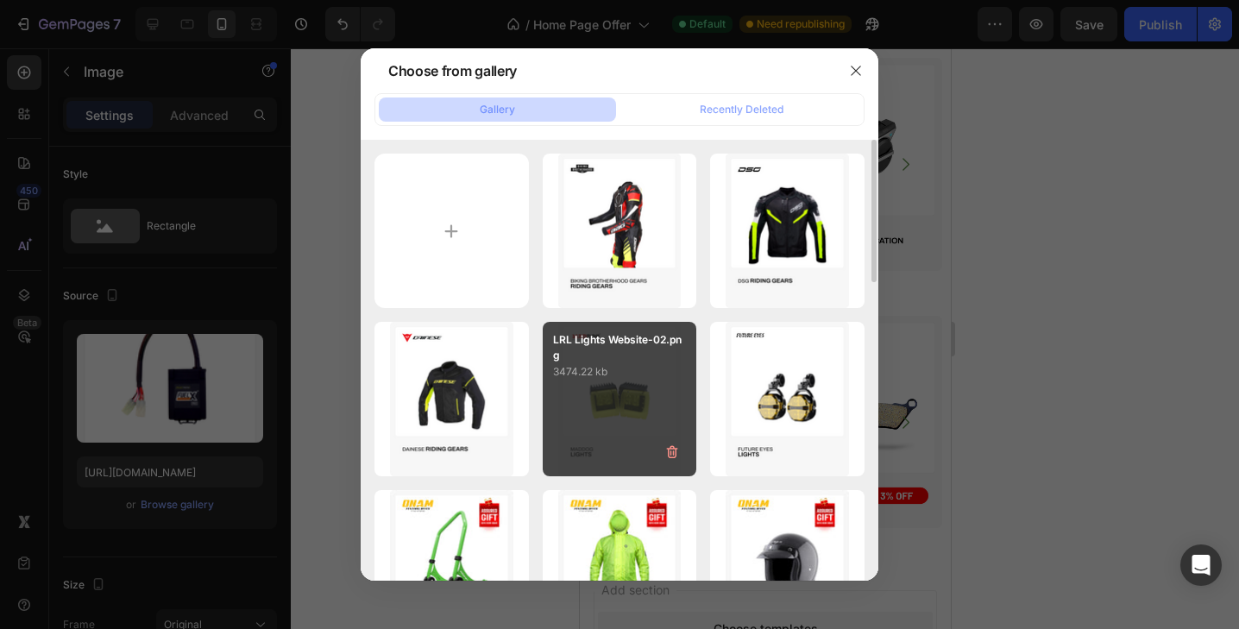
click at [623, 405] on div "LRL Lights Website-02.png 3474.22 kb" at bounding box center [620, 399] width 154 height 154
type input "[URL][DOMAIN_NAME]"
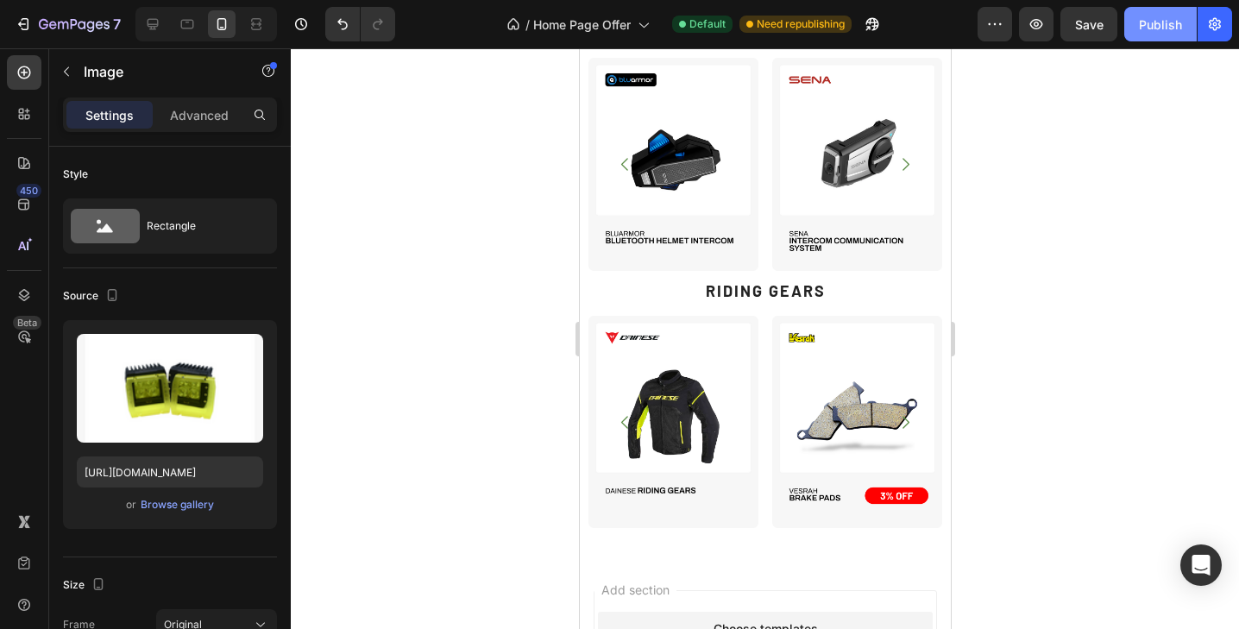
click at [1173, 23] on div "Publish" at bounding box center [1160, 25] width 43 height 18
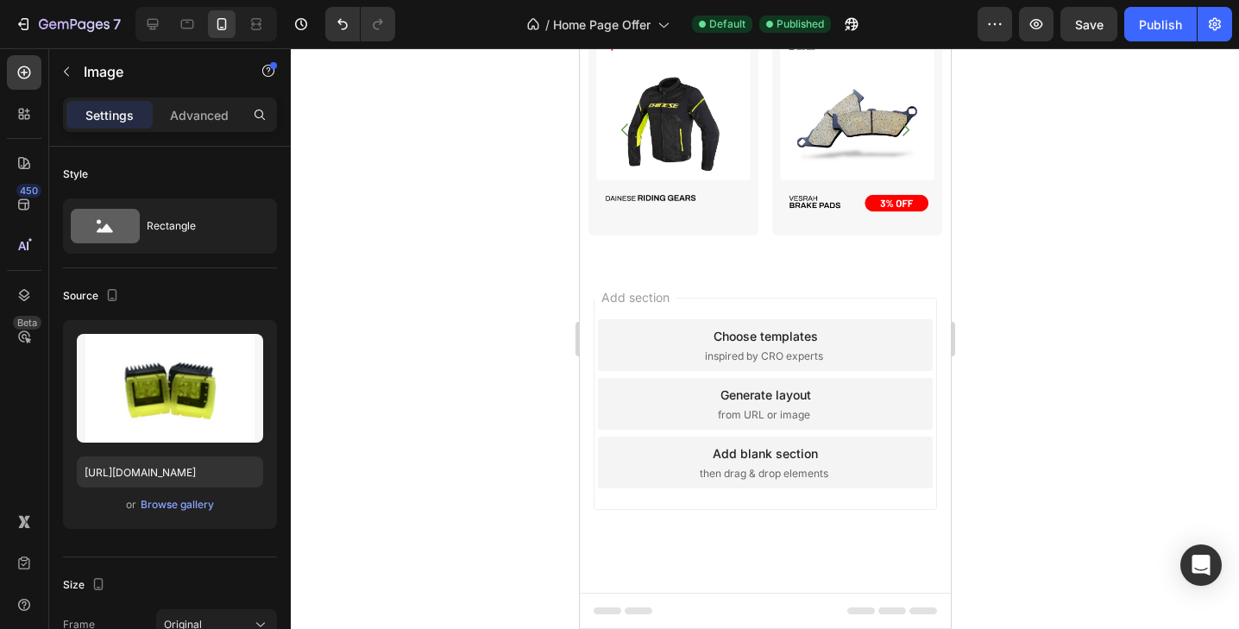
scroll to position [4510, 0]
click at [884, 236] on img at bounding box center [857, 129] width 170 height 212
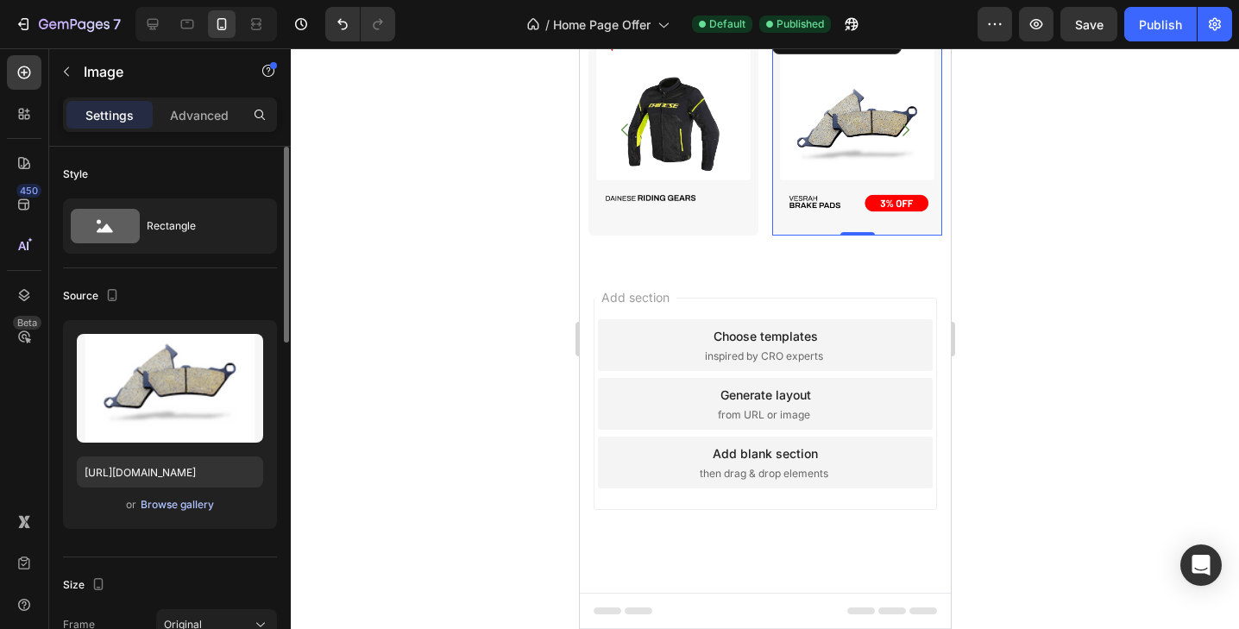
click at [163, 502] on div "Browse gallery" at bounding box center [177, 505] width 73 height 16
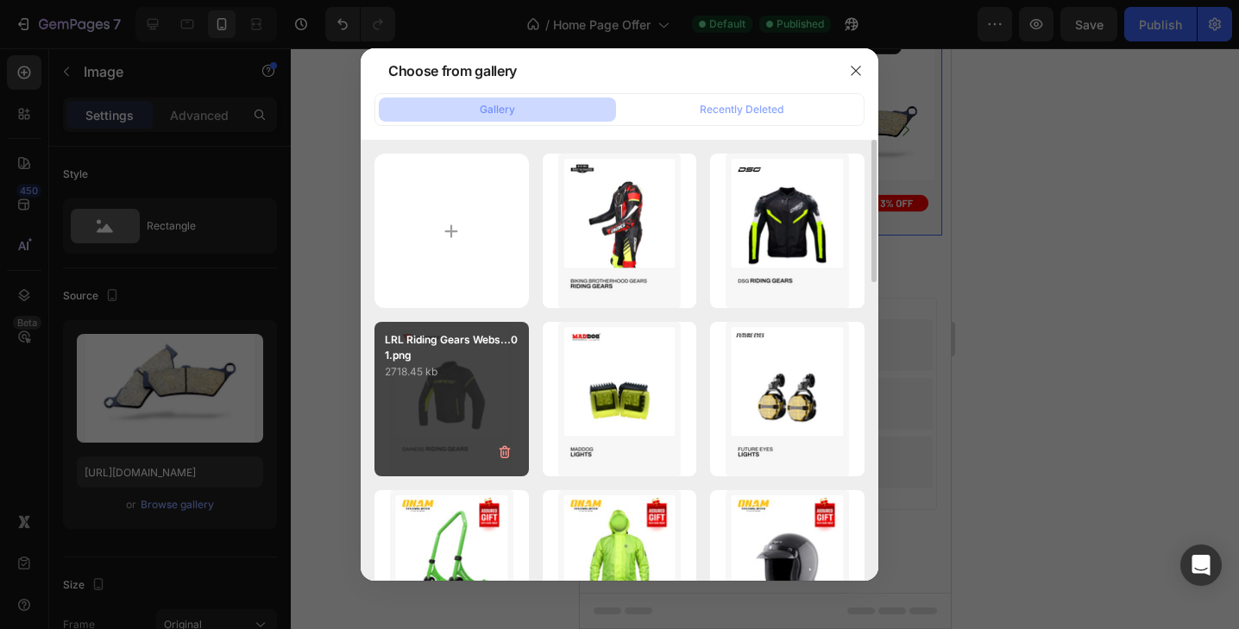
click at [464, 388] on div "LRL Riding Gears Webs...01.png 2718.45 kb" at bounding box center [452, 399] width 154 height 154
type input "[URL][DOMAIN_NAME]"
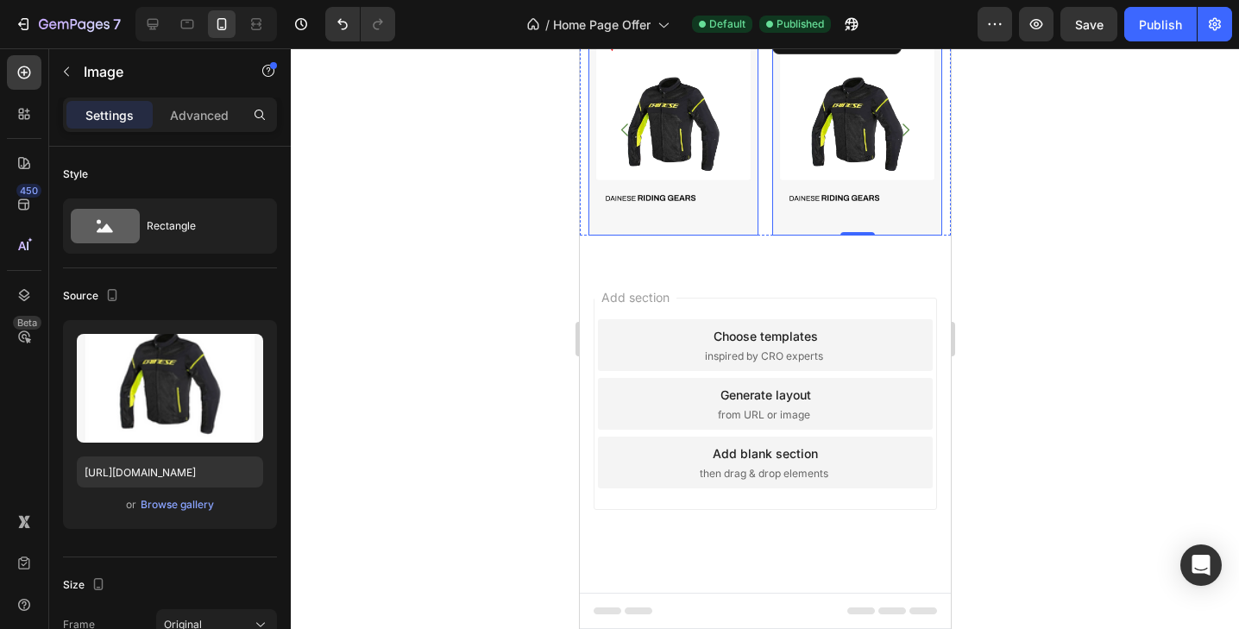
click at [670, 236] on img at bounding box center [673, 129] width 170 height 212
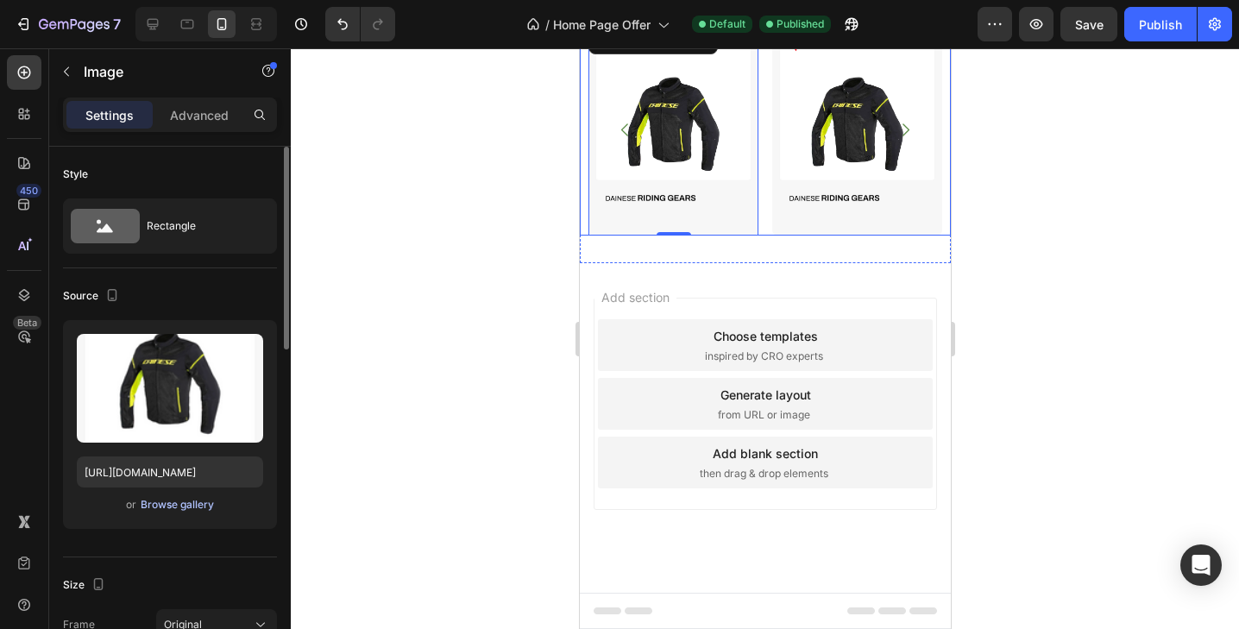
click at [184, 507] on div "Browse gallery" at bounding box center [177, 505] width 73 height 16
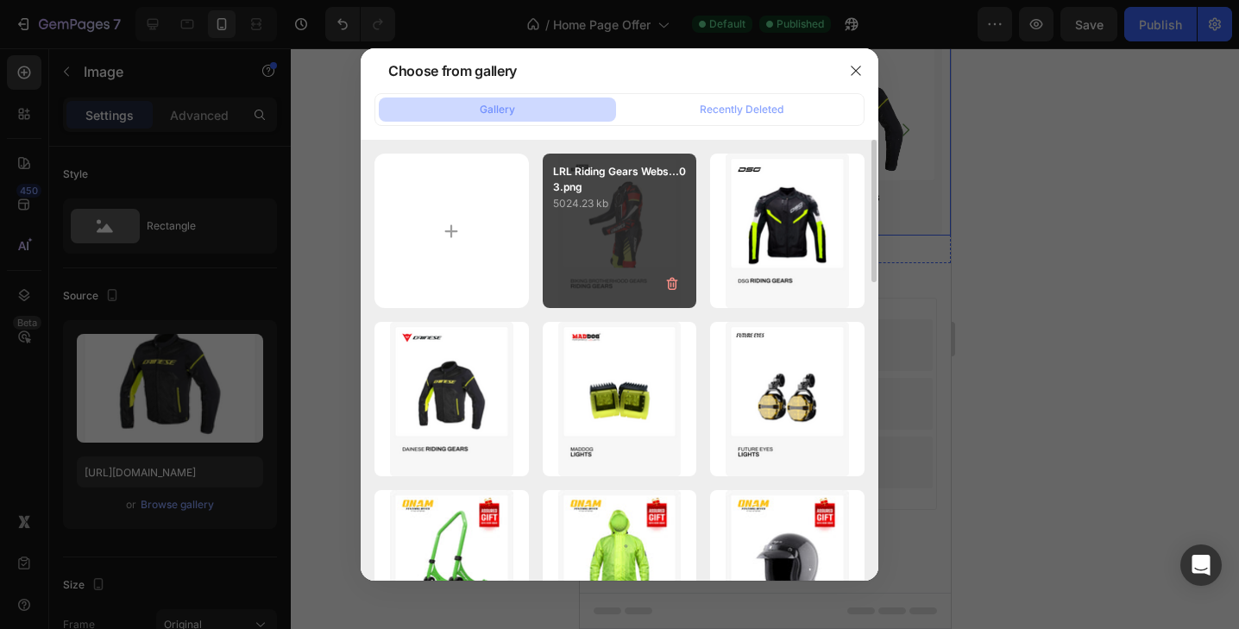
click at [640, 231] on div "LRL Riding Gears Webs...03.png 5024.23 kb" at bounding box center [620, 231] width 154 height 154
type input "[URL][DOMAIN_NAME]"
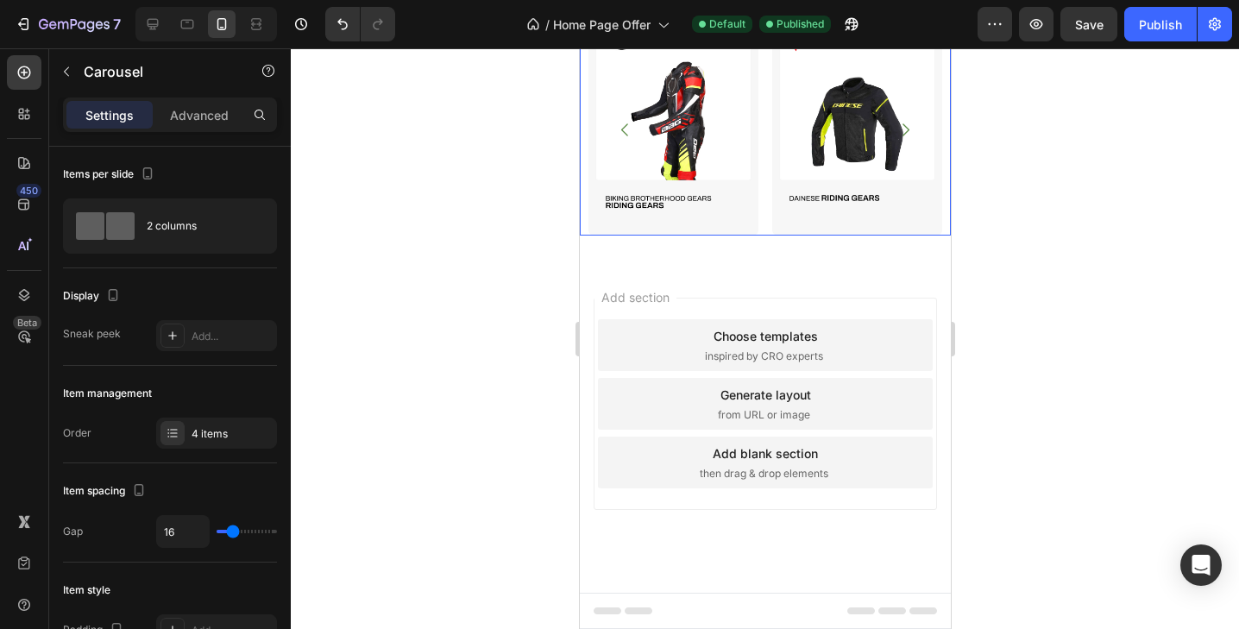
click at [622, 139] on icon "Carousel Back Arrow" at bounding box center [624, 130] width 18 height 18
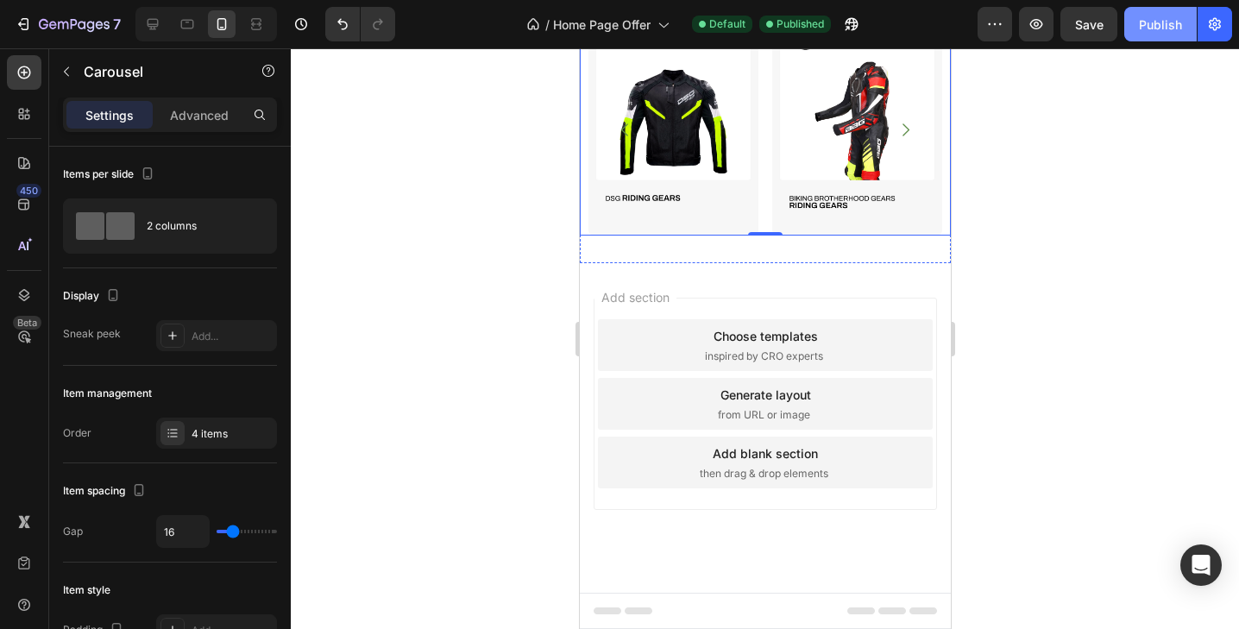
click at [1160, 17] on div "Publish" at bounding box center [1160, 25] width 43 height 18
